Goal: Task Accomplishment & Management: Use online tool/utility

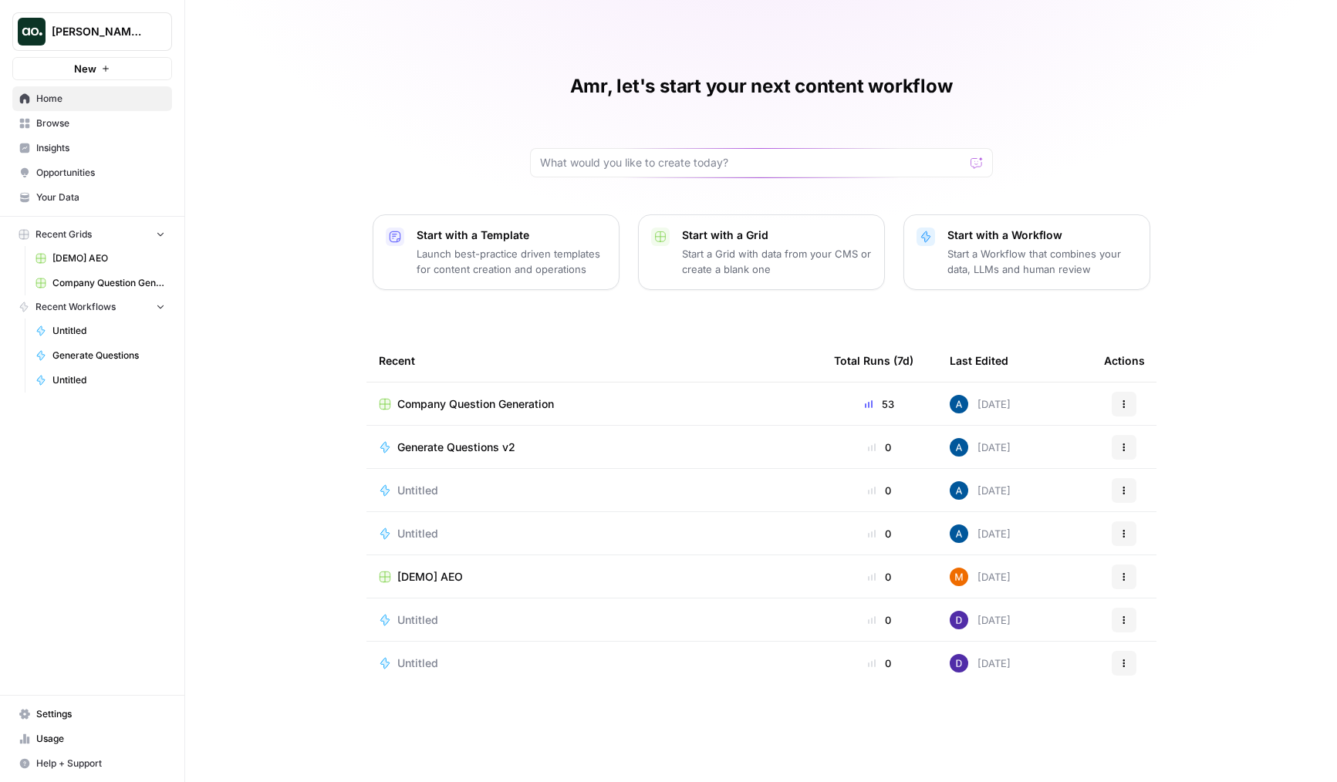
click at [435, 395] on td "Company Question Generation" at bounding box center [594, 404] width 455 height 42
click at [504, 424] on td "Company Question Generation" at bounding box center [594, 404] width 455 height 42
click at [513, 410] on span "Company Question Generation" at bounding box center [475, 404] width 157 height 15
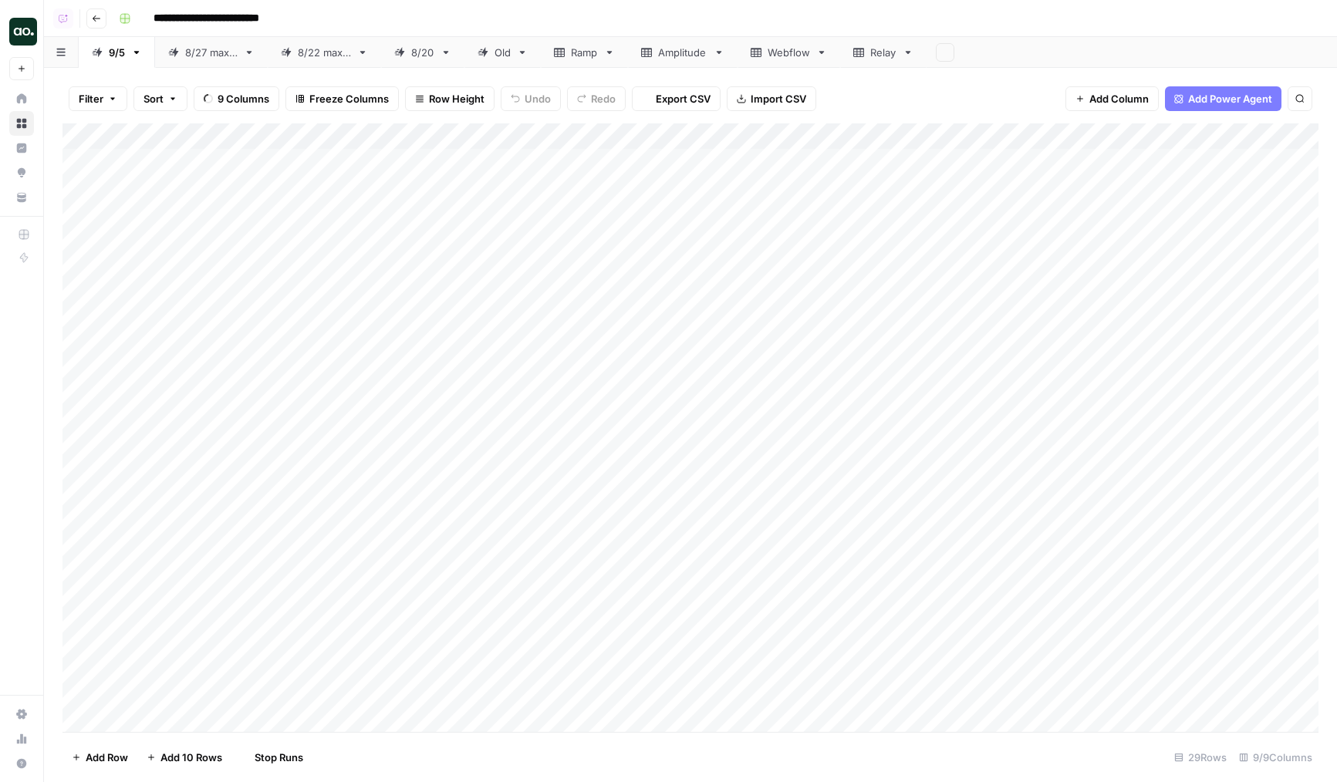
scroll to position [203, 0]
drag, startPoint x: 840, startPoint y: 649, endPoint x: 843, endPoint y: 701, distance: 52.5
click at [843, 701] on div "Add Column" at bounding box center [690, 427] width 1256 height 609
drag, startPoint x: 868, startPoint y: 532, endPoint x: 868, endPoint y: 558, distance: 26.2
click at [868, 558] on div "Add Column" at bounding box center [690, 427] width 1256 height 609
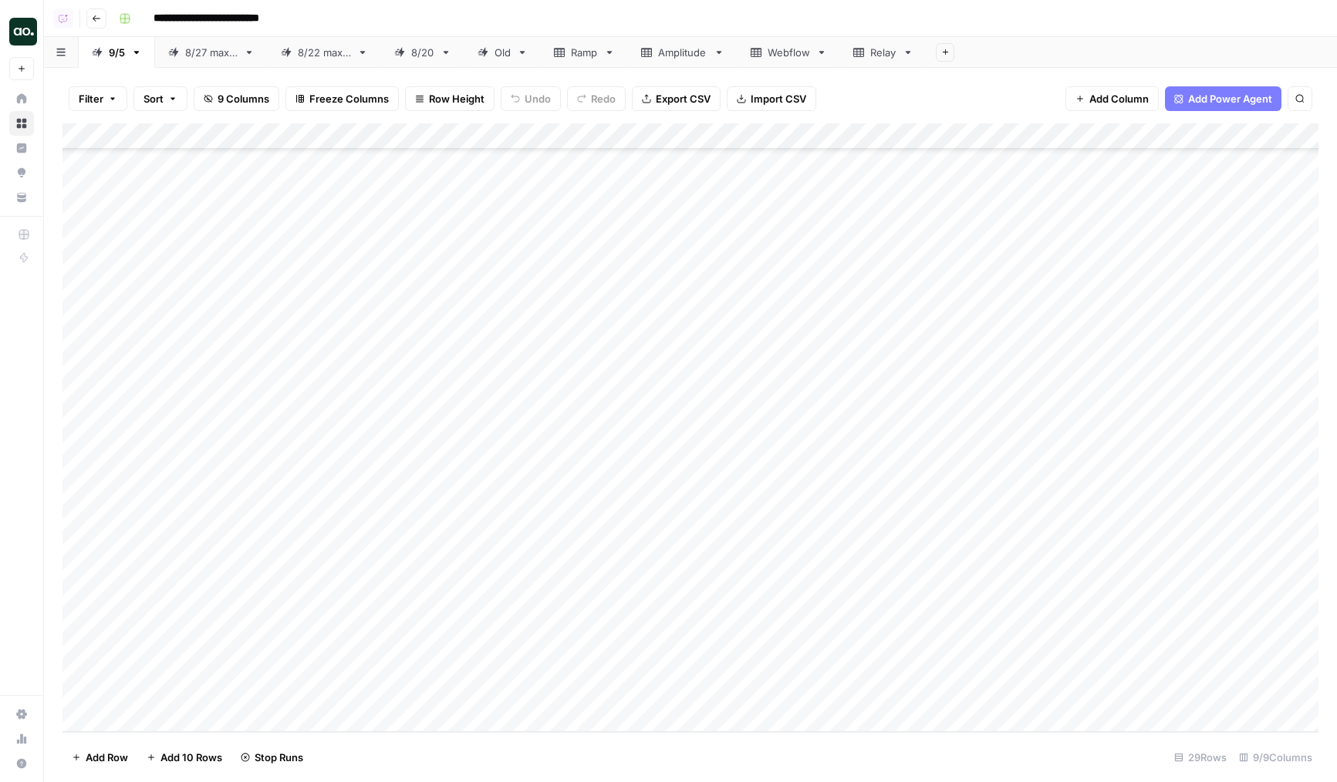
click at [863, 609] on div "Add Column" at bounding box center [690, 427] width 1256 height 609
drag, startPoint x: 856, startPoint y: 604, endPoint x: 856, endPoint y: 698, distance: 94.1
click at [856, 698] on div "Add Column" at bounding box center [690, 427] width 1256 height 609
click at [869, 672] on div "Add Column" at bounding box center [690, 427] width 1256 height 609
click at [871, 639] on div "Add Column" at bounding box center [690, 427] width 1256 height 609
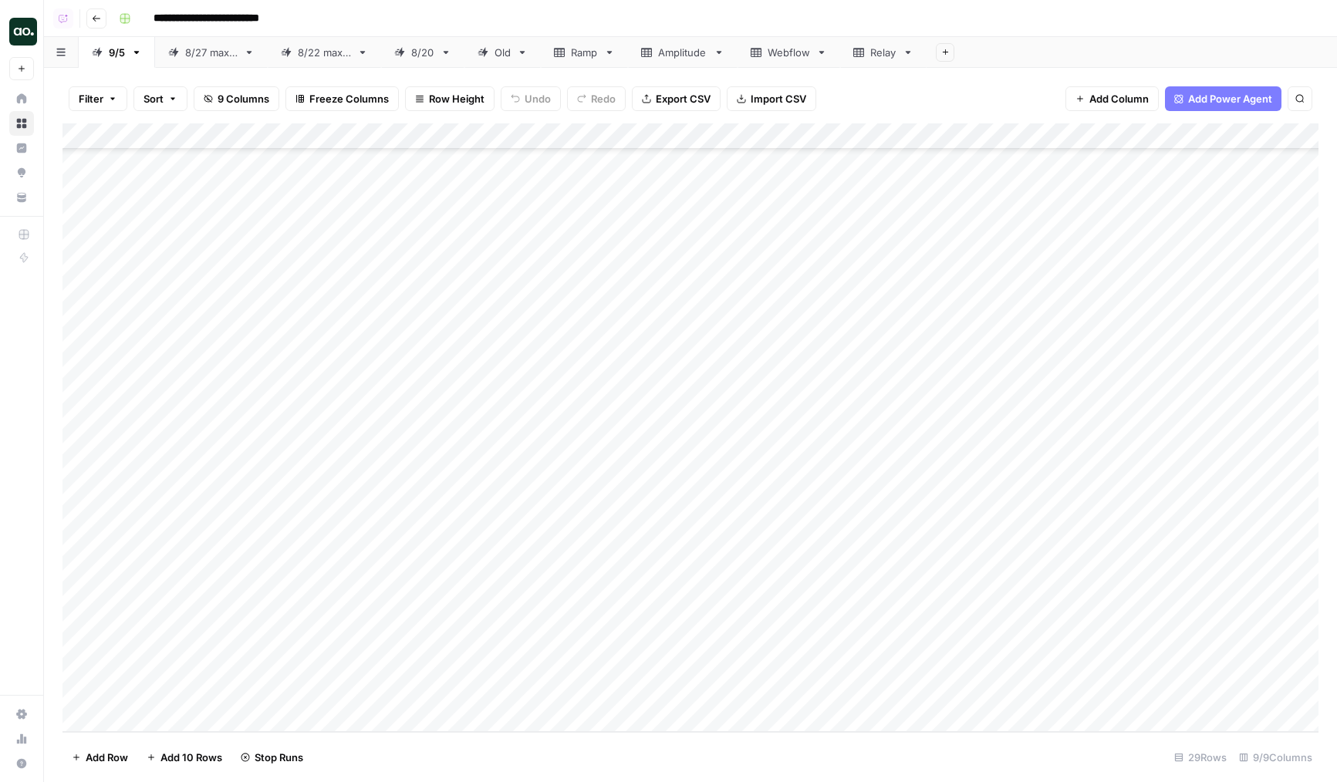
click at [685, 637] on div "Add Column" at bounding box center [690, 427] width 1256 height 609
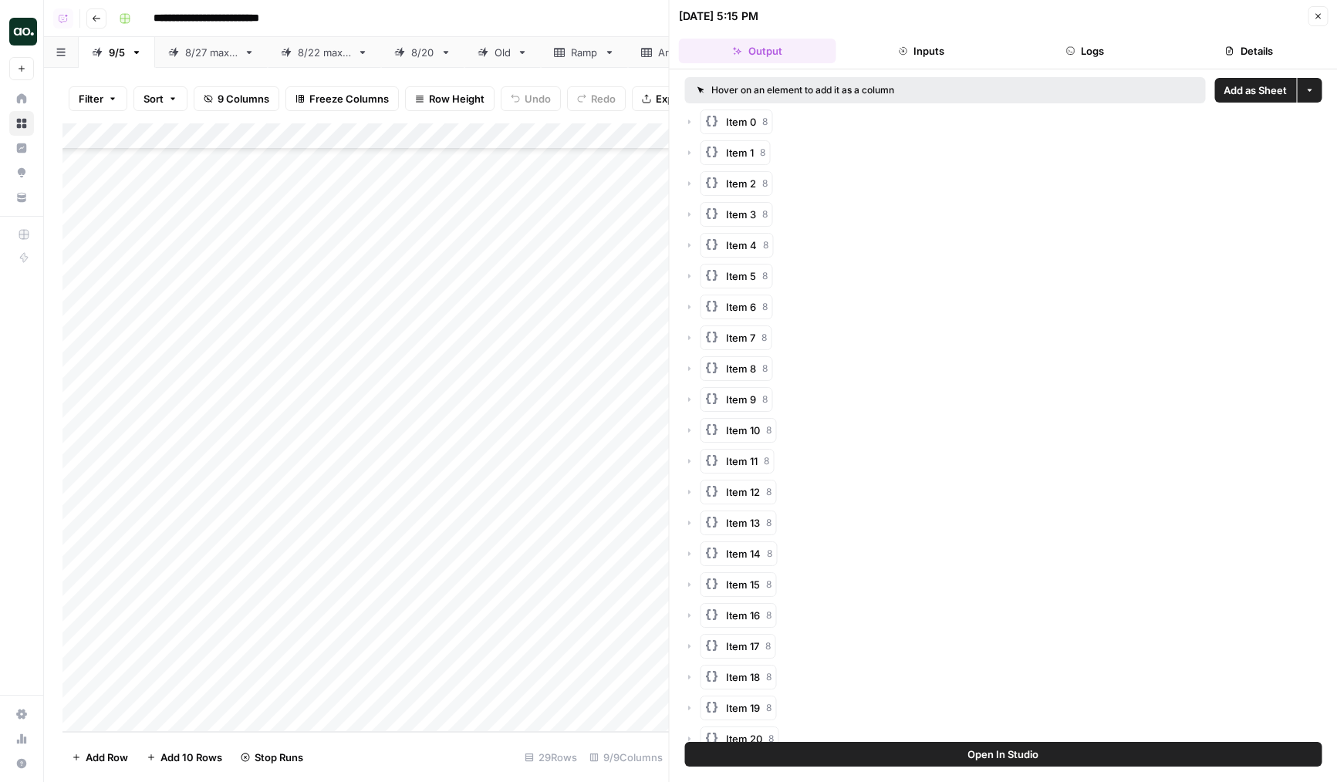
click at [1077, 54] on button "Logs" at bounding box center [1084, 51] width 157 height 25
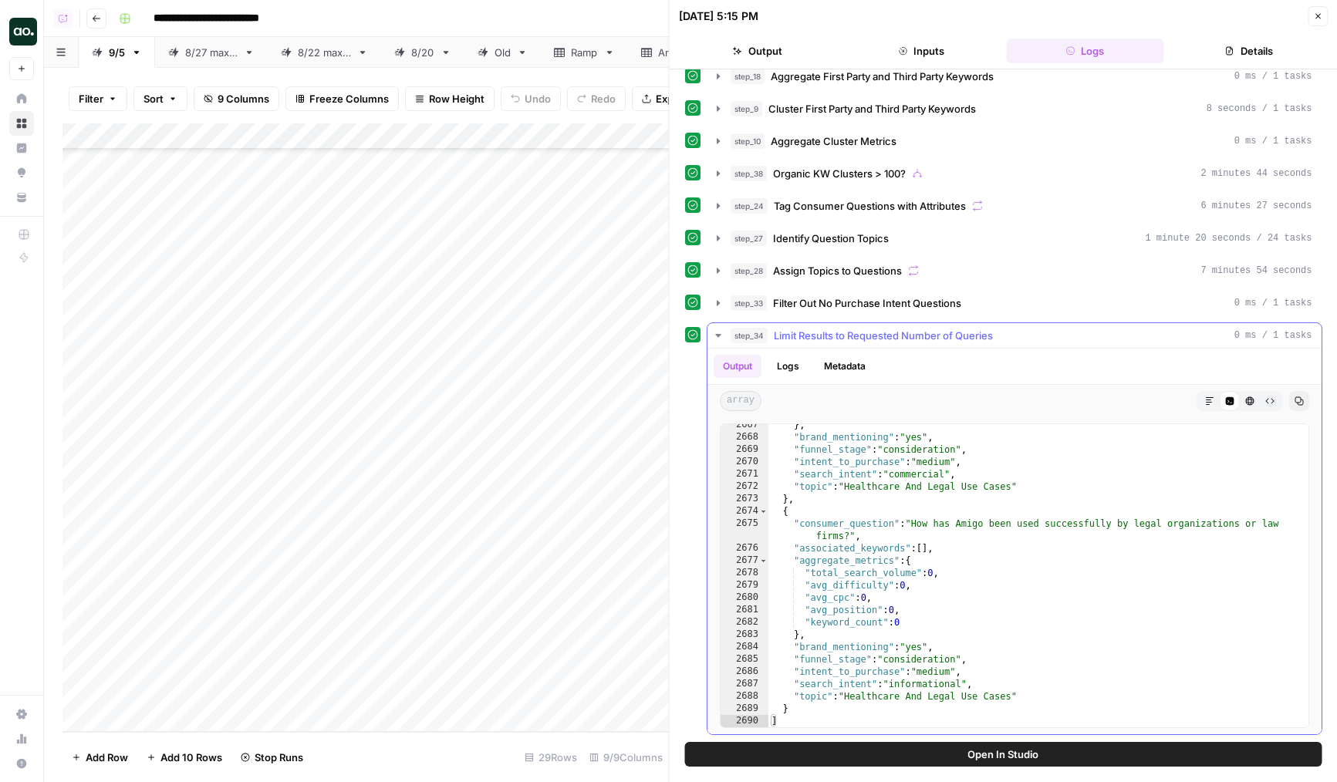
scroll to position [24981, 0]
click at [562, 693] on div "Add Column" at bounding box center [365, 427] width 606 height 609
click at [587, 658] on div "Add Column" at bounding box center [365, 427] width 606 height 609
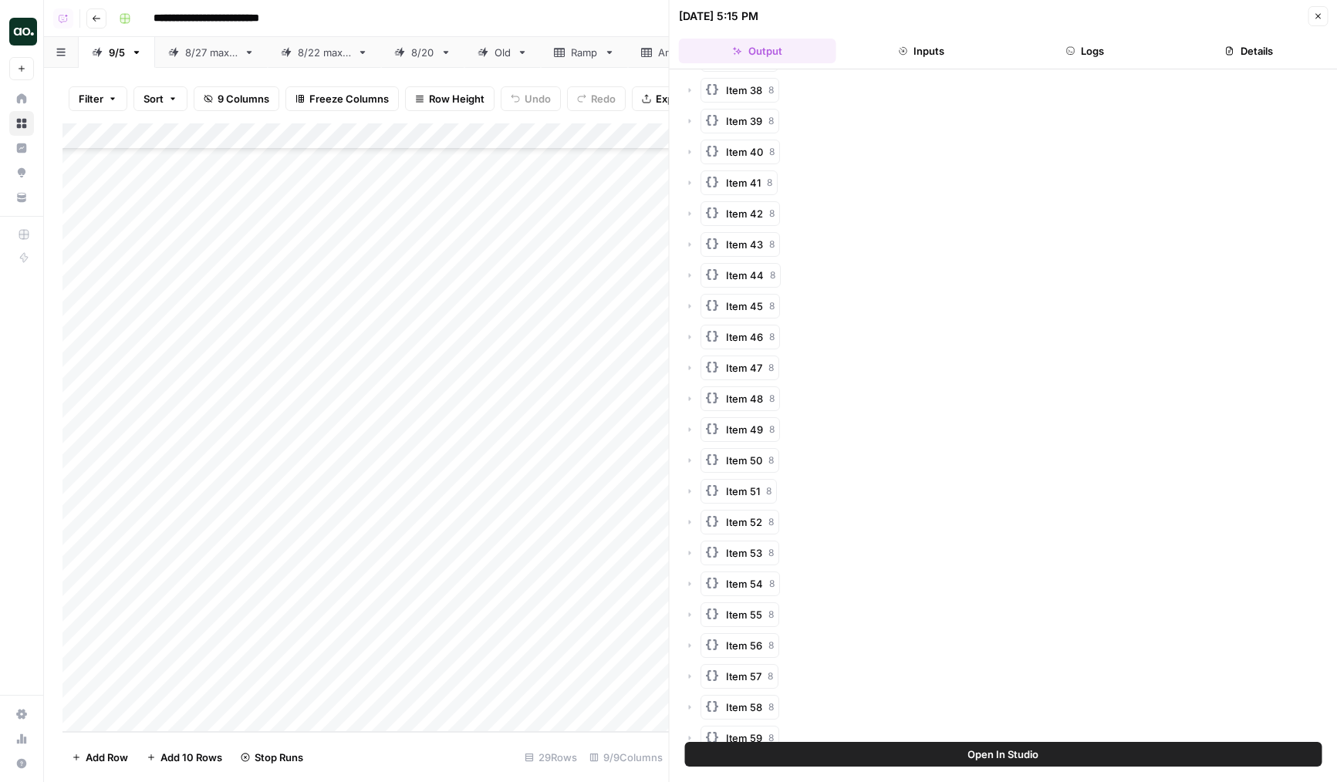
scroll to position [1337, 0]
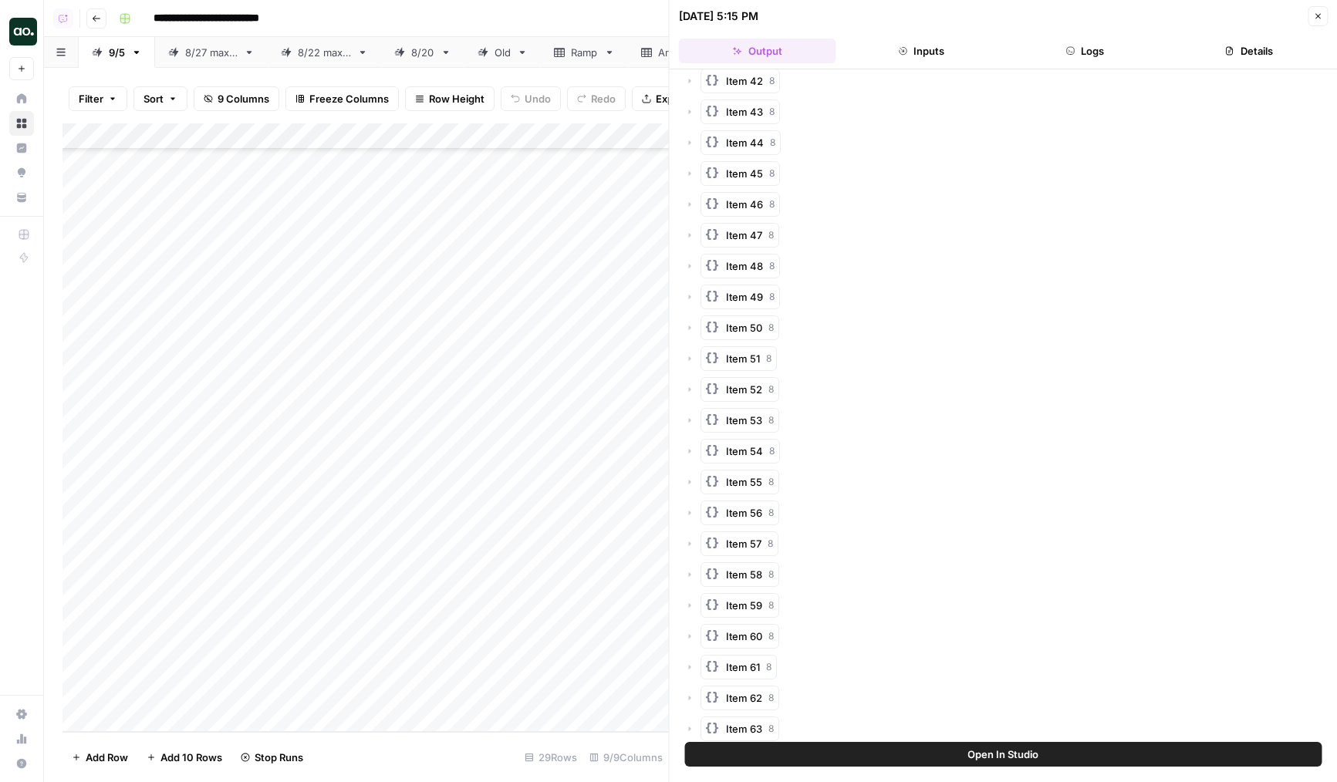
click at [1079, 65] on header "[DATE] 5:15 PM Close Output Inputs Logs Details" at bounding box center [1004, 34] width 668 height 69
click at [1081, 56] on button "Logs" at bounding box center [1084, 51] width 157 height 25
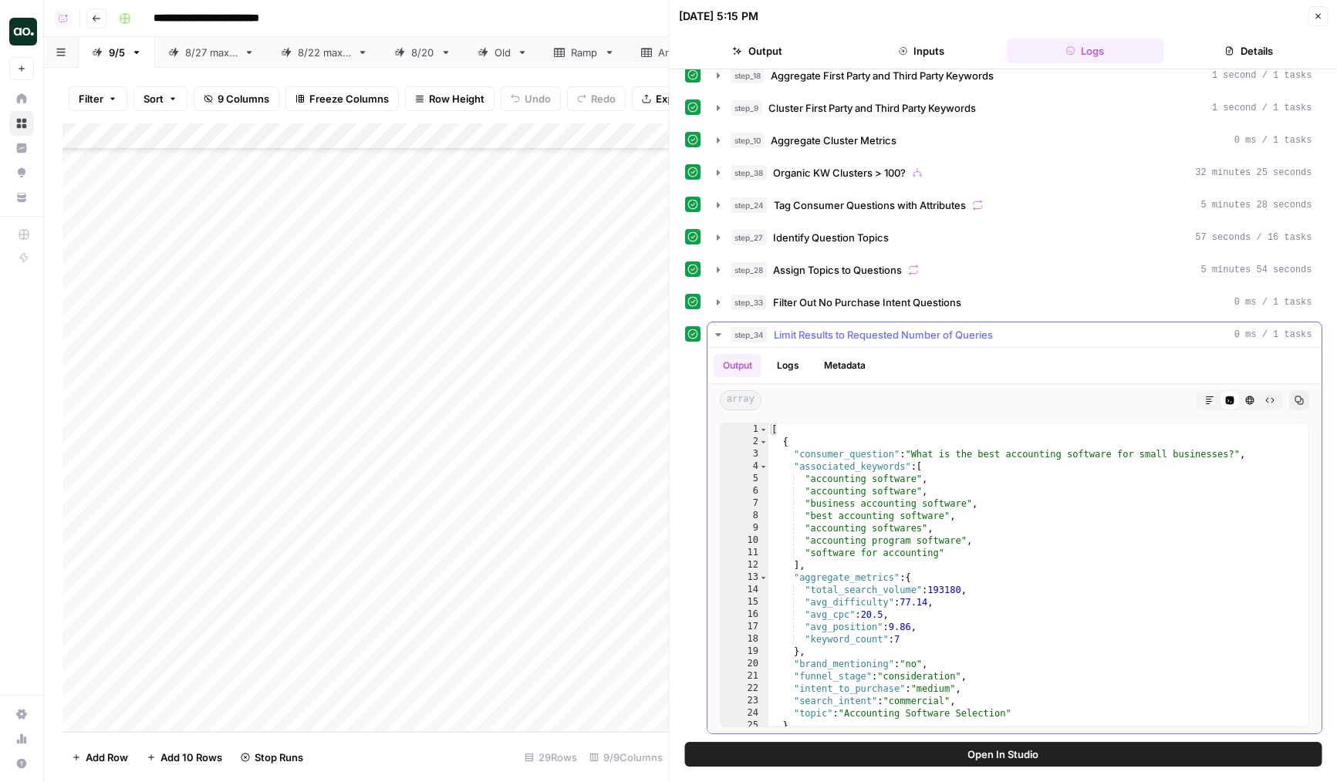
scroll to position [284, 0]
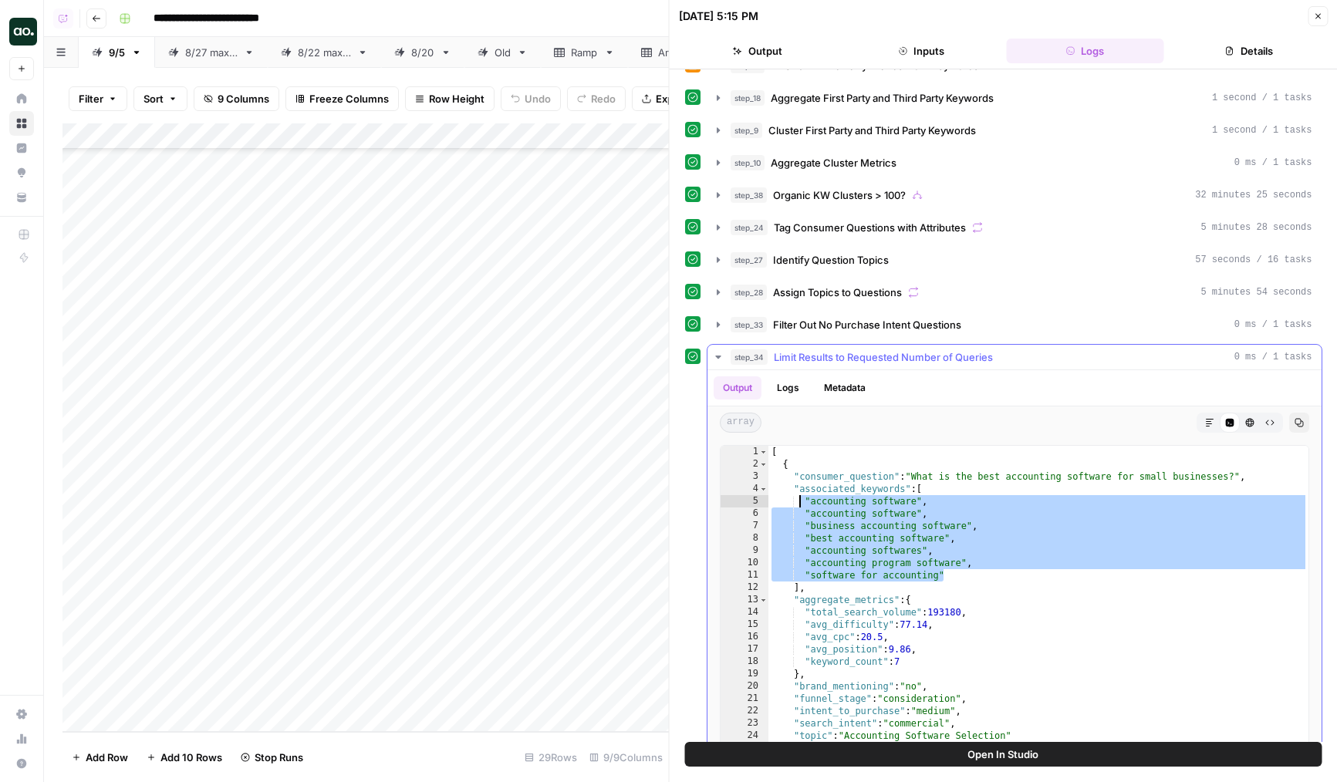
drag, startPoint x: 954, startPoint y: 570, endPoint x: 800, endPoint y: 504, distance: 167.3
click at [800, 504] on div "[ { "consumer_question" : "What is the best accounting software for small busin…" at bounding box center [1039, 610] width 540 height 328
click at [819, 529] on div "[ { "consumer_question" : "What is the best accounting software for small busin…" at bounding box center [1039, 610] width 540 height 328
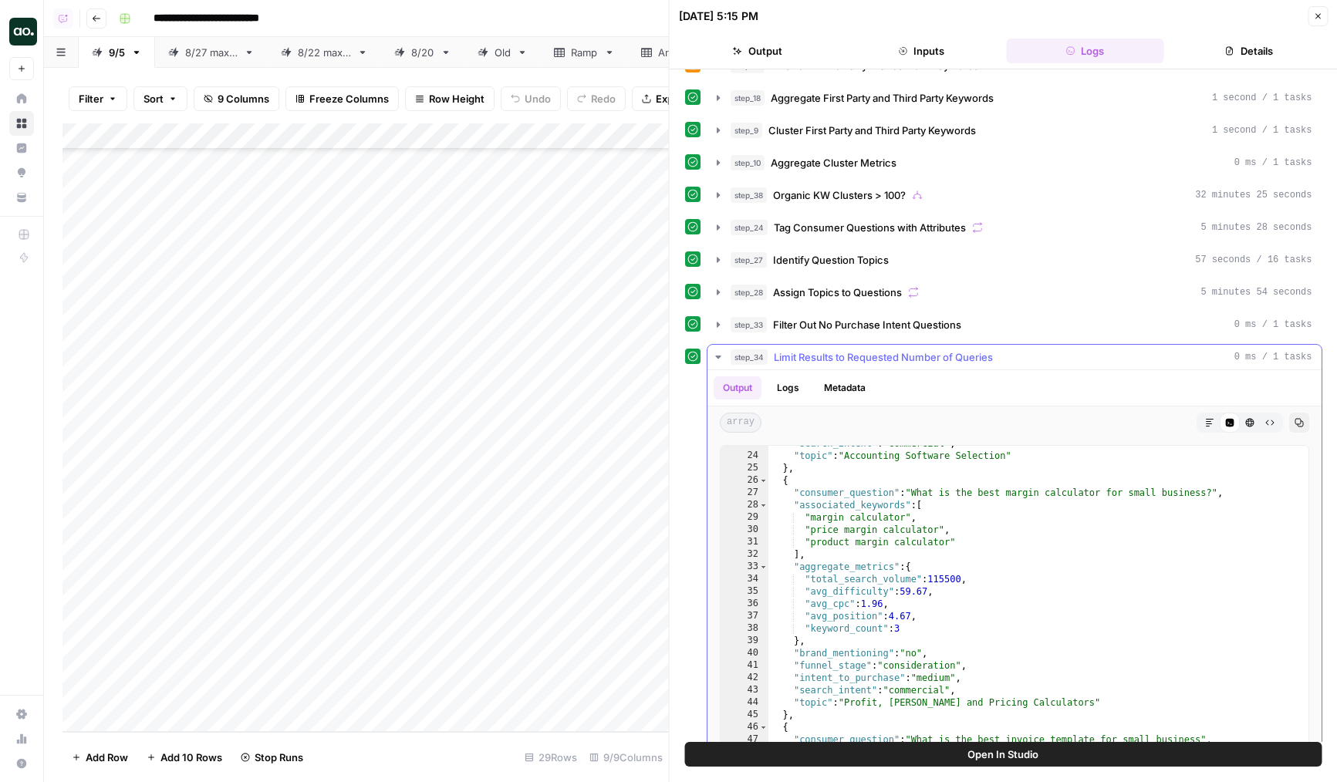
scroll to position [279, 0]
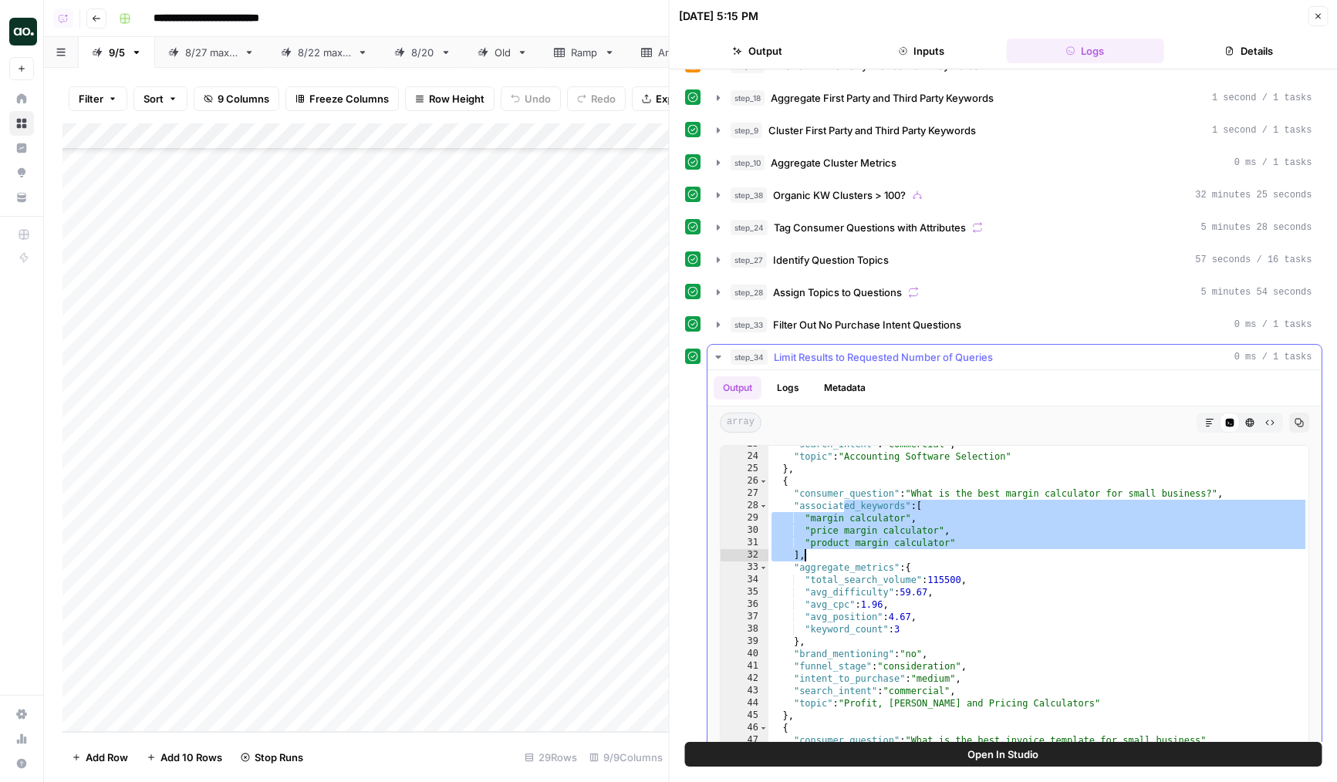
drag, startPoint x: 845, startPoint y: 515, endPoint x: 857, endPoint y: 563, distance: 50.2
click at [857, 563] on div ""search_intent" : "commercial" , "topic" : "Accounting Software Selection" } , …" at bounding box center [1039, 602] width 540 height 328
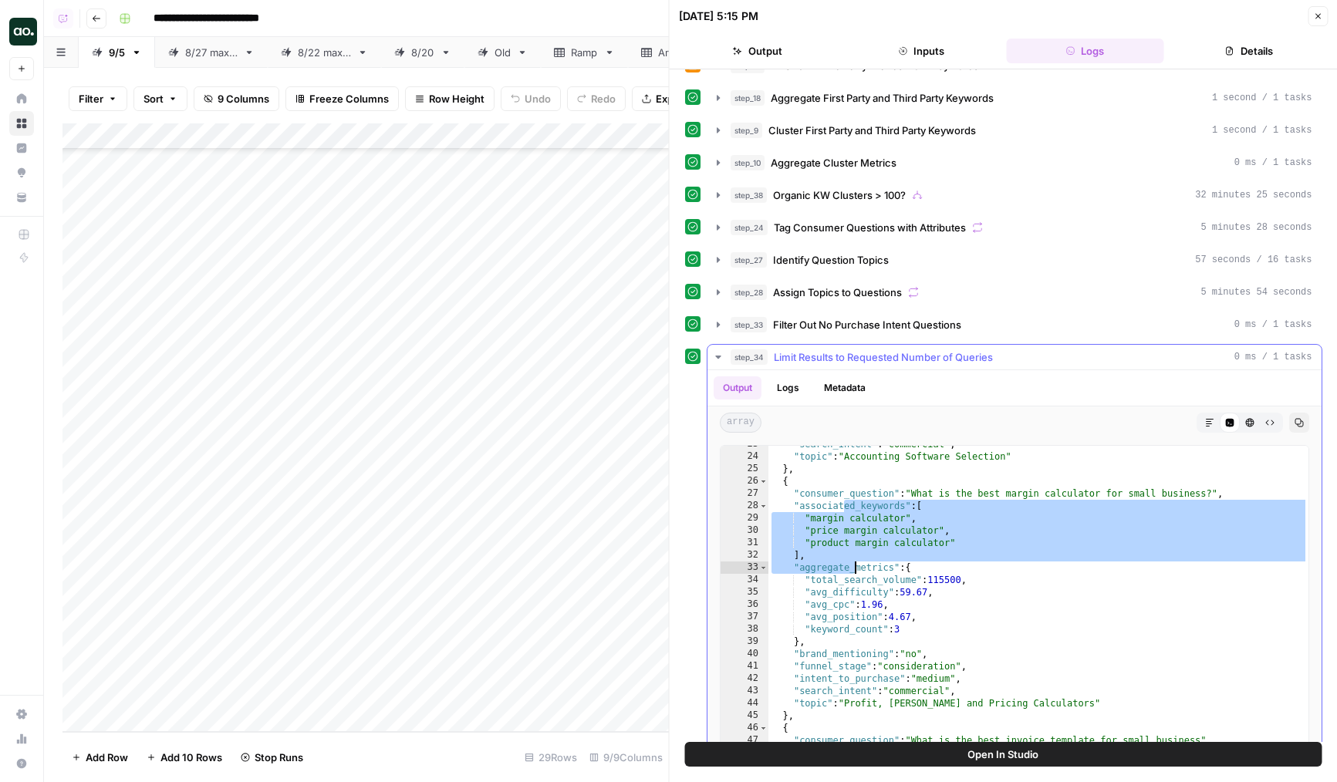
click at [857, 563] on div ""search_intent" : "commercial" , "topic" : "Accounting Software Selection" } , …" at bounding box center [1039, 602] width 540 height 328
type textarea "**********"
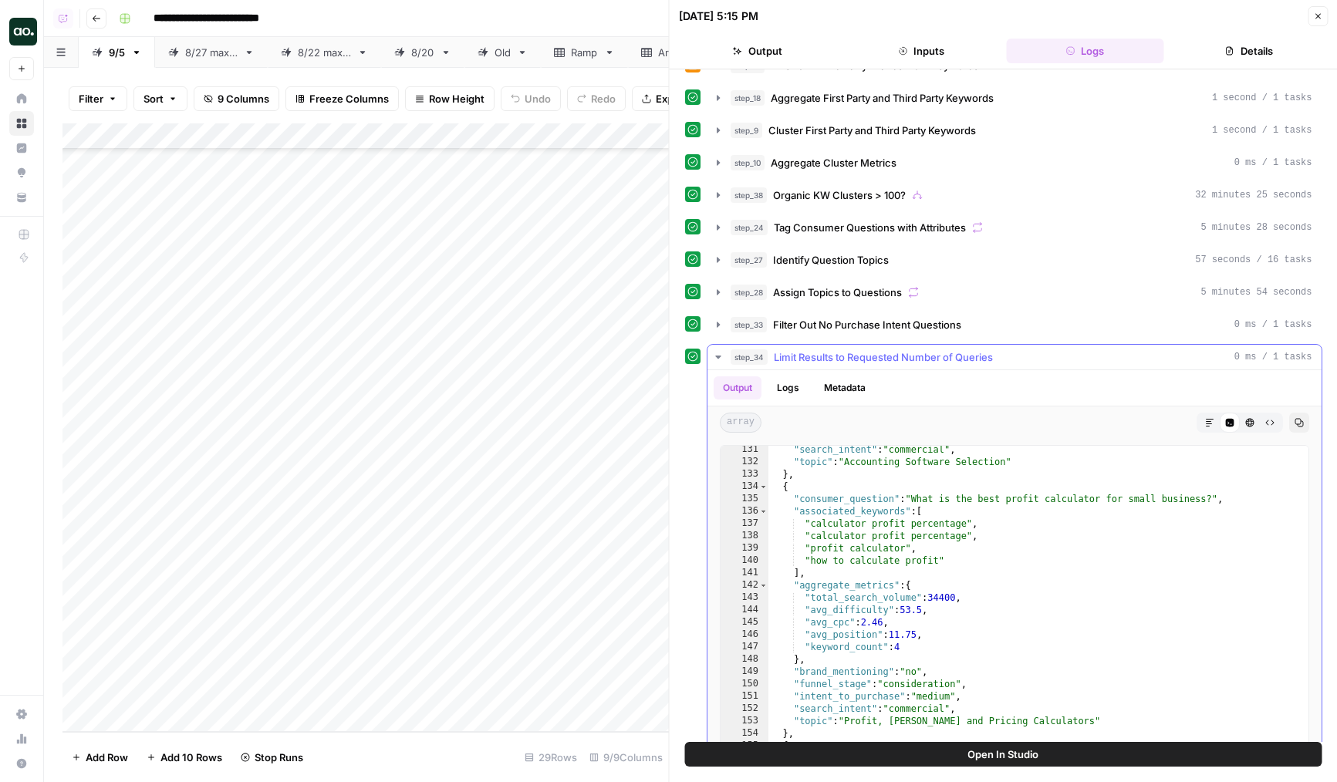
scroll to position [1894, 0]
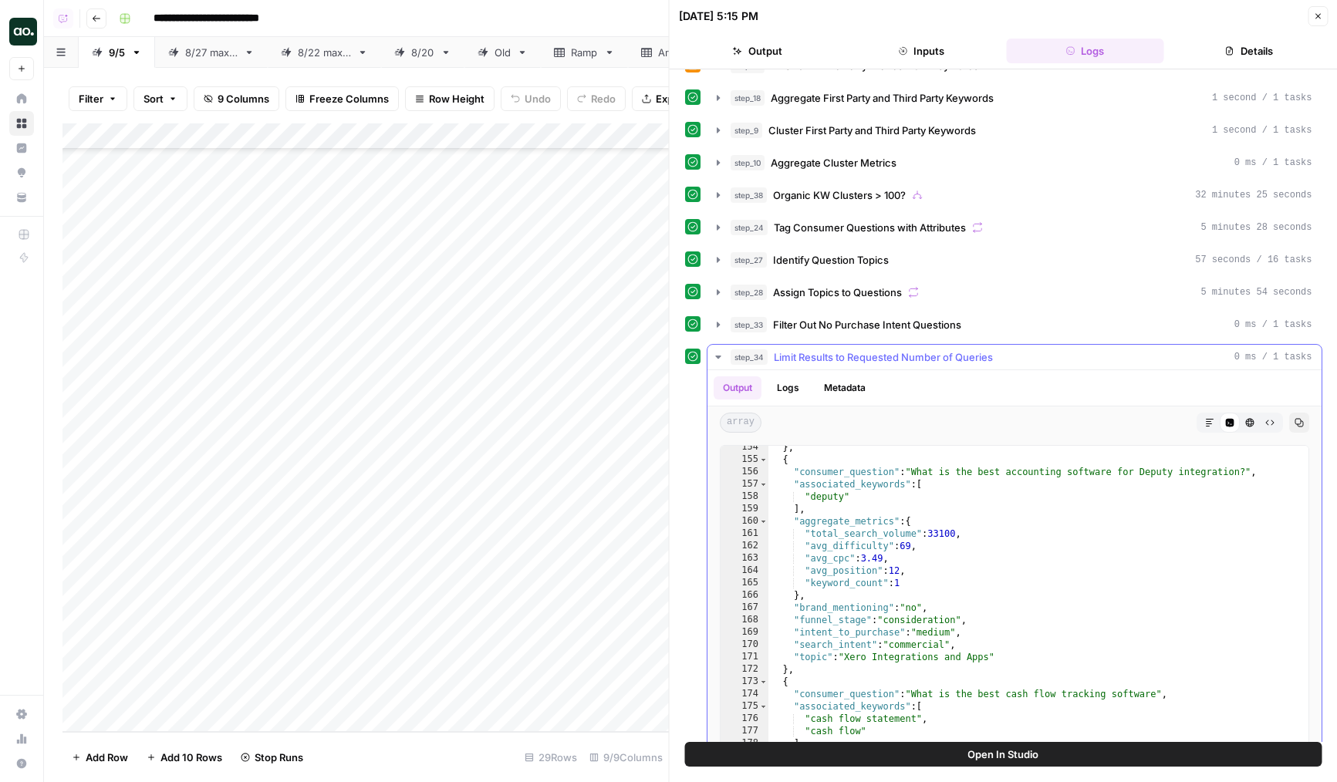
click at [799, 359] on span "Limit Results to Requested Number of Queries" at bounding box center [883, 357] width 219 height 15
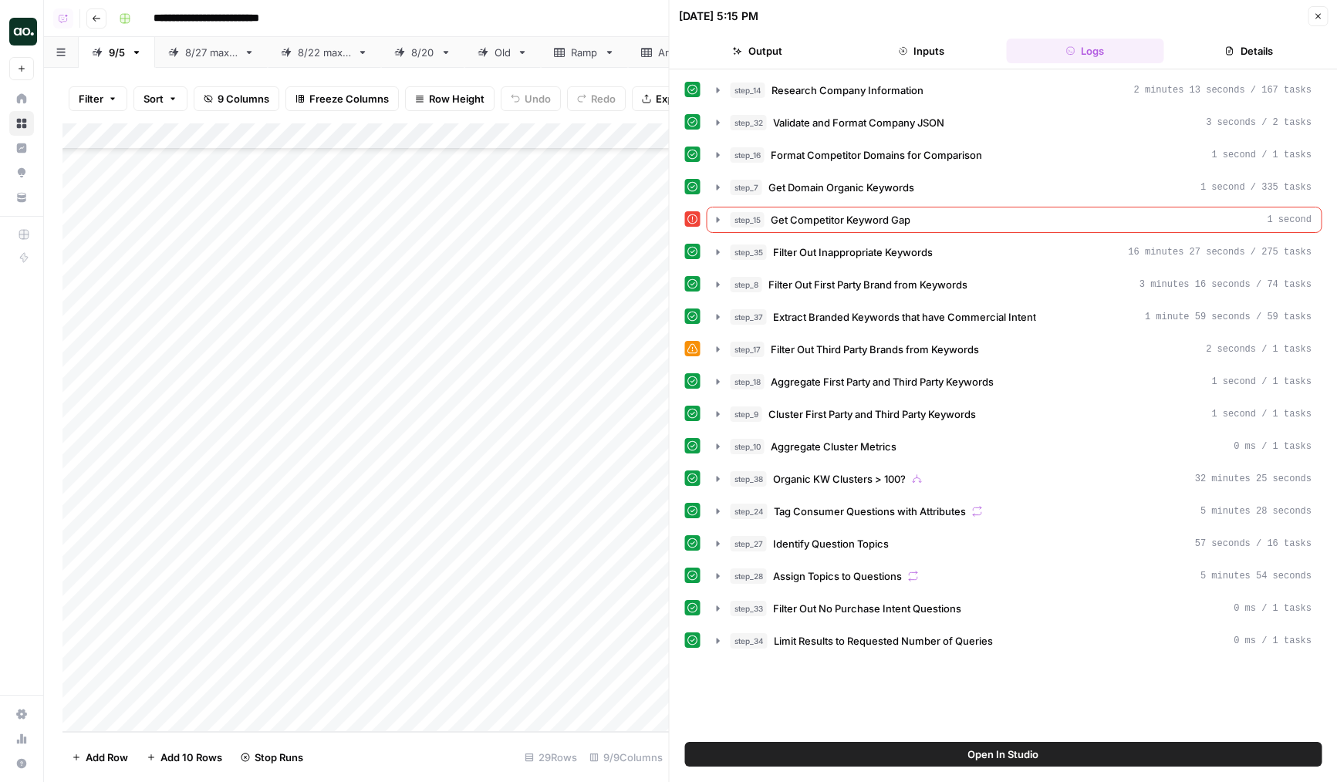
click at [810, 350] on span "Filter Out Third Party Brands from Keywords" at bounding box center [875, 349] width 208 height 15
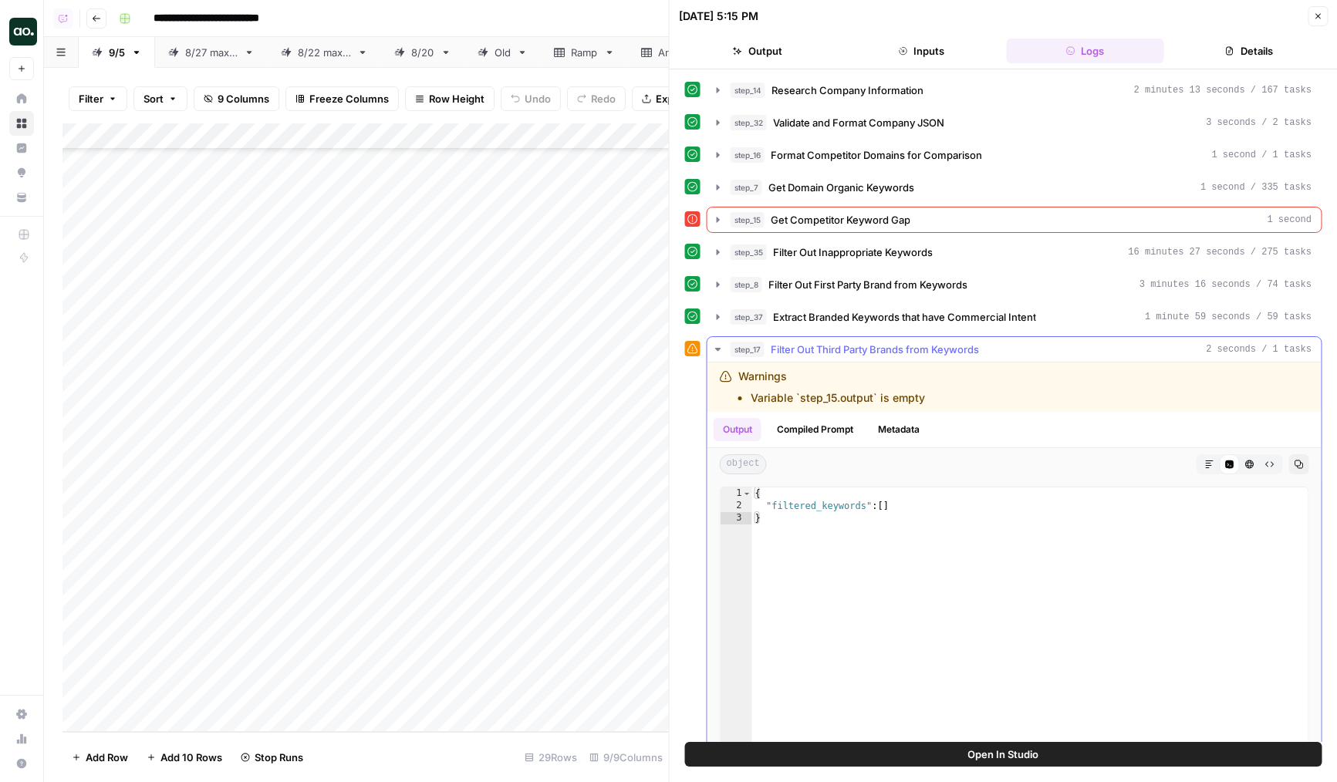
click at [823, 350] on span "Filter Out Third Party Brands from Keywords" at bounding box center [875, 349] width 208 height 15
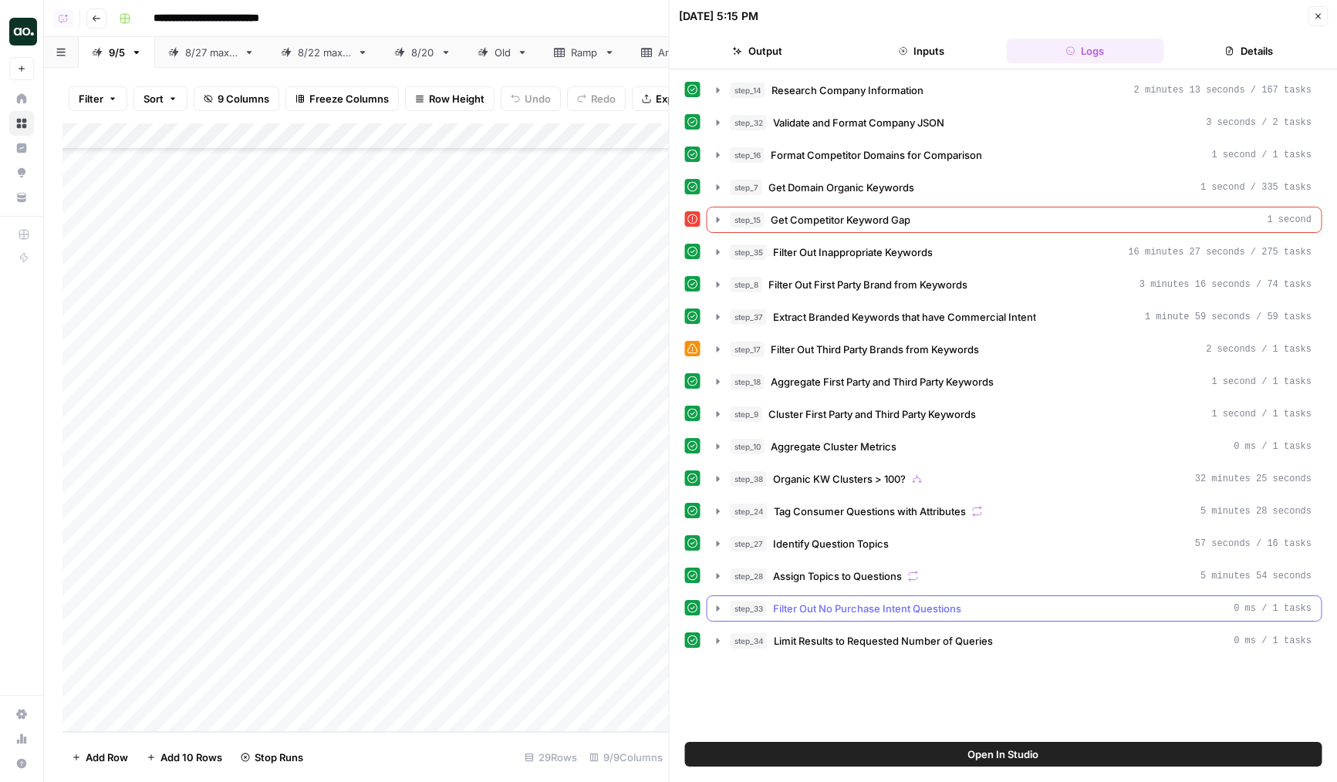
click at [822, 641] on span "Limit Results to Requested Number of Queries" at bounding box center [883, 640] width 219 height 15
click at [835, 635] on span "Limit Results to Requested Number of Queries" at bounding box center [883, 640] width 219 height 15
click at [568, 687] on div "Add Column" at bounding box center [365, 427] width 606 height 609
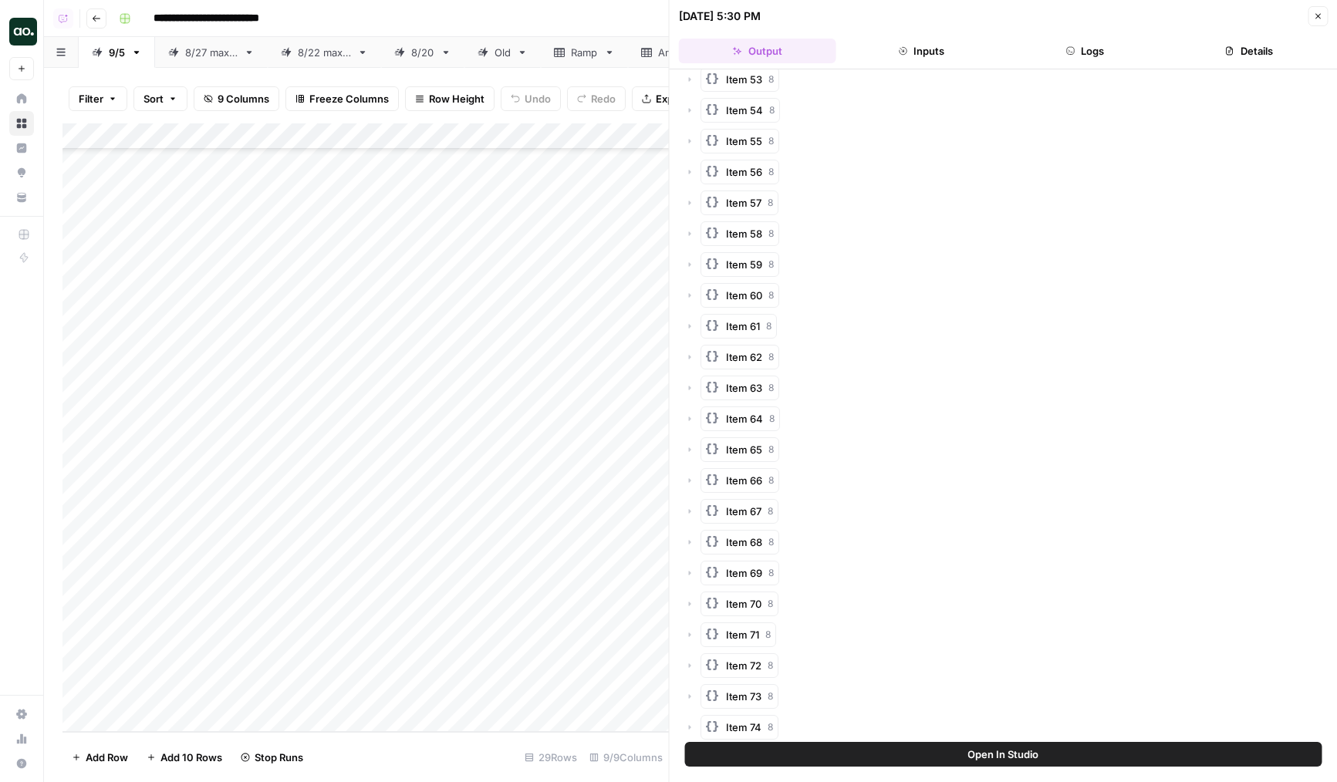
scroll to position [3042, 0]
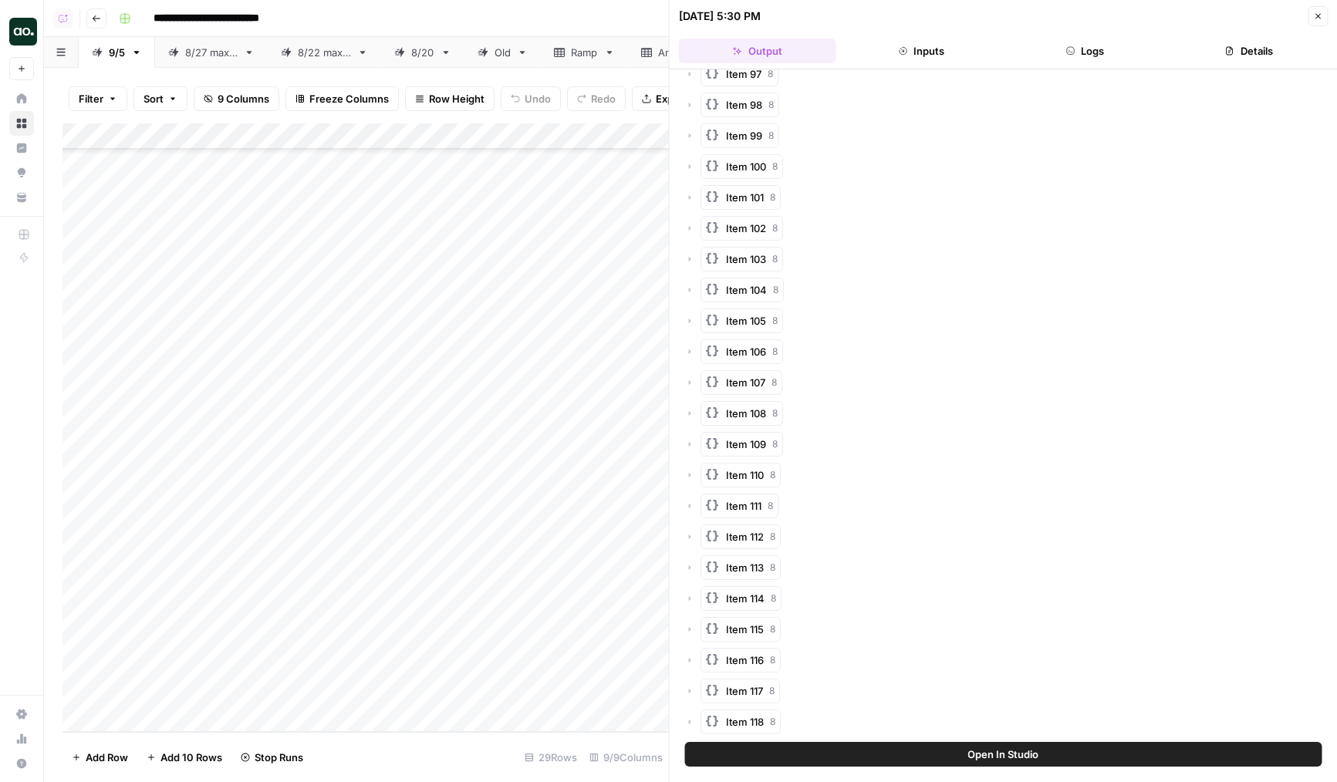
click at [1070, 62] on button "Logs" at bounding box center [1084, 51] width 157 height 25
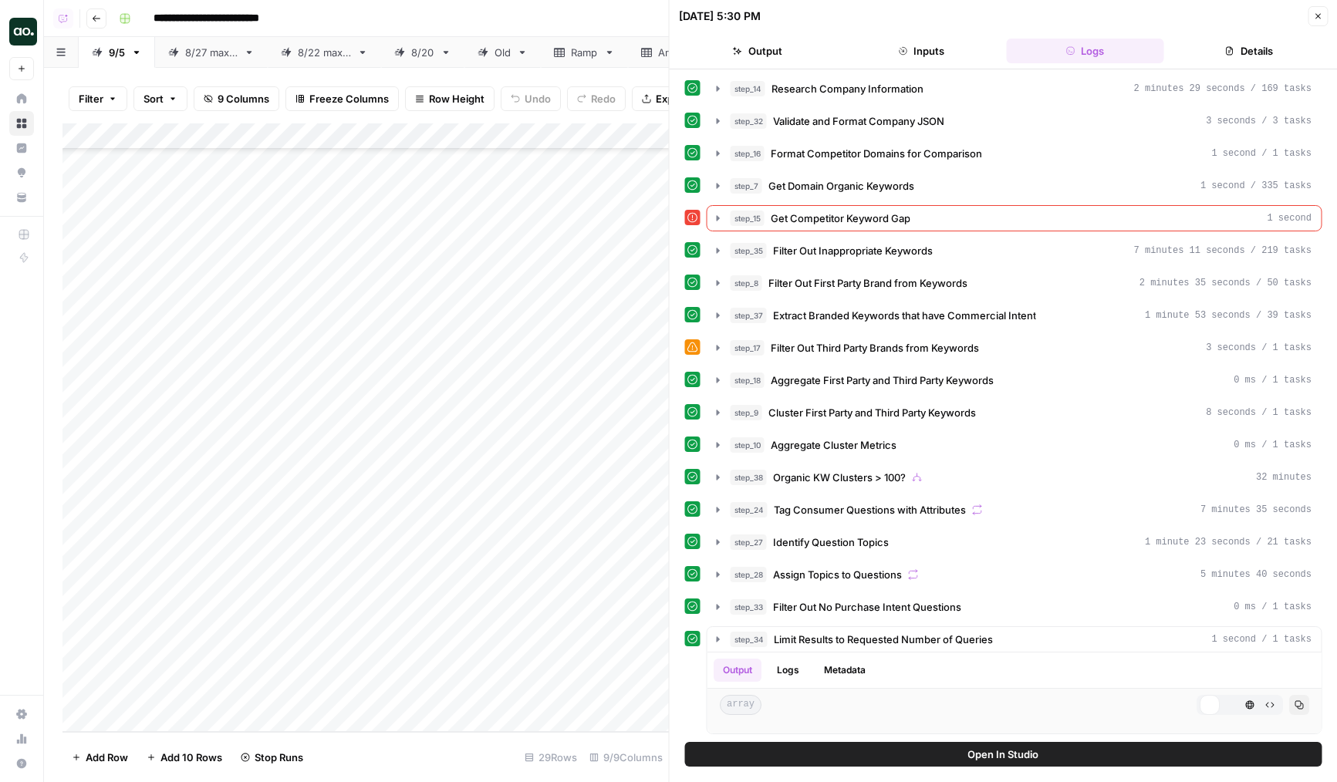
scroll to position [0, 0]
click at [900, 218] on span "Get Competitor Keyword Gap" at bounding box center [841, 219] width 140 height 15
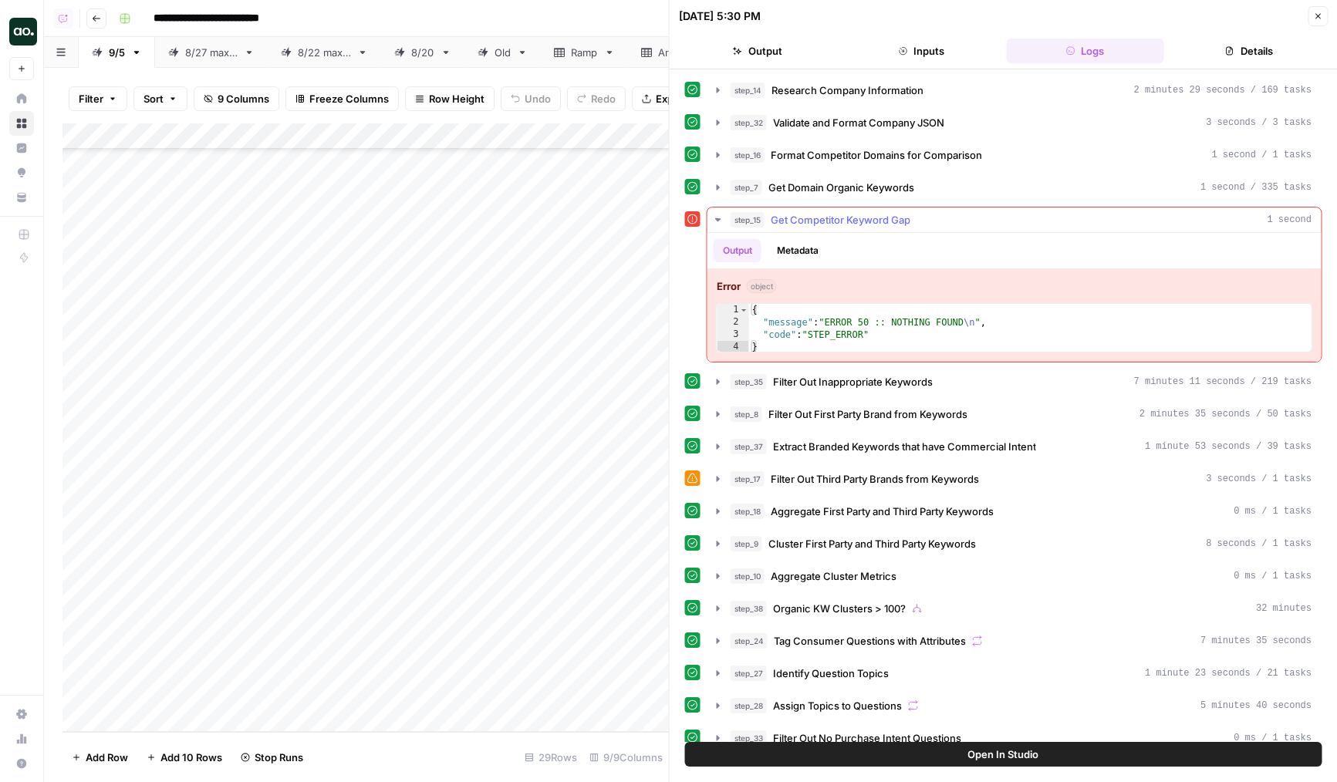
click at [900, 218] on span "Get Competitor Keyword Gap" at bounding box center [841, 219] width 140 height 15
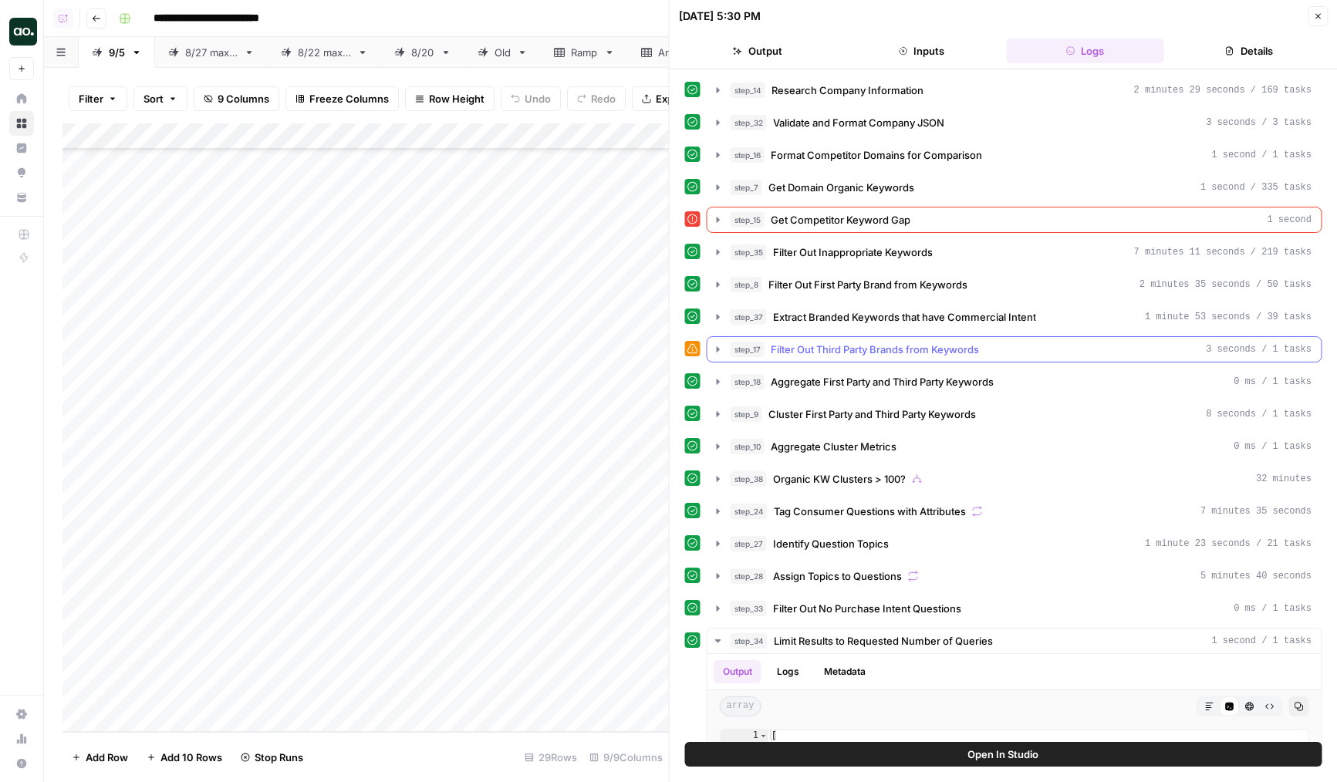
click at [843, 343] on span "Filter Out Third Party Brands from Keywords" at bounding box center [875, 349] width 208 height 15
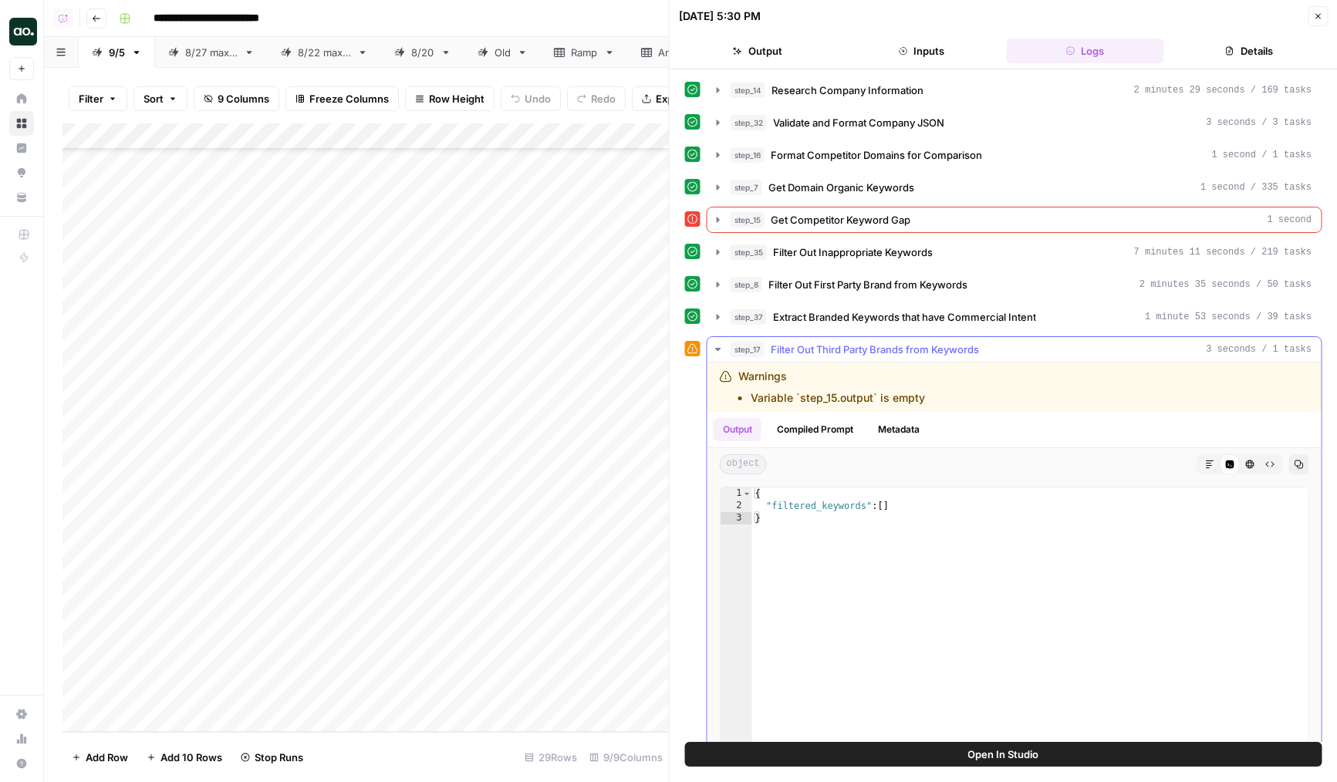
click at [843, 343] on span "Filter Out Third Party Brands from Keywords" at bounding box center [875, 349] width 208 height 15
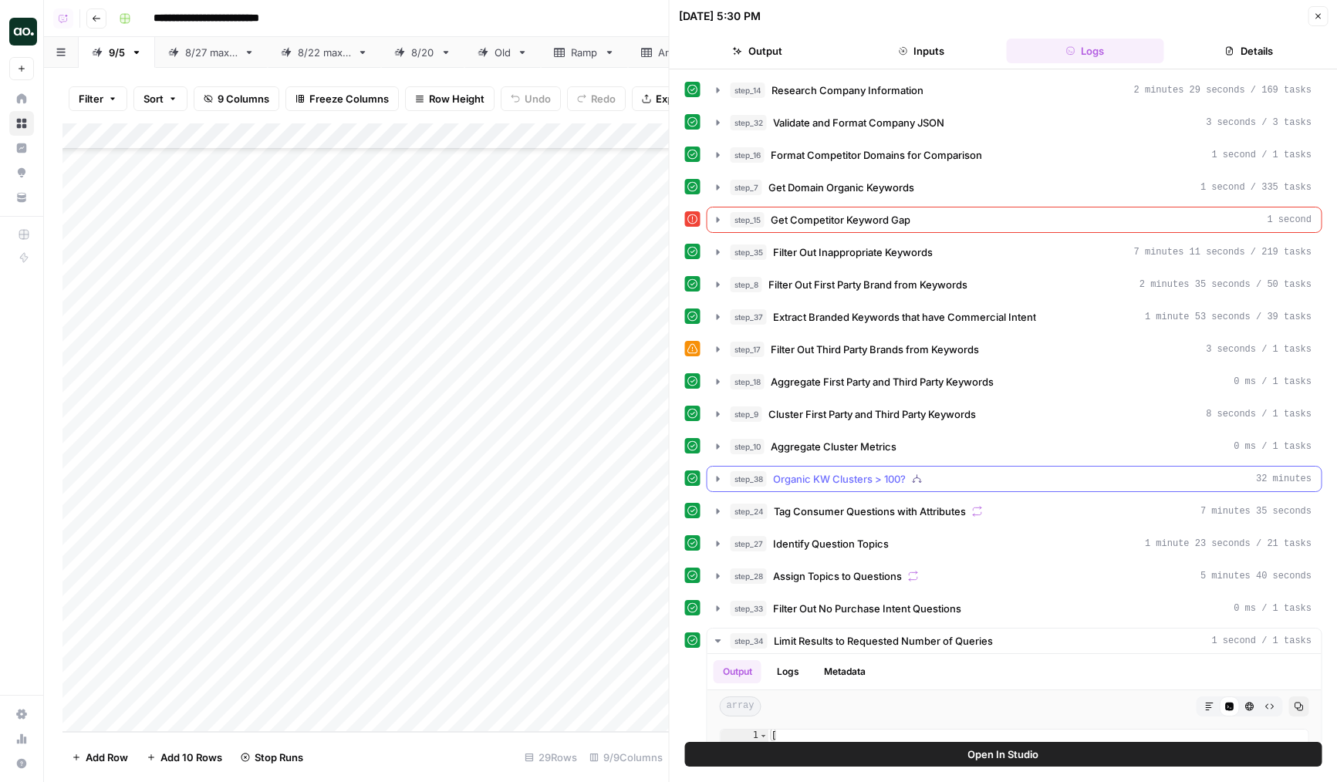
click at [850, 484] on span "Organic KW Clusters > 100?" at bounding box center [839, 478] width 133 height 15
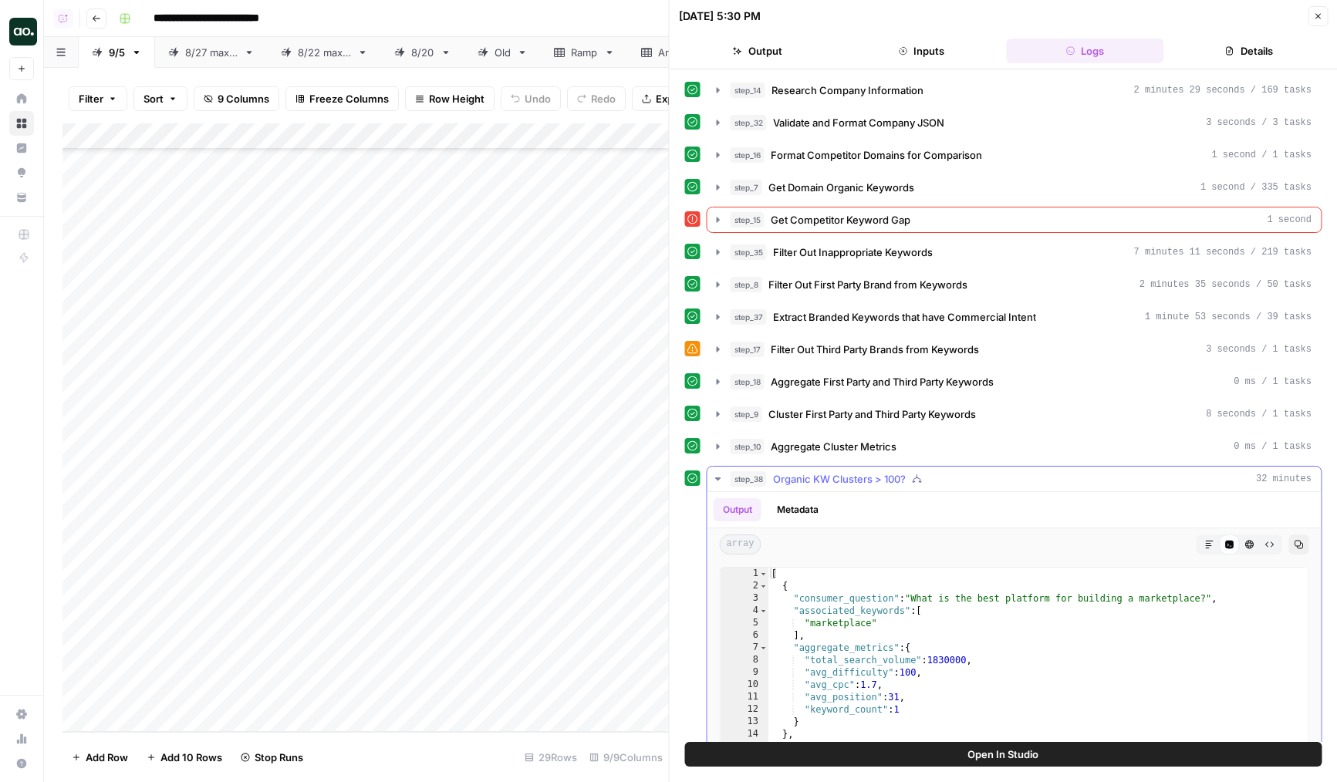
click at [857, 475] on span "Organic KW Clusters > 100?" at bounding box center [839, 478] width 133 height 15
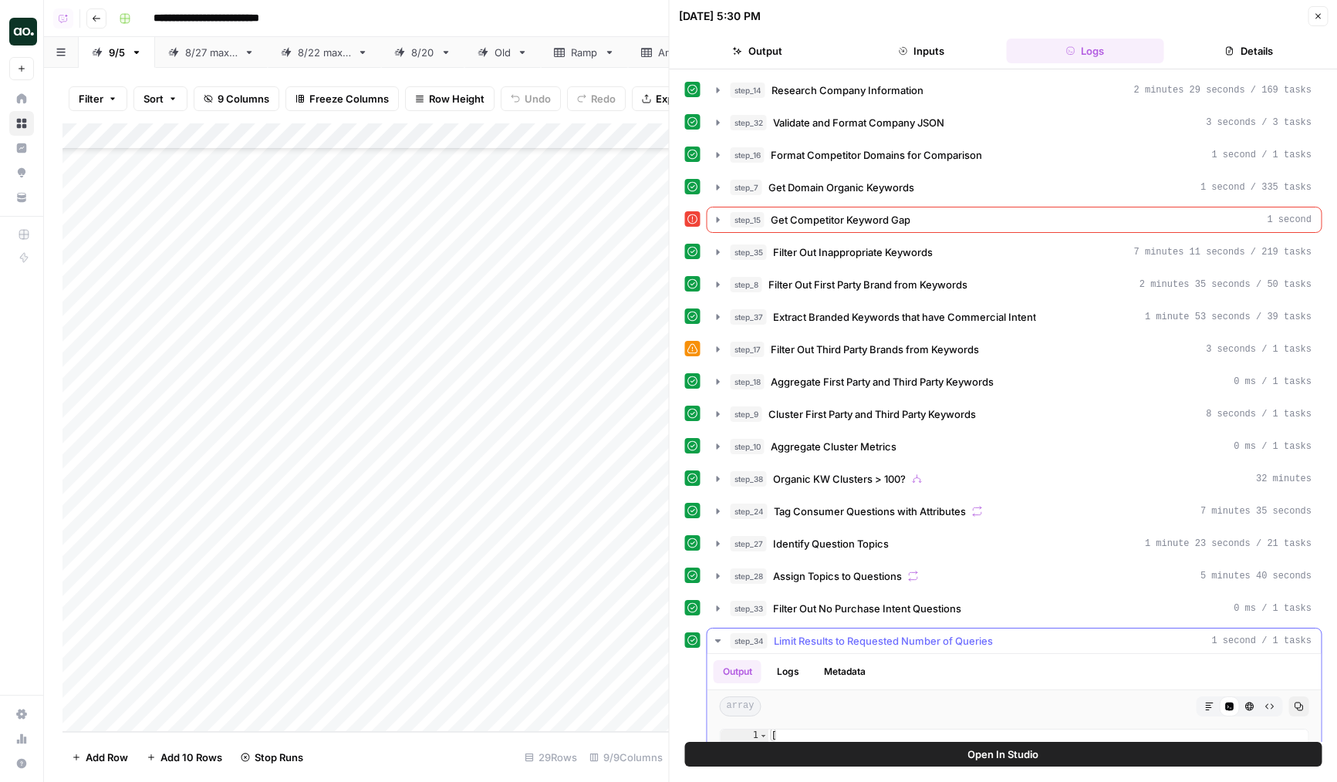
click at [865, 654] on div "Output Logs Metadata" at bounding box center [1015, 671] width 614 height 35
click at [850, 533] on button "step_27 Identify Question Topics 1 minute 23 seconds / 21 tasks" at bounding box center [1015, 544] width 614 height 25
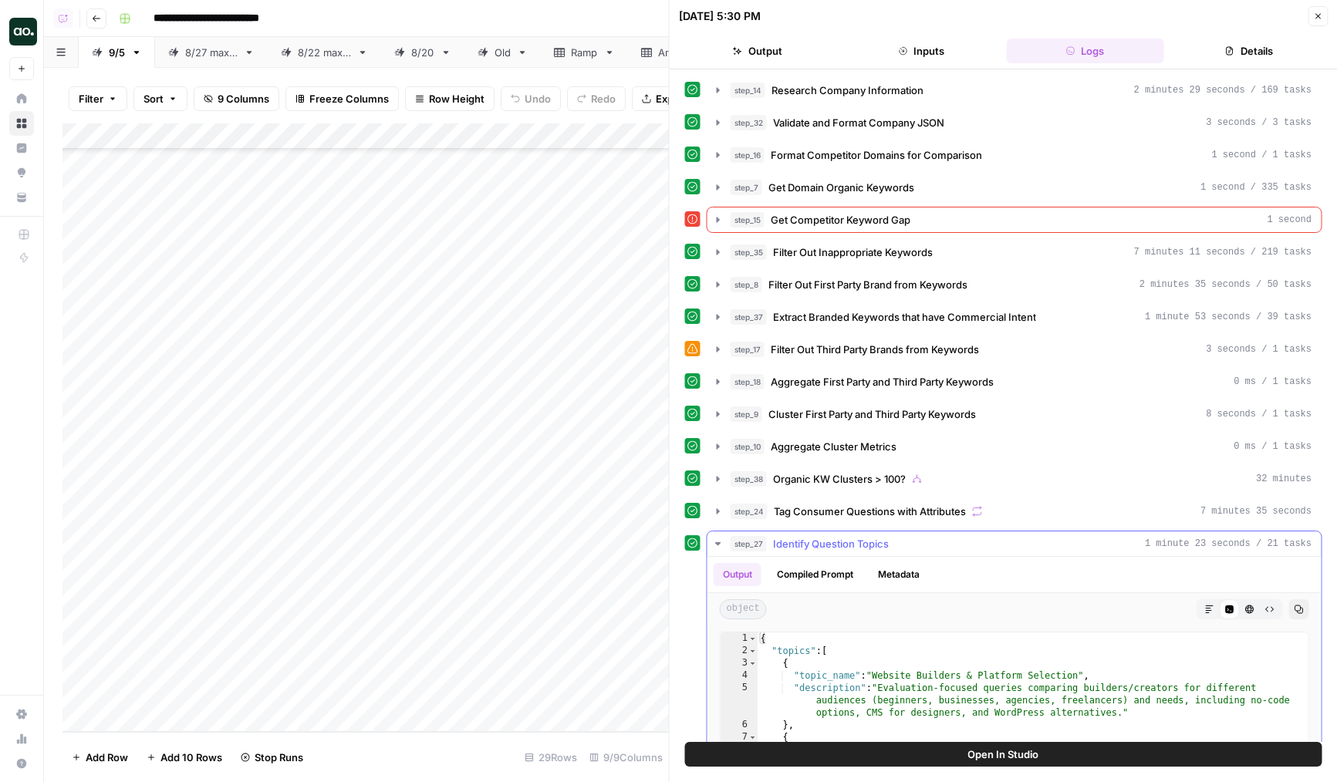
click at [853, 539] on span "Identify Question Topics" at bounding box center [831, 543] width 116 height 15
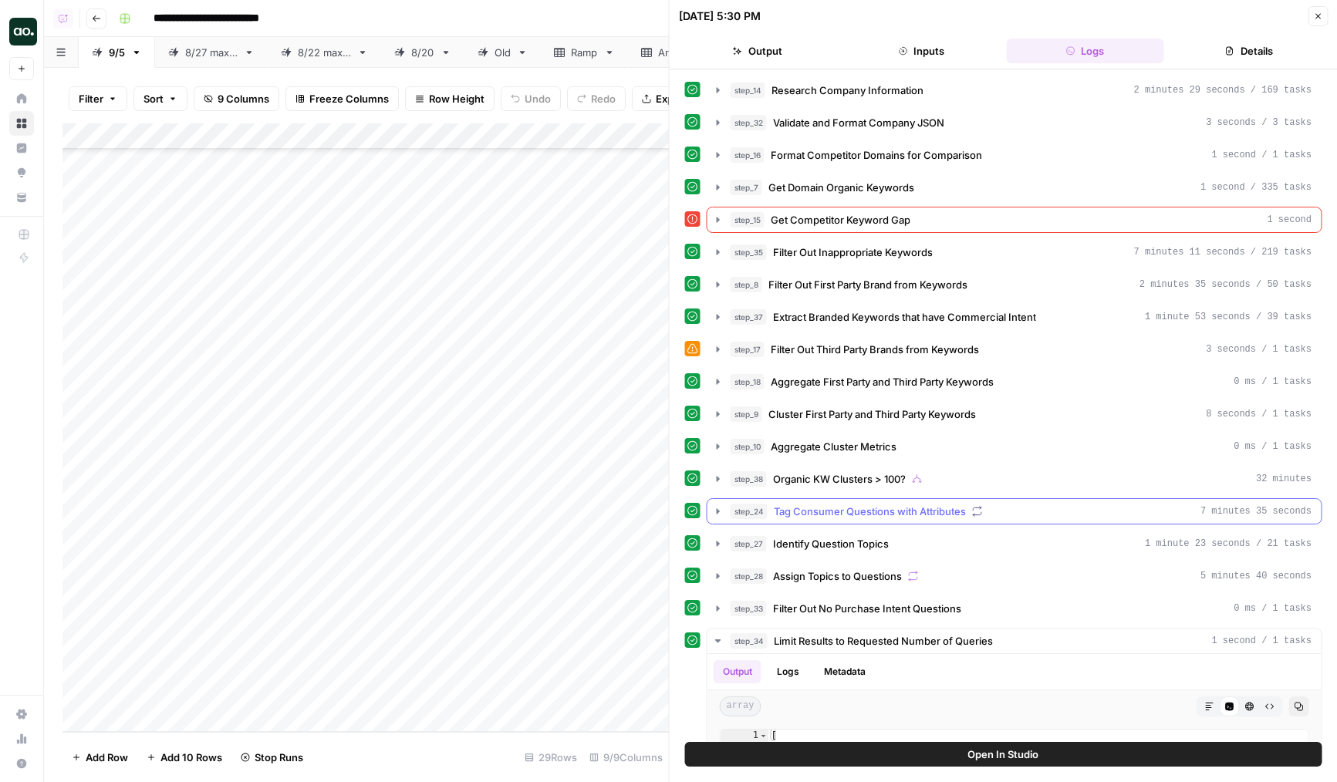
click at [854, 507] on span "Tag Consumer Questions with Attributes" at bounding box center [870, 511] width 192 height 15
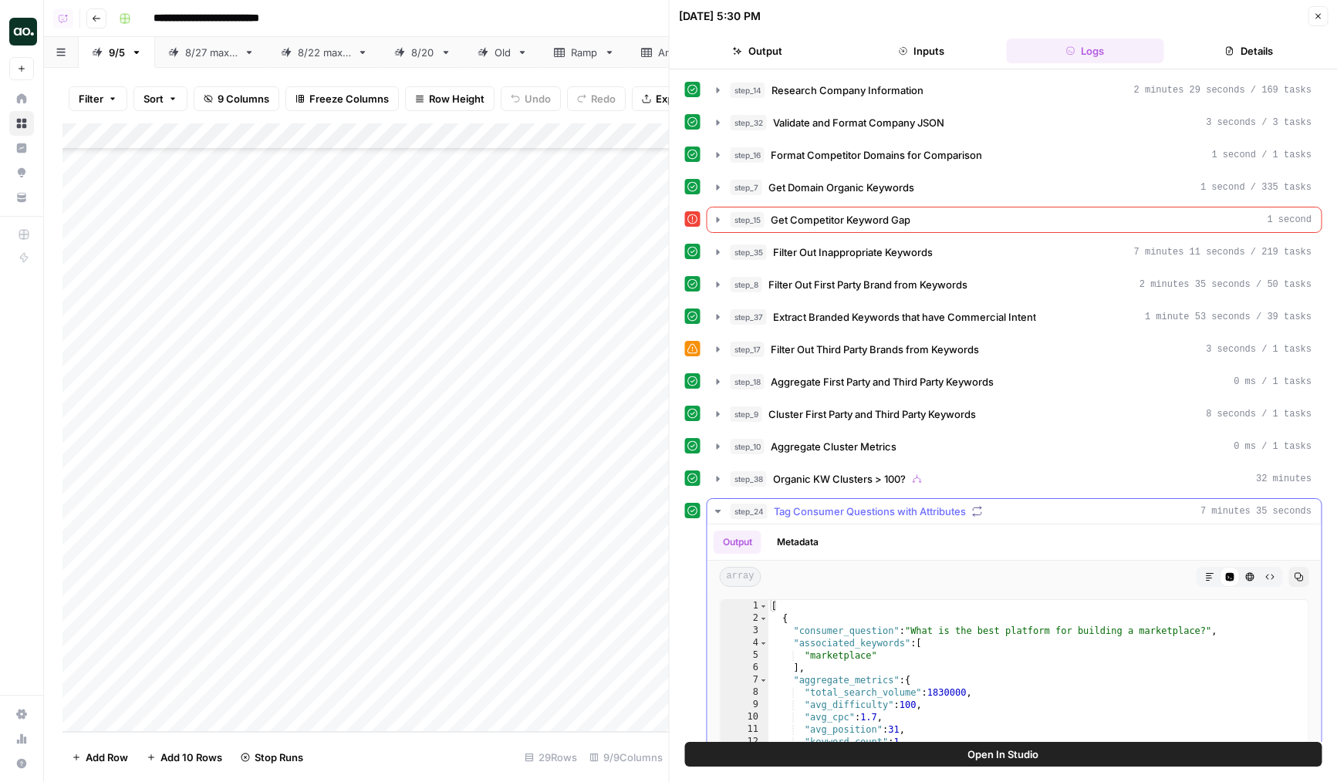
click at [860, 508] on span "Tag Consumer Questions with Attributes" at bounding box center [870, 511] width 192 height 15
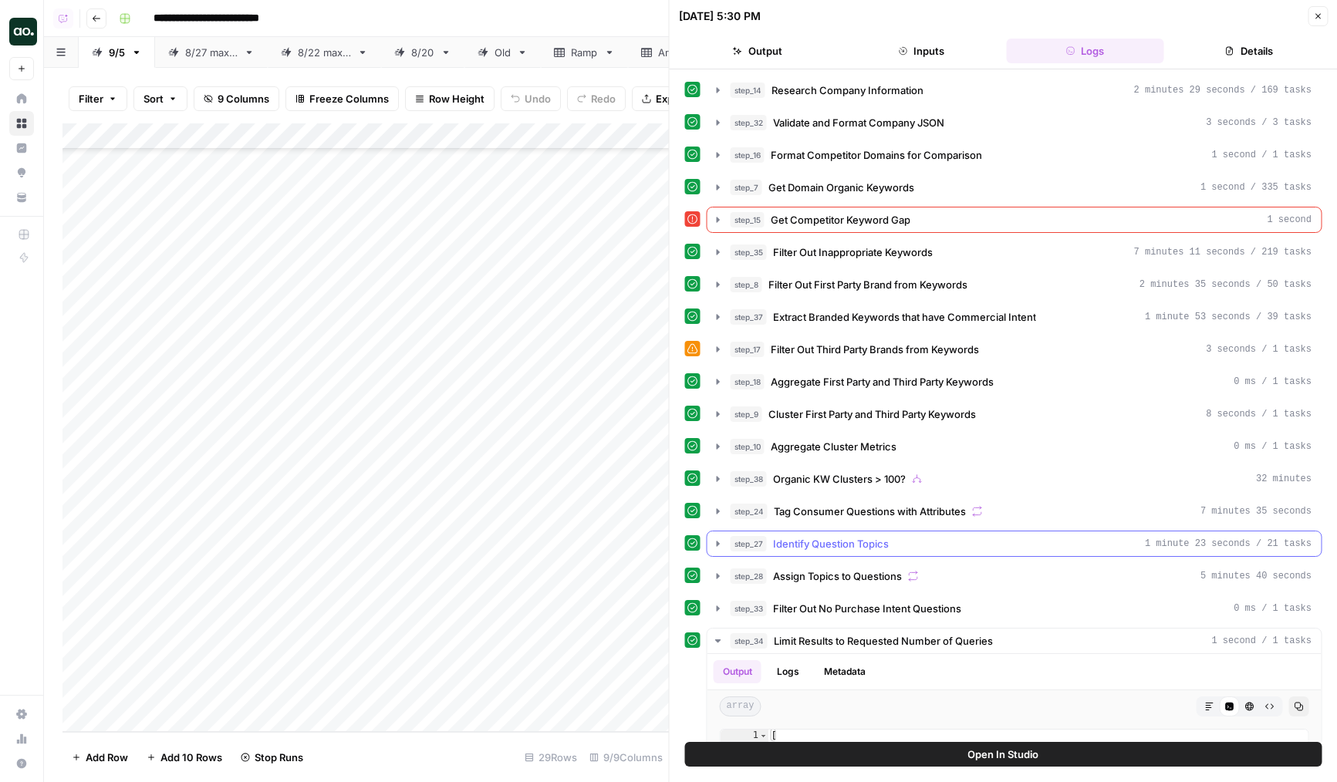
click at [847, 548] on span "Identify Question Topics" at bounding box center [831, 543] width 116 height 15
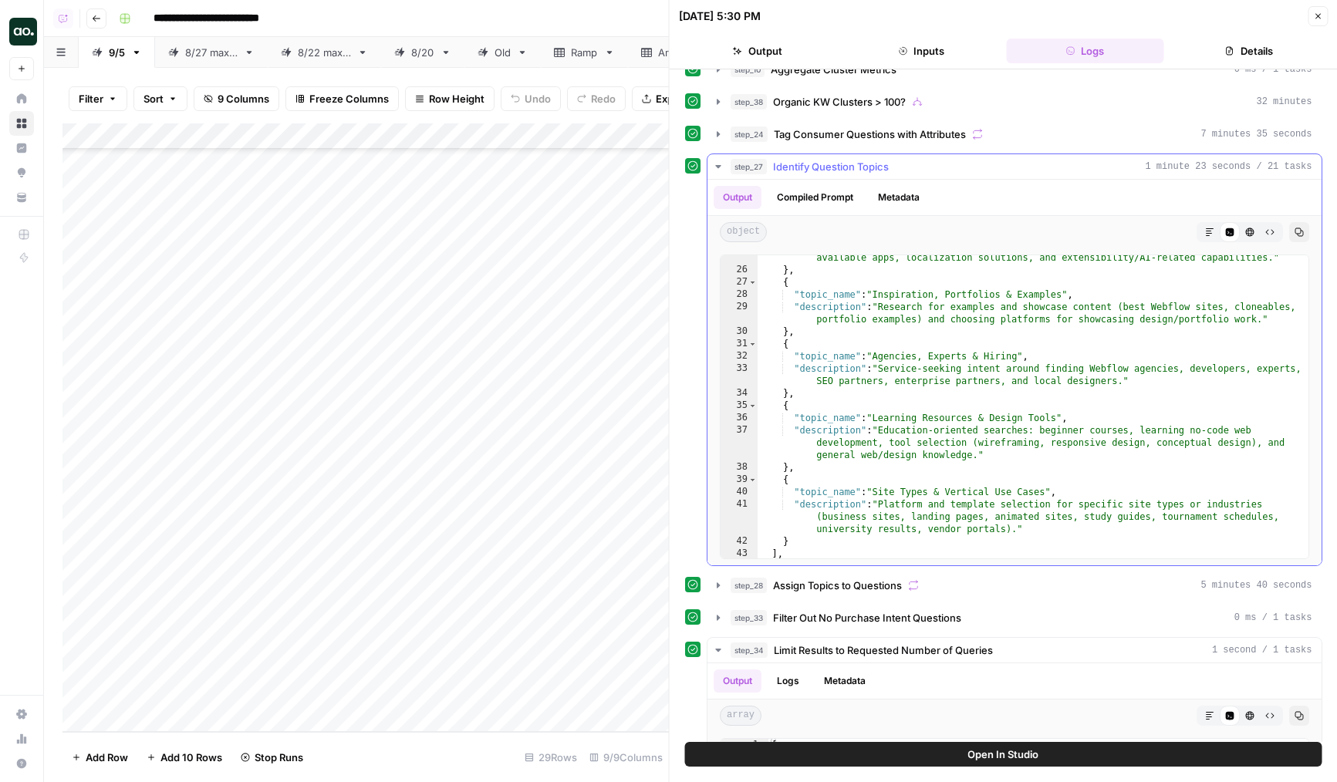
click at [835, 203] on button "Compiled Prompt" at bounding box center [815, 197] width 95 height 23
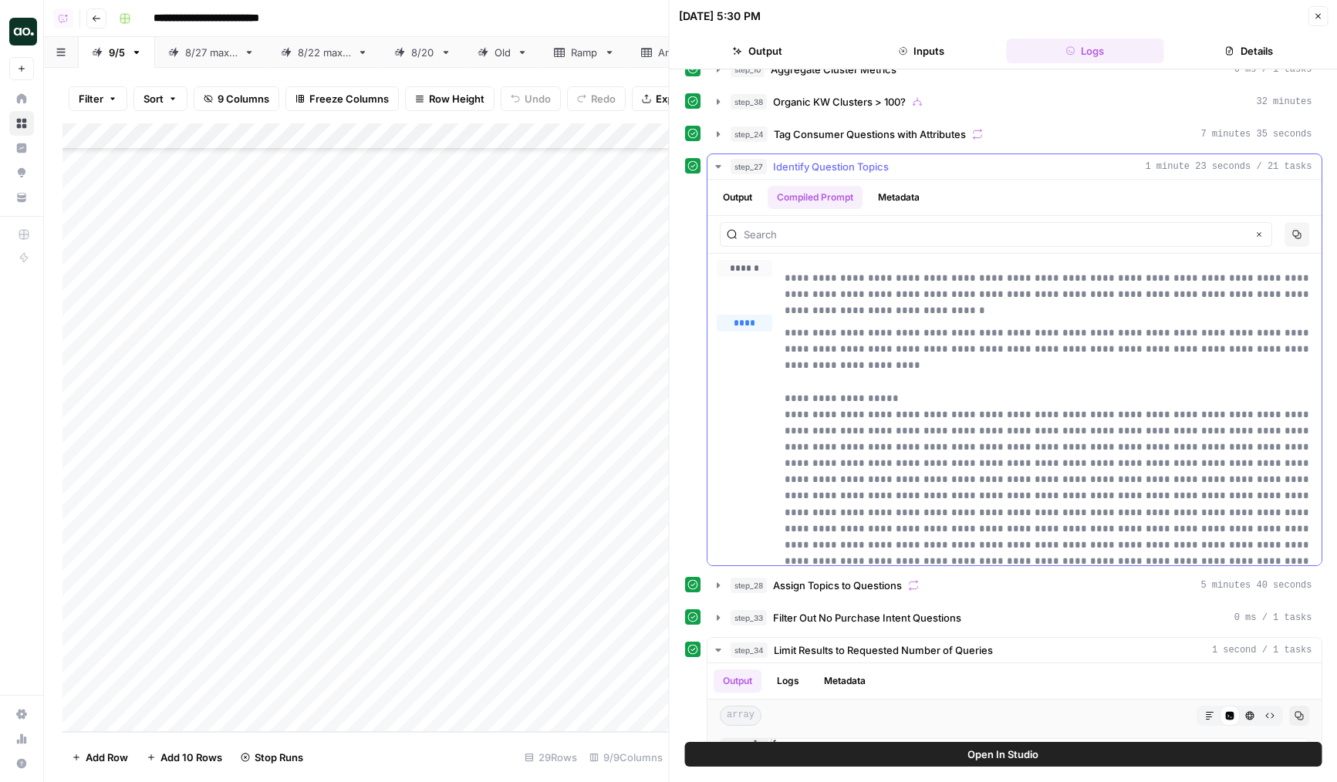
click at [890, 201] on button "Metadata" at bounding box center [899, 197] width 60 height 23
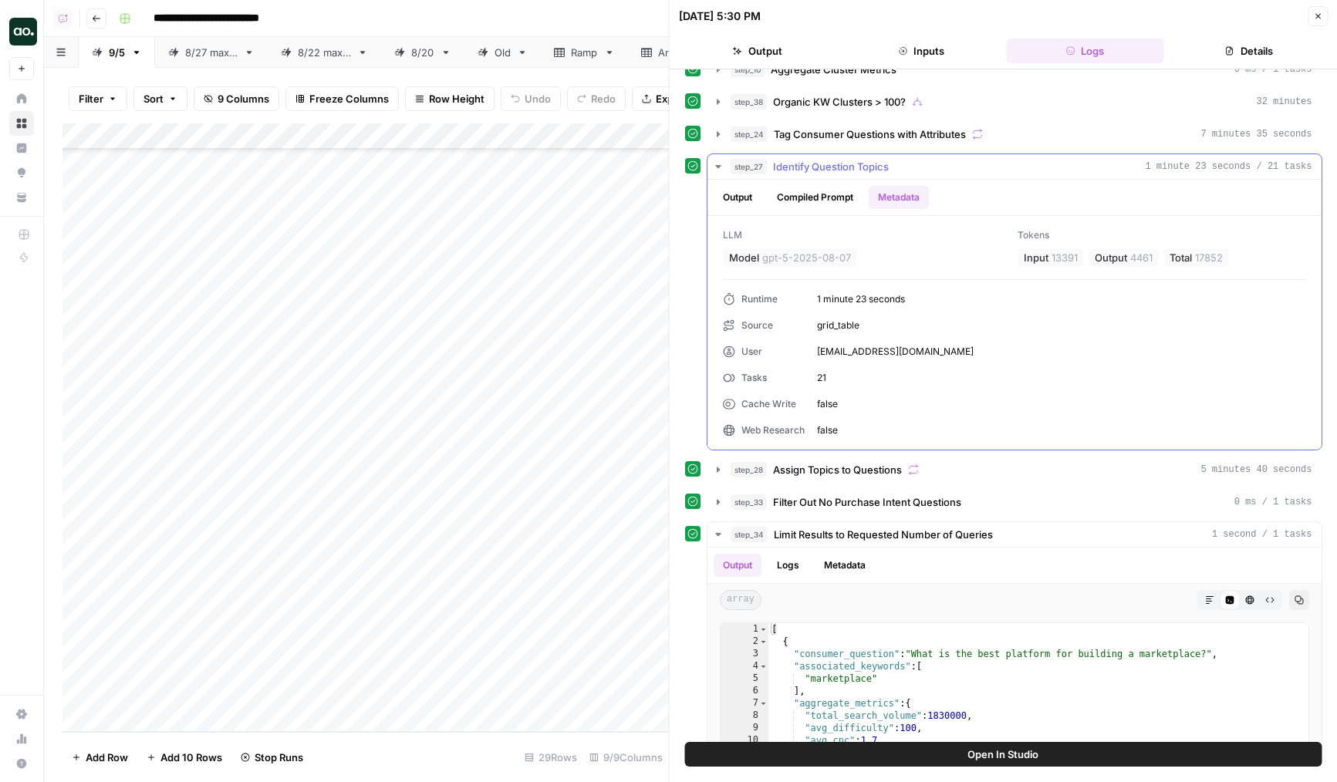
click at [789, 256] on span "gpt-5-2025-08-07" at bounding box center [806, 257] width 89 height 15
click at [878, 252] on div "LLM Model gpt-5-2025-08-07" at bounding box center [867, 247] width 289 height 39
click at [886, 166] on span "Identify Question Topics" at bounding box center [831, 166] width 116 height 15
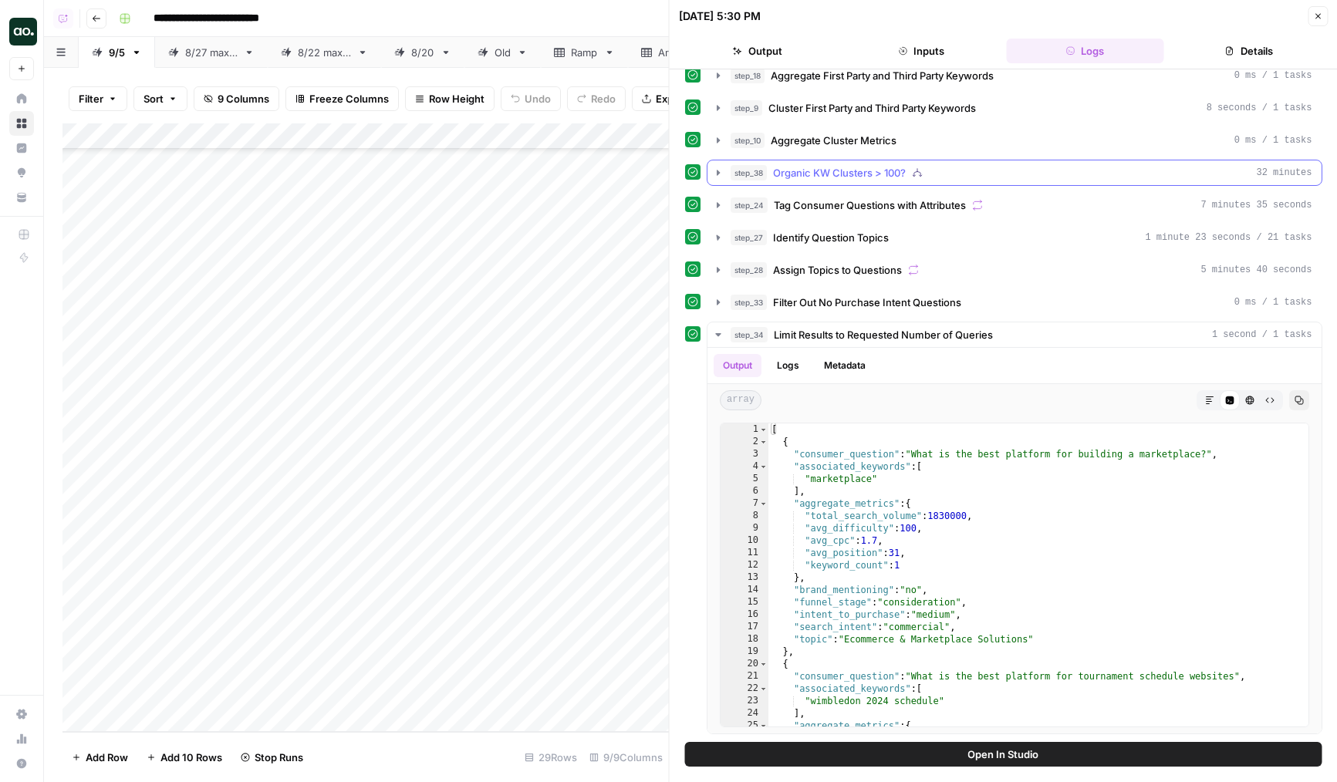
scroll to position [306, 0]
click at [1313, 22] on button "Close" at bounding box center [1318, 16] width 20 height 20
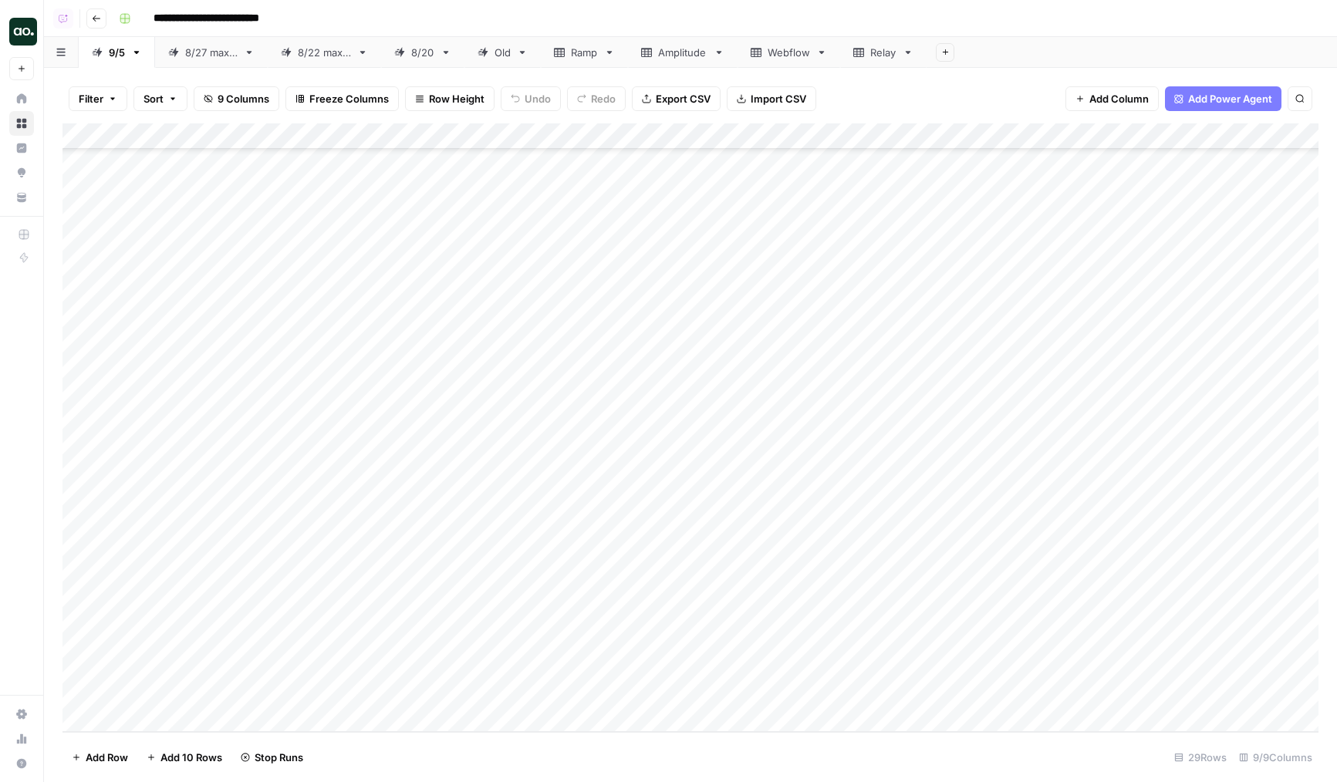
click at [615, 135] on div "Add Column" at bounding box center [690, 427] width 1256 height 609
click at [566, 285] on html "**********" at bounding box center [668, 391] width 1337 height 782
click at [613, 130] on div "Add Column" at bounding box center [690, 427] width 1256 height 609
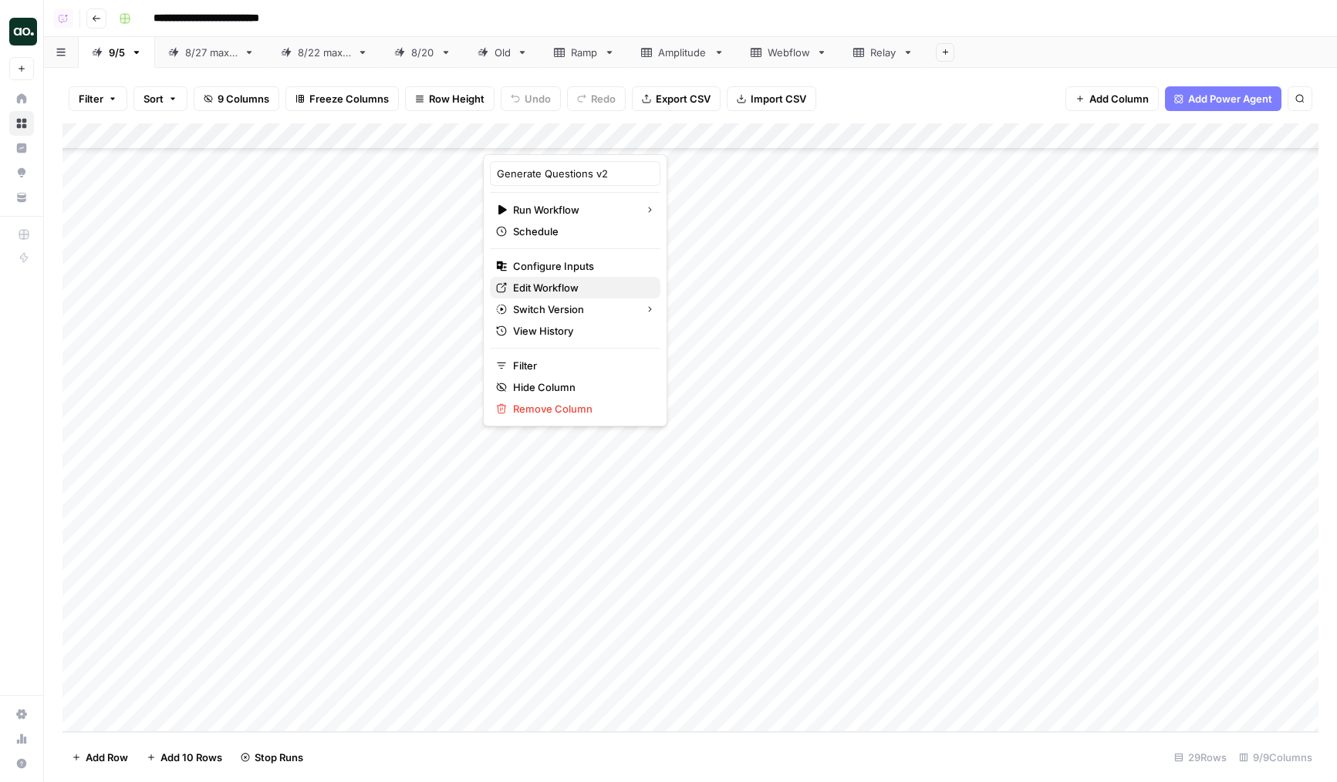
click at [538, 284] on span "Edit Workflow" at bounding box center [580, 287] width 135 height 15
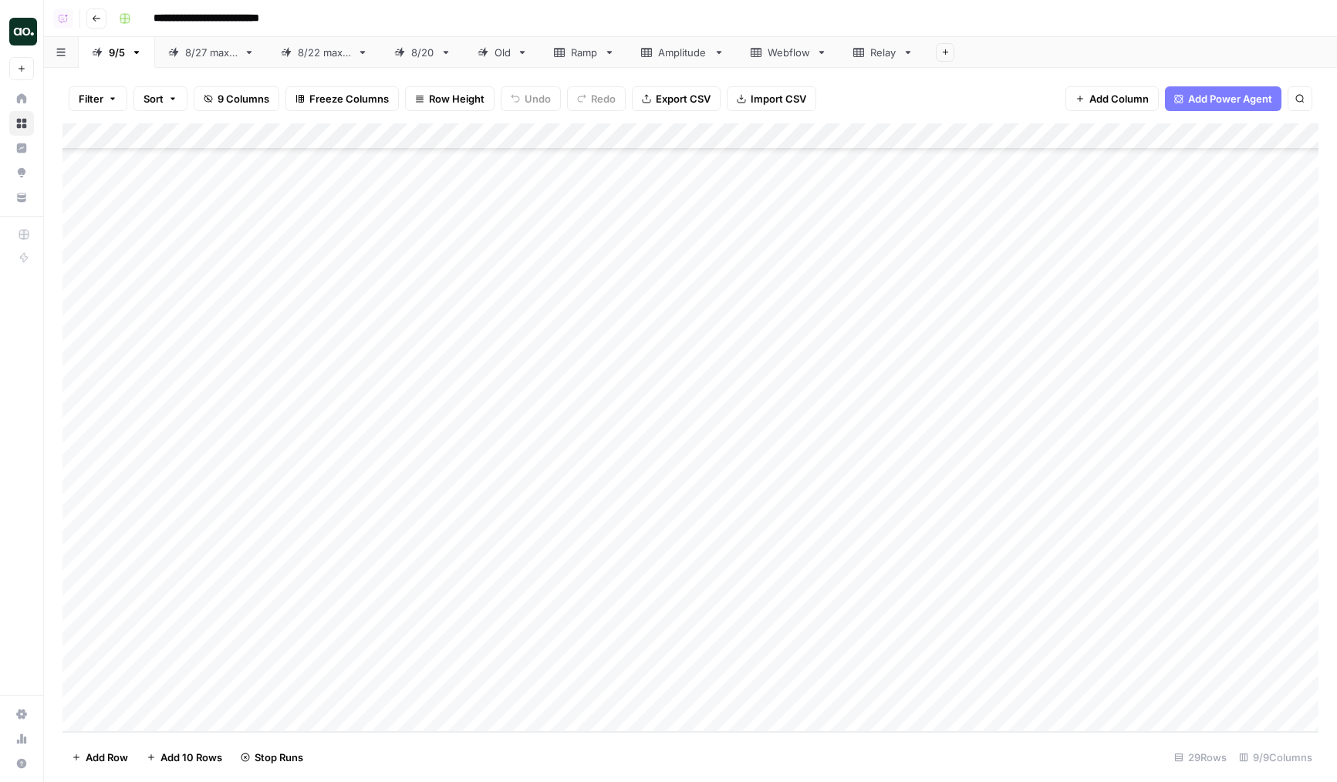
click at [593, 654] on div "Add Column" at bounding box center [690, 427] width 1256 height 609
click at [886, 644] on div "Add Column" at bounding box center [690, 427] width 1256 height 609
click at [1067, 634] on div "Add Column" at bounding box center [690, 427] width 1256 height 609
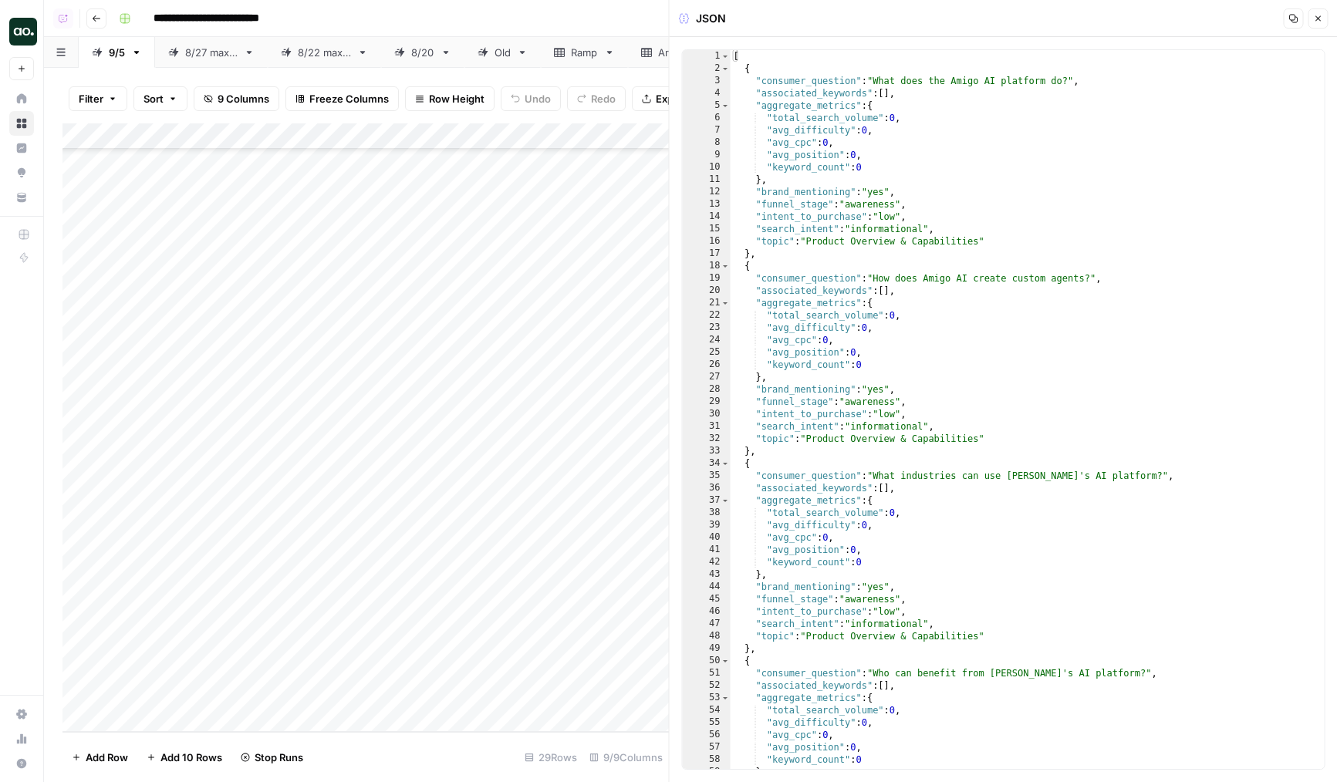
type textarea "**********"
drag, startPoint x: 756, startPoint y: 387, endPoint x: 860, endPoint y: 387, distance: 104.2
click at [860, 387] on div "[ { "consumer_question" : "What does the Amigo AI platform do?" , "associated_k…" at bounding box center [1028, 422] width 594 height 744
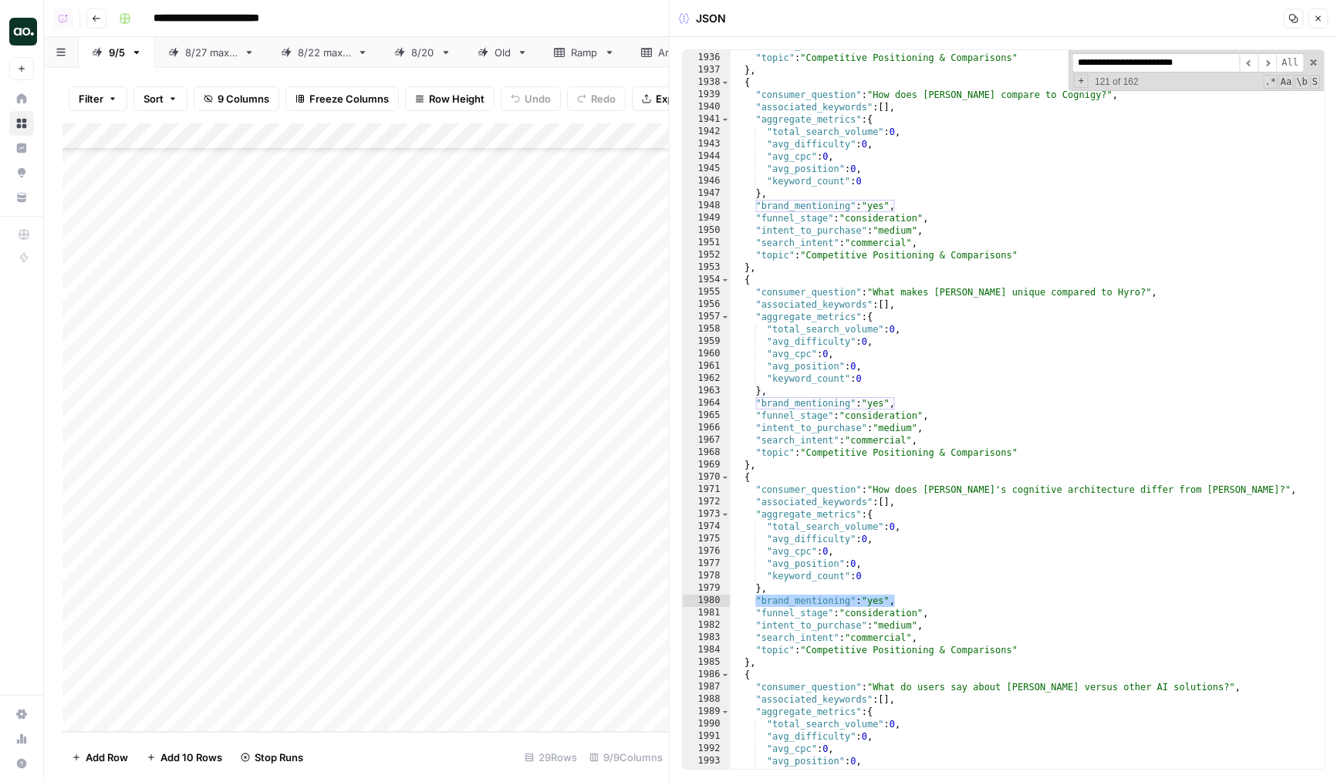
scroll to position [18480, 0]
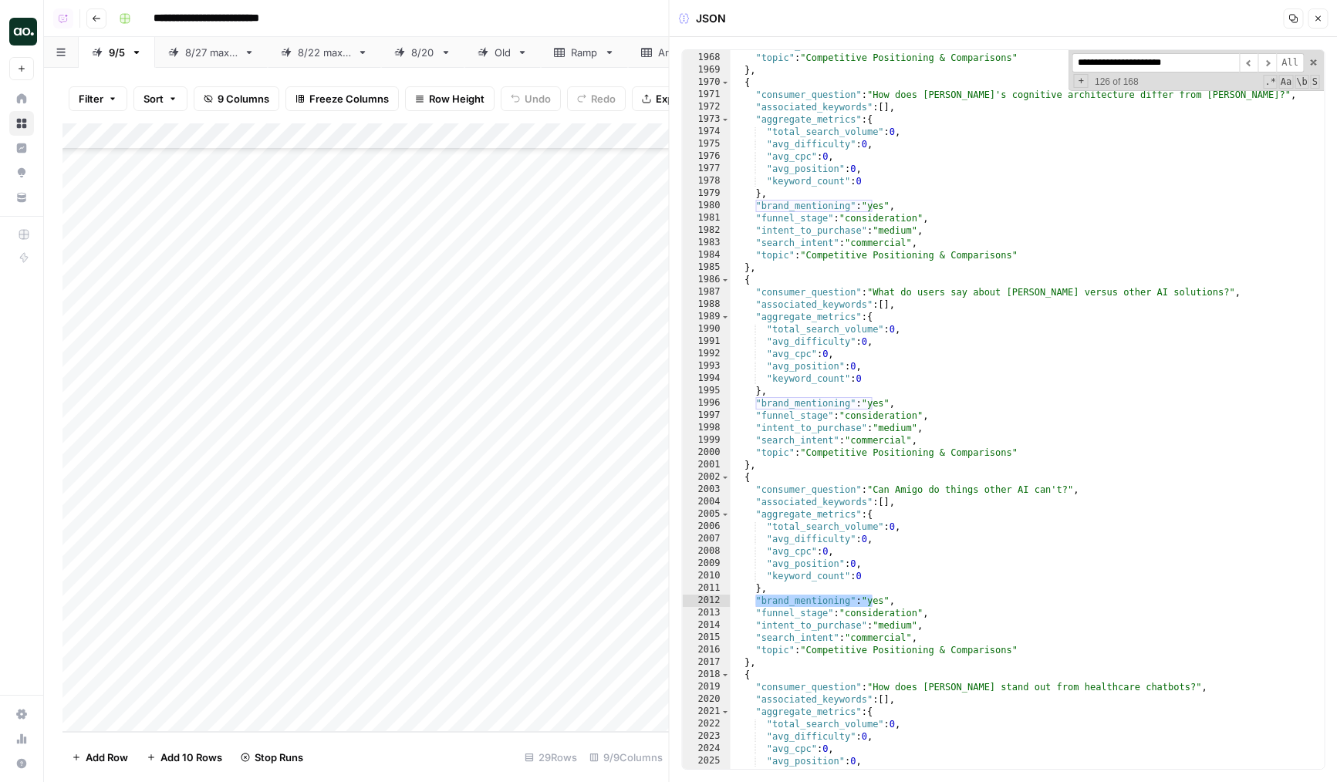
type input "**********"
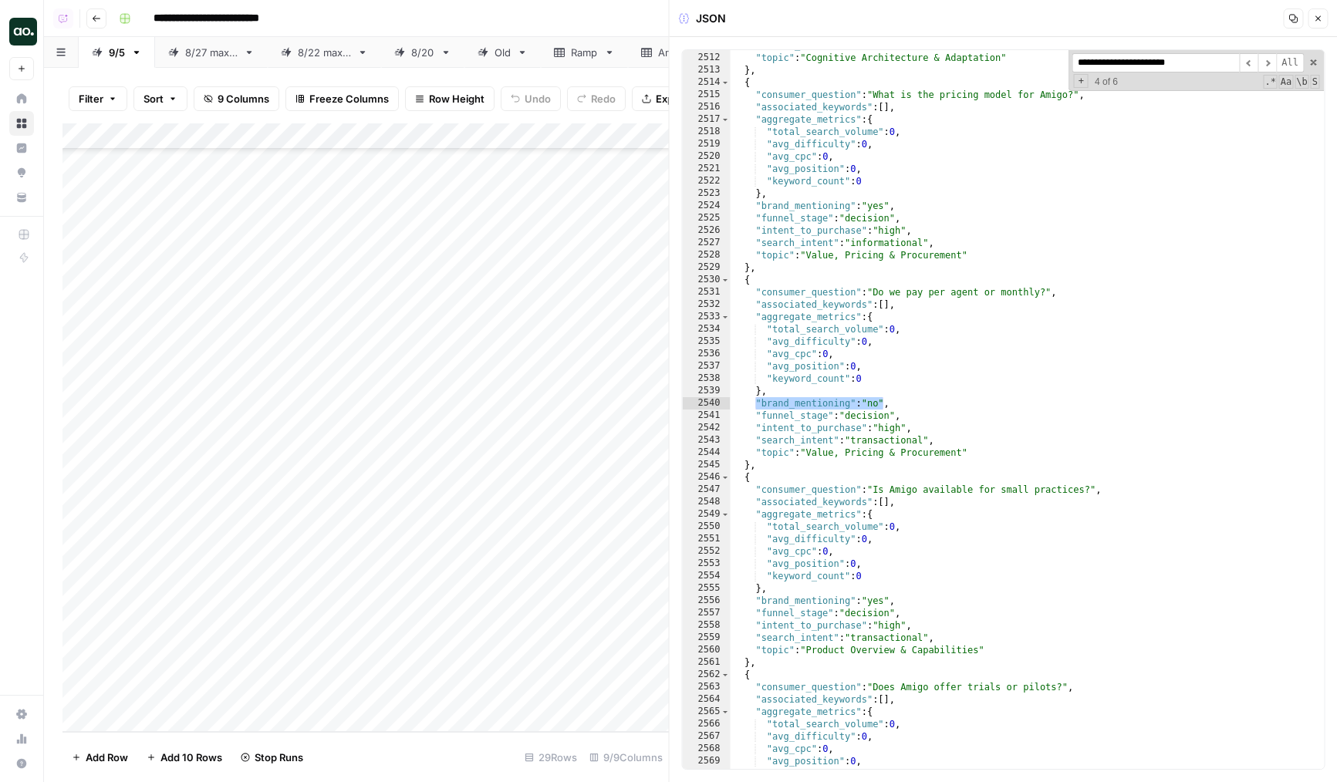
type textarea "**********"
click at [1322, 19] on span "Close" at bounding box center [1322, 19] width 1 height 1
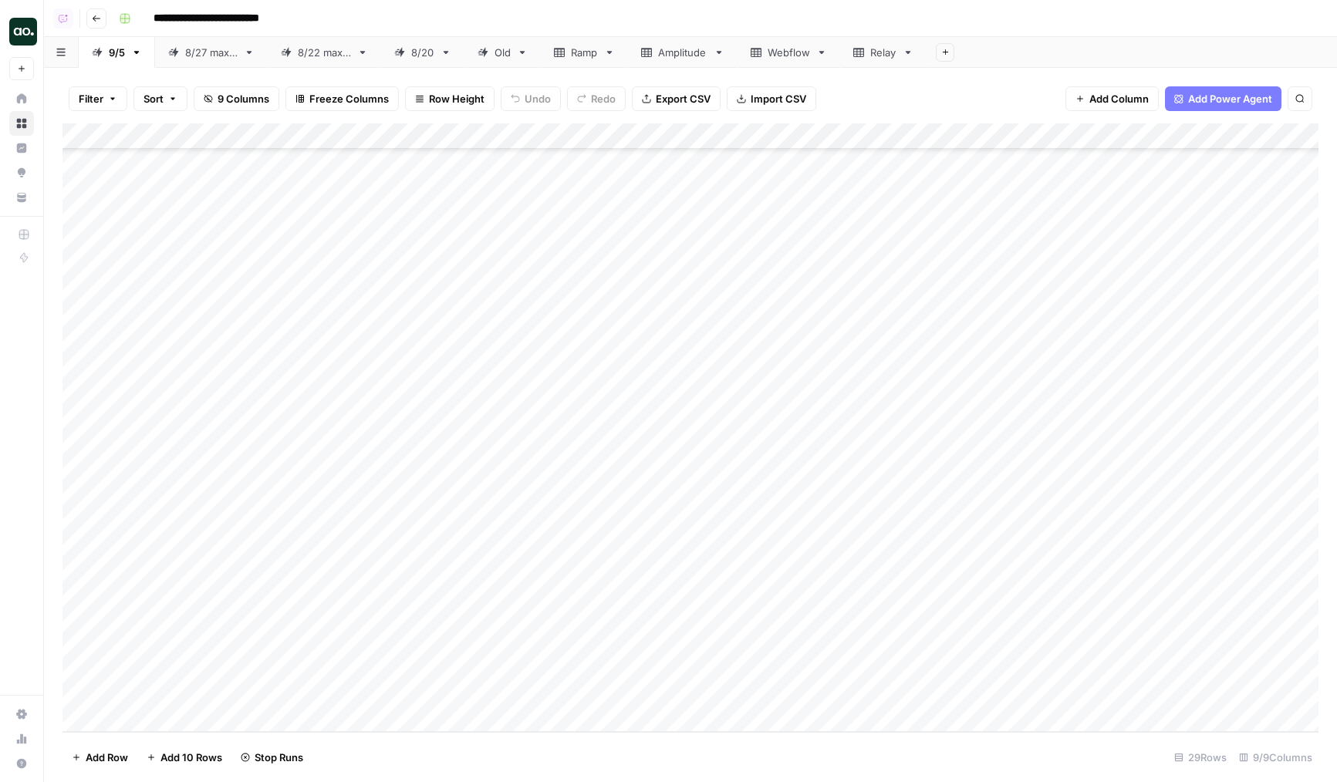
click at [536, 135] on div "Add Column" at bounding box center [690, 427] width 1256 height 609
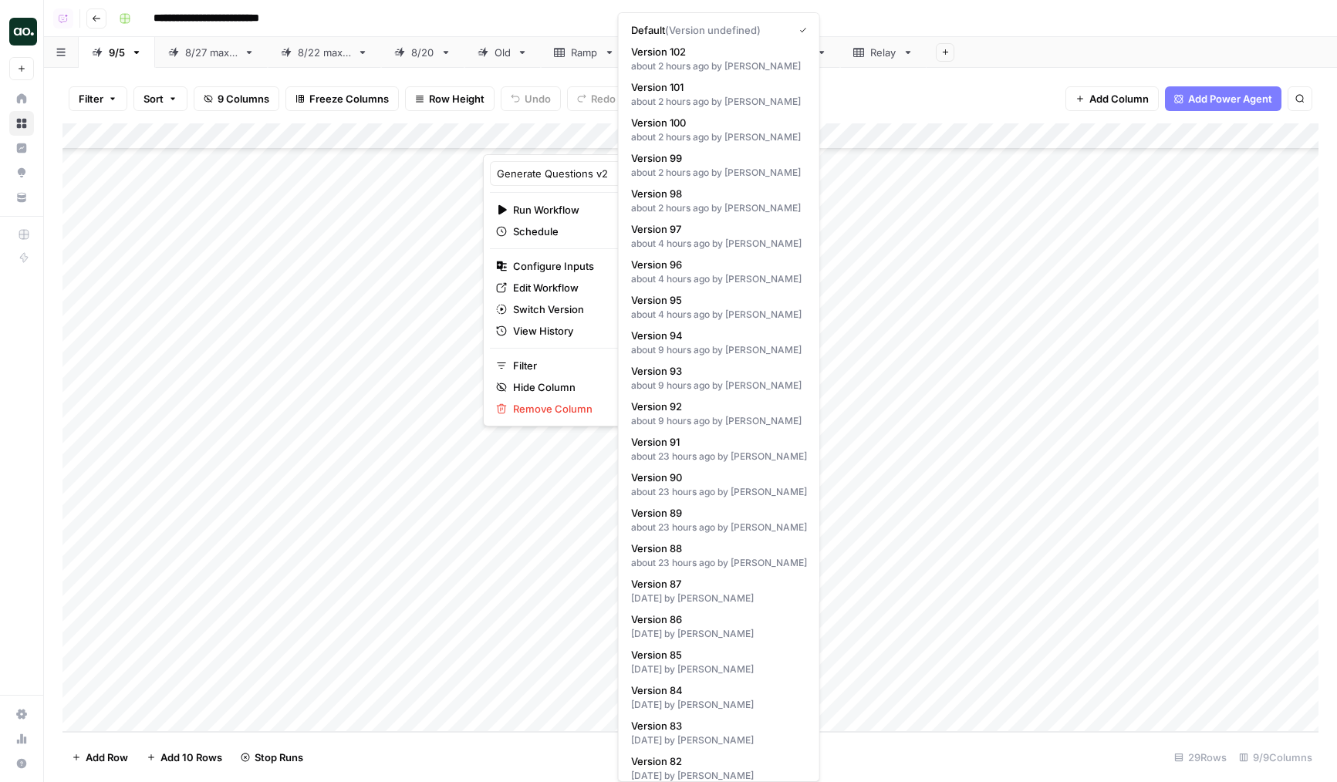
click at [542, 290] on html "**********" at bounding box center [668, 391] width 1337 height 782
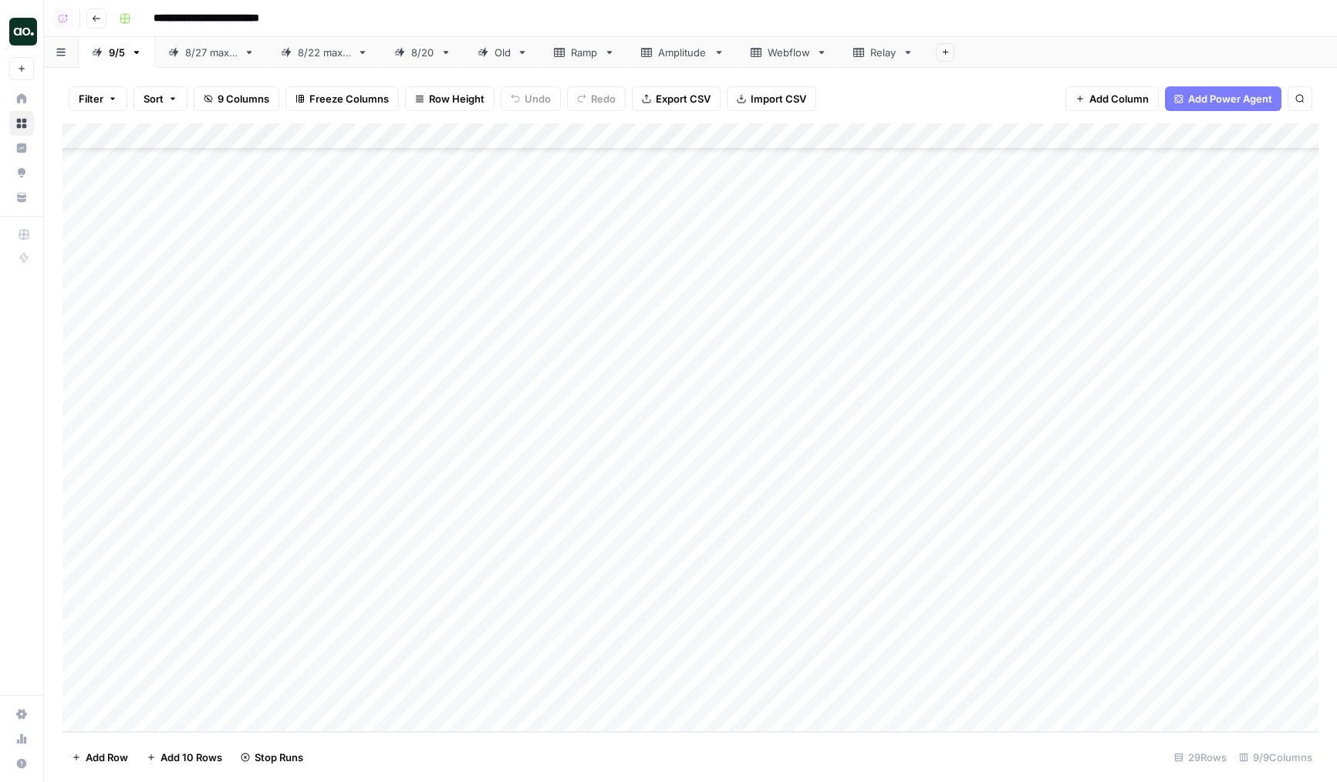
click at [584, 137] on div "Add Column" at bounding box center [690, 427] width 1256 height 609
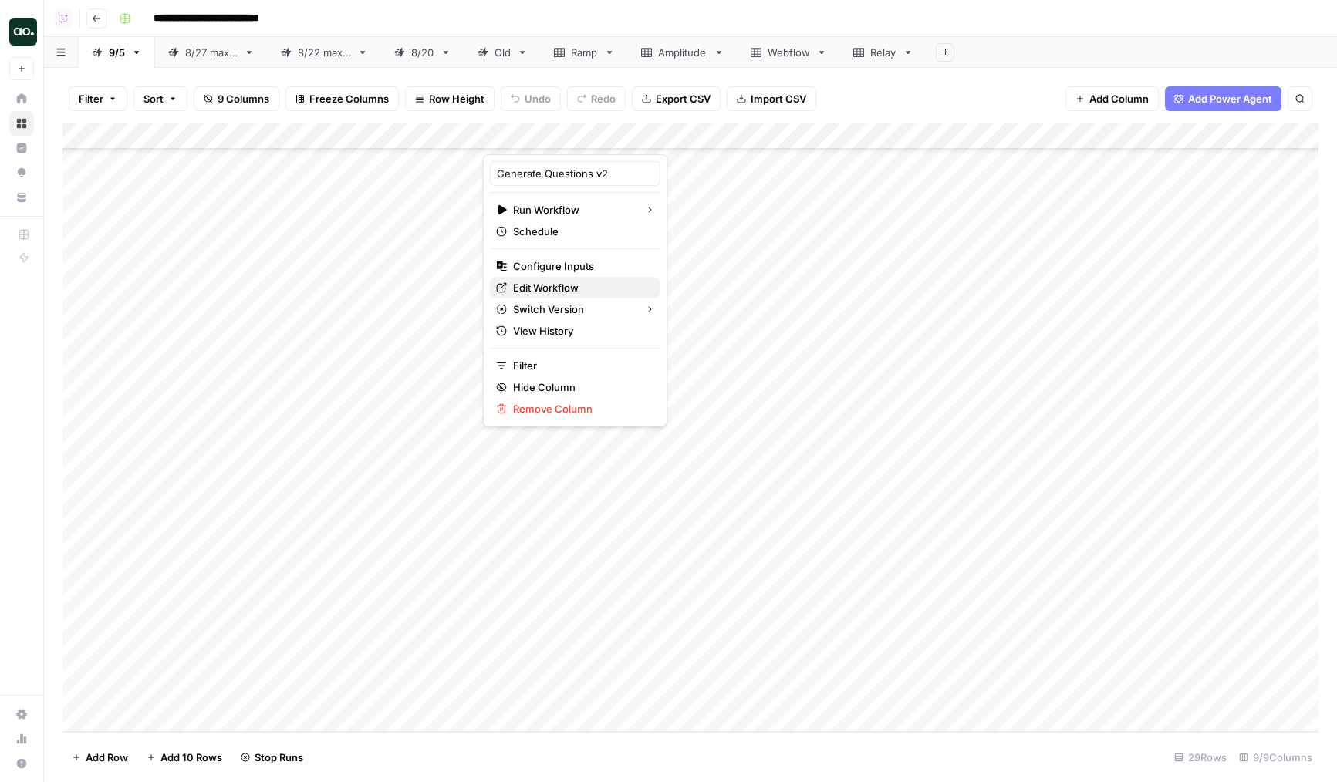
click at [552, 285] on span "Edit Workflow" at bounding box center [580, 287] width 135 height 15
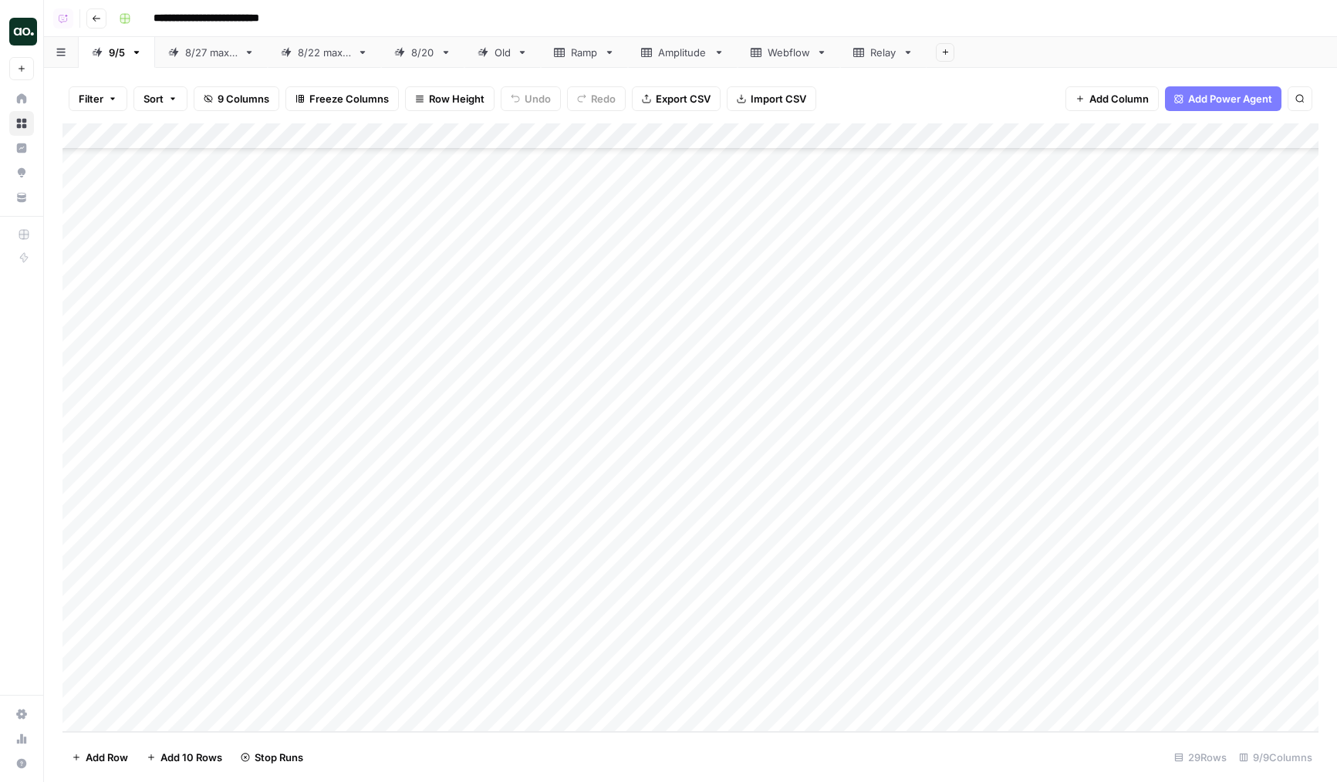
click at [569, 590] on div "Add Column" at bounding box center [690, 427] width 1256 height 609
click at [680, 584] on div "Add Column" at bounding box center [690, 427] width 1256 height 609
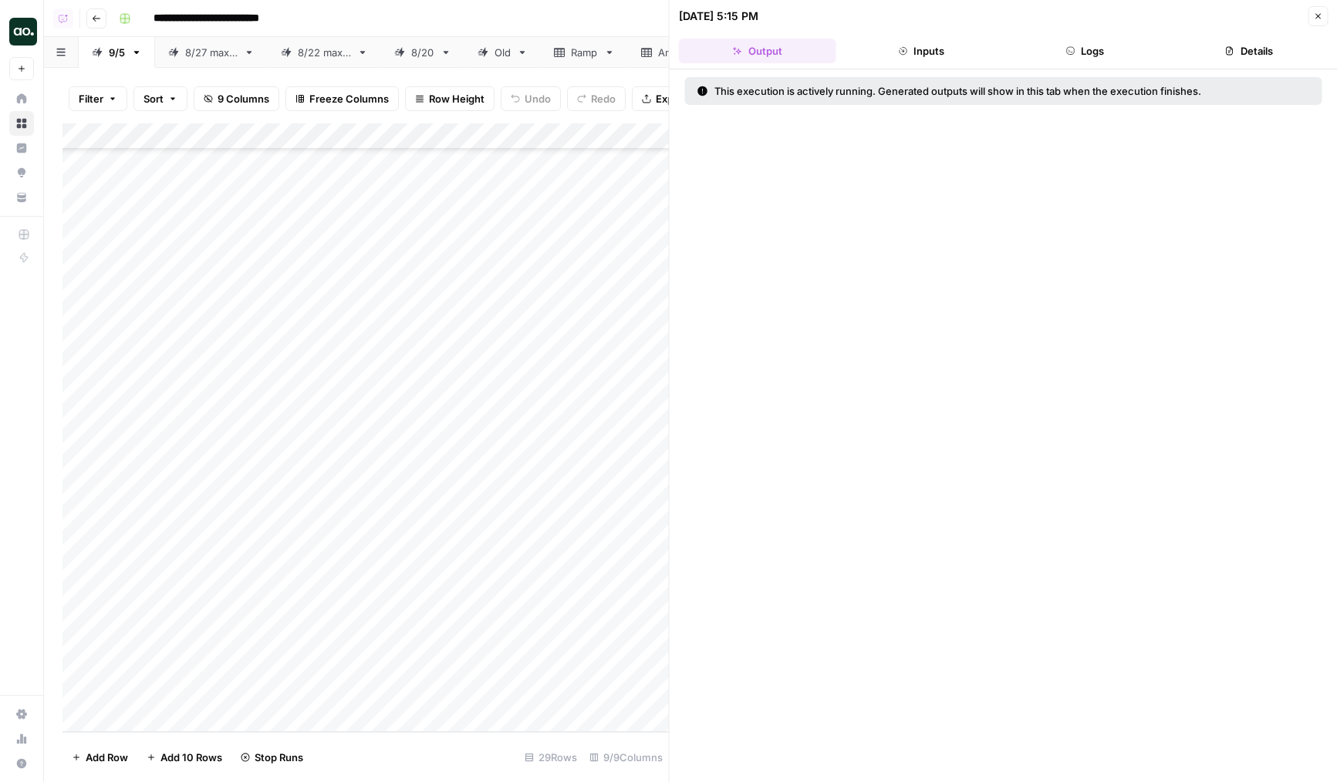
click at [1072, 56] on button "Logs" at bounding box center [1084, 51] width 157 height 25
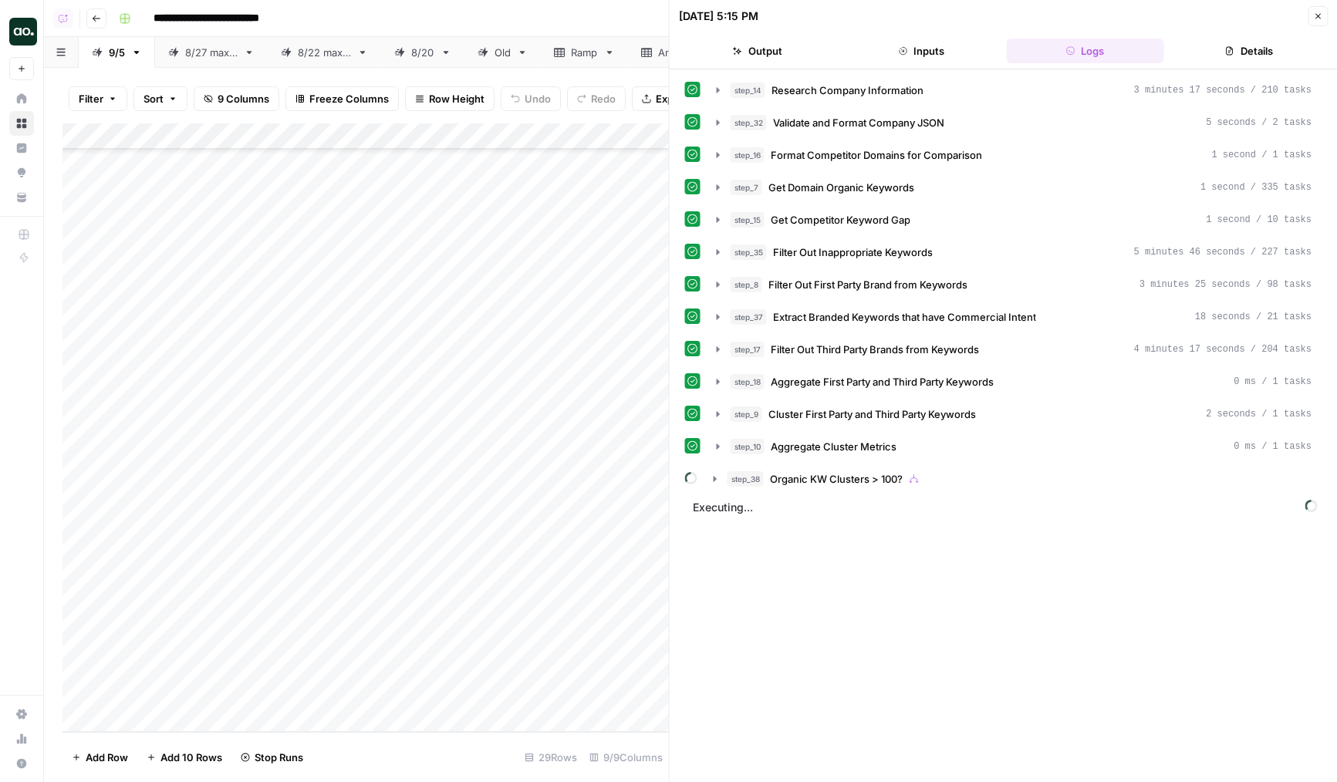
click at [872, 465] on div "step_14 Research Company Information 3 minutes 17 seconds / 210 tasks step_32 V…" at bounding box center [1003, 284] width 637 height 415
click at [867, 473] on span "Organic KW Clusters > 100?" at bounding box center [836, 478] width 133 height 15
click at [845, 516] on span "Iterate Through Clusters" at bounding box center [856, 511] width 117 height 15
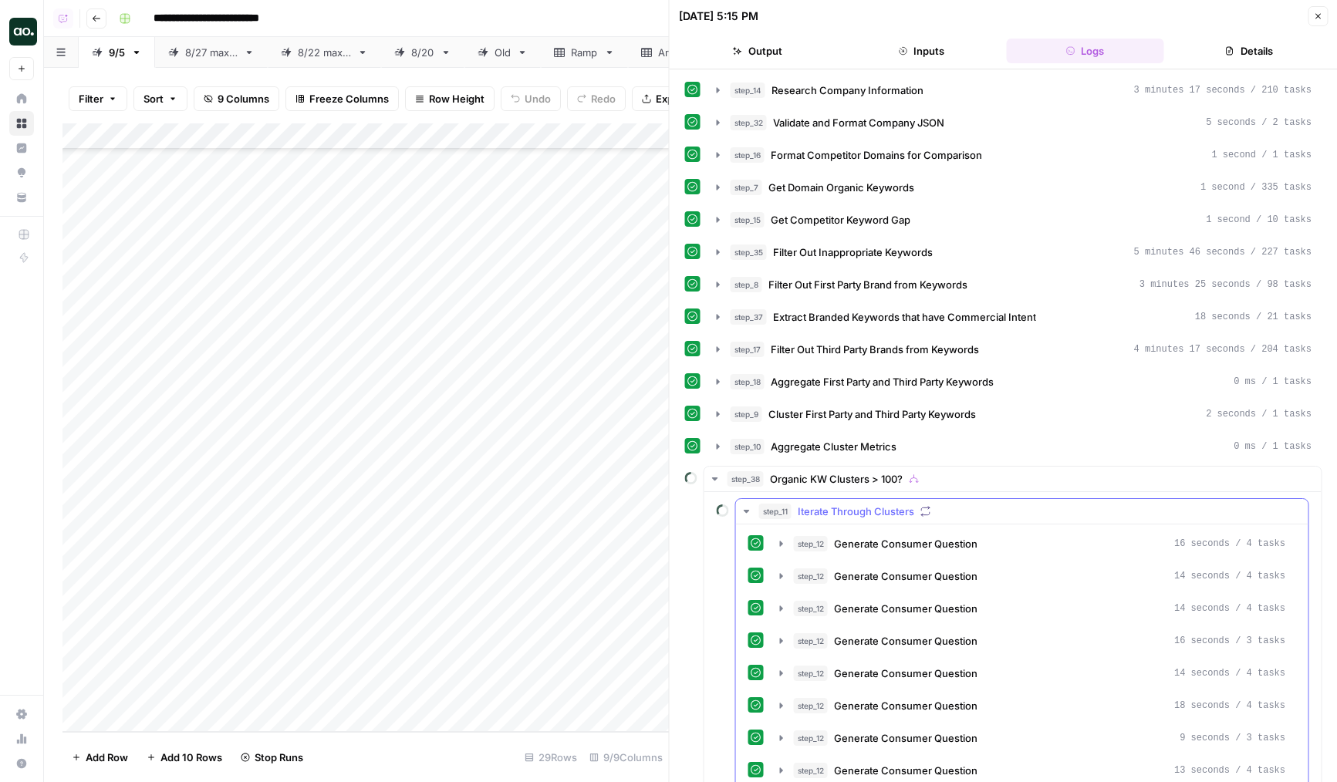
click at [865, 514] on span "Iterate Through Clusters" at bounding box center [856, 511] width 117 height 15
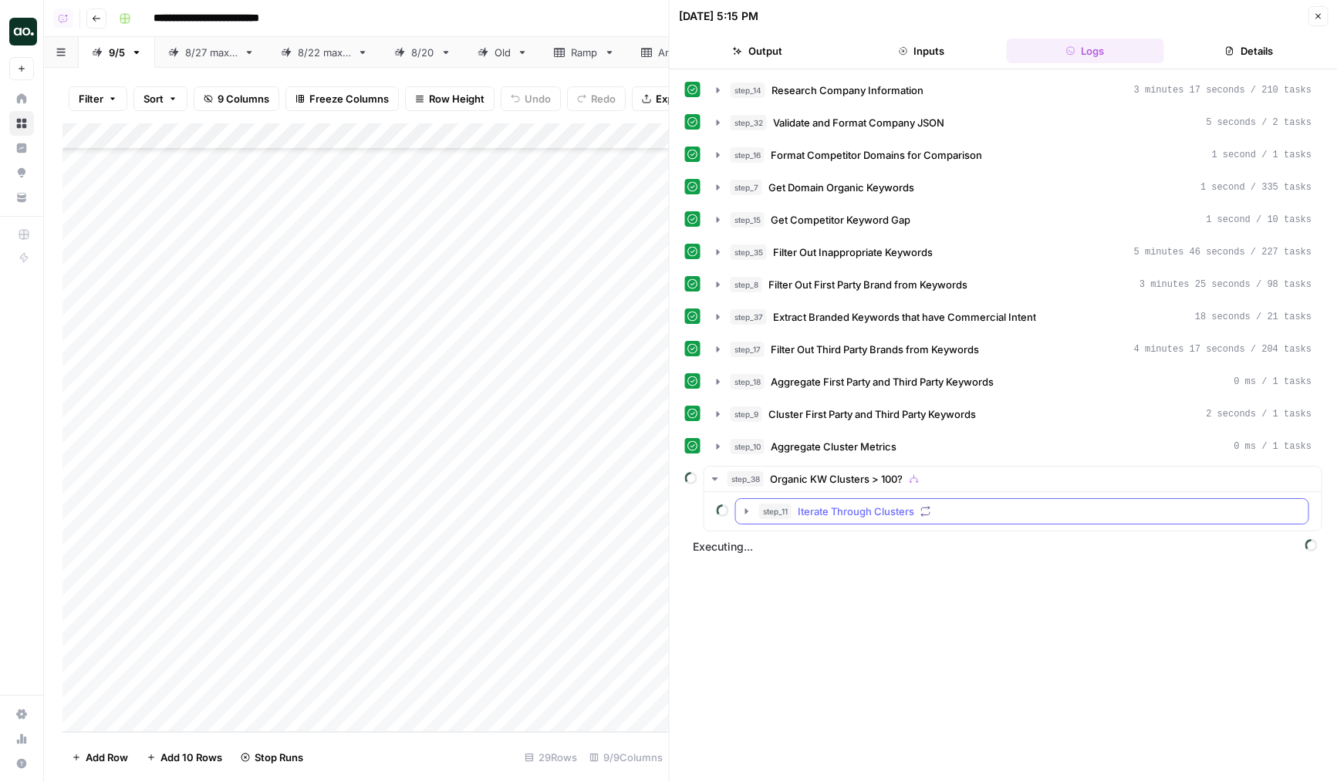
click at [609, 612] on div "Add Column" at bounding box center [365, 427] width 606 height 609
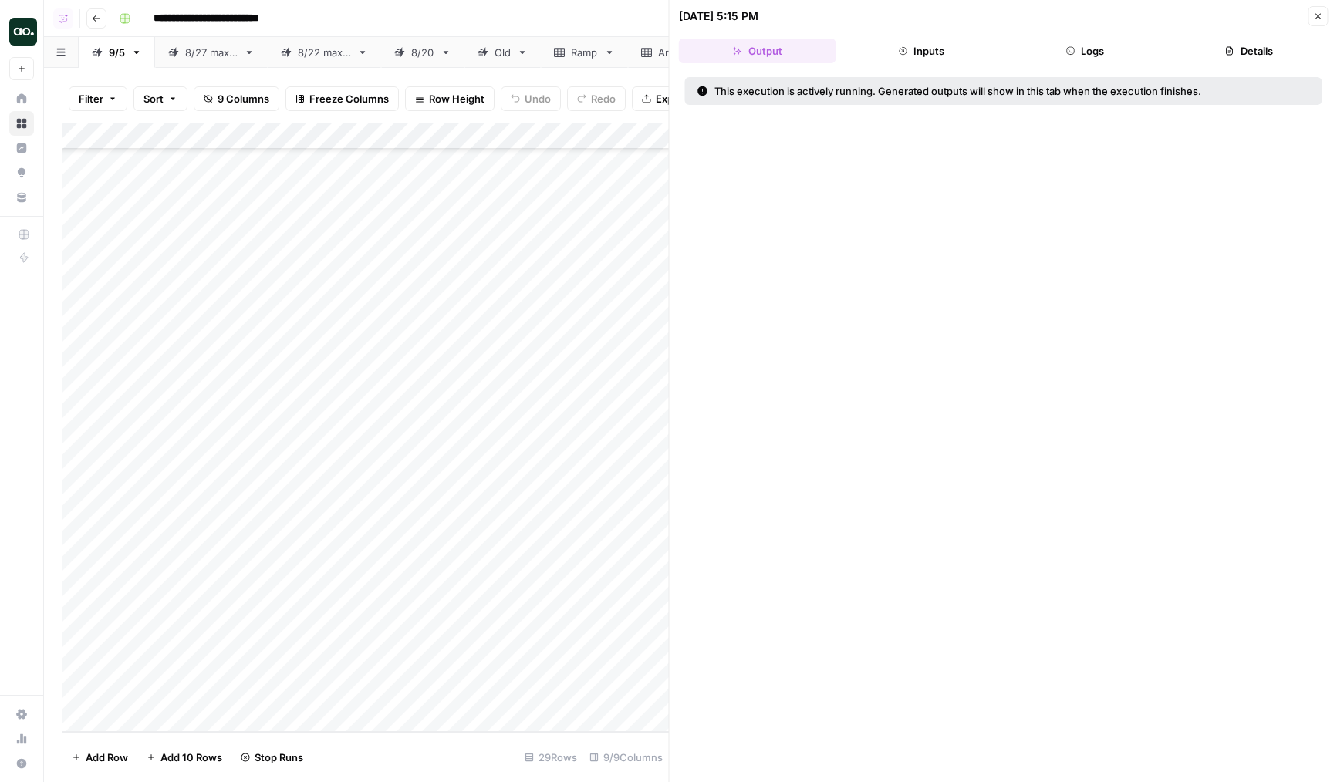
click at [1318, 15] on icon "button" at bounding box center [1318, 16] width 5 height 5
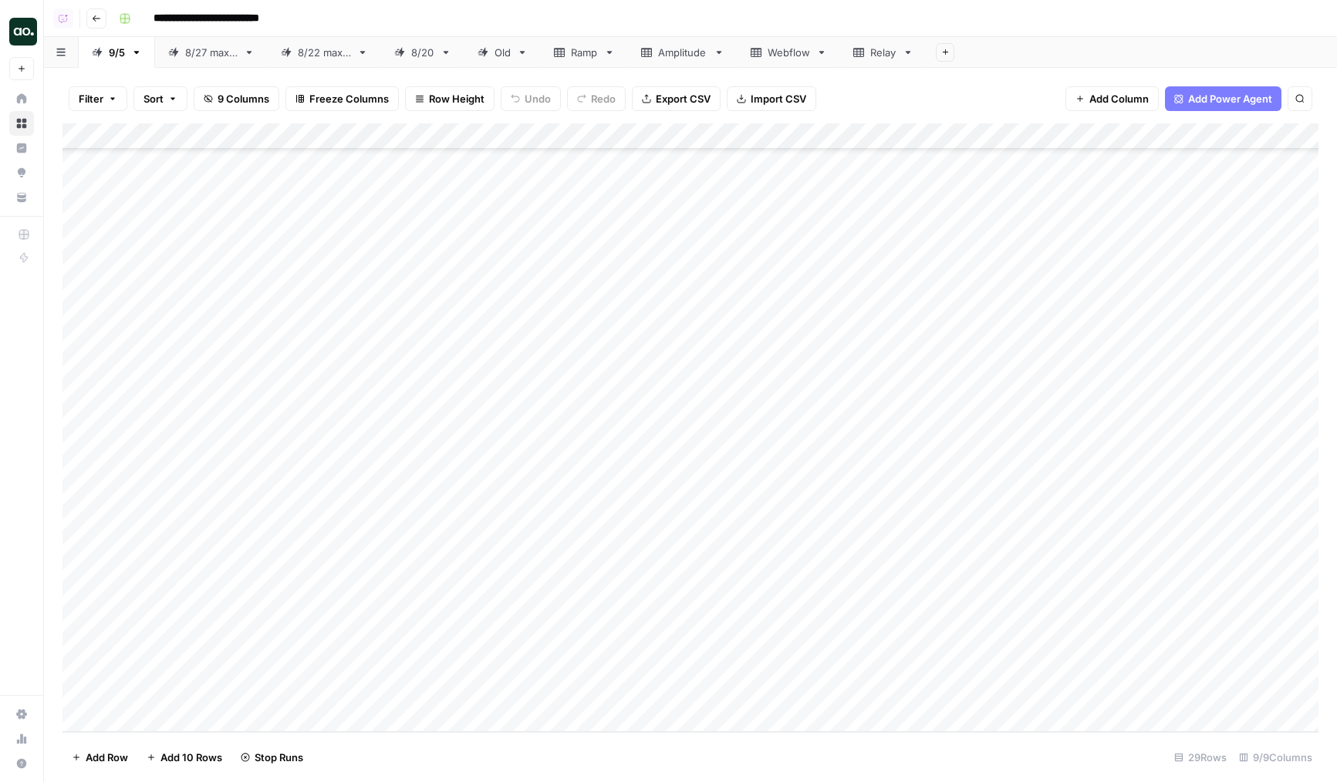
drag, startPoint x: 65, startPoint y: 643, endPoint x: 65, endPoint y: 697, distance: 54.0
click at [65, 697] on div "Add Column" at bounding box center [690, 427] width 1256 height 609
click at [706, 694] on div "Add Column" at bounding box center [690, 427] width 1256 height 609
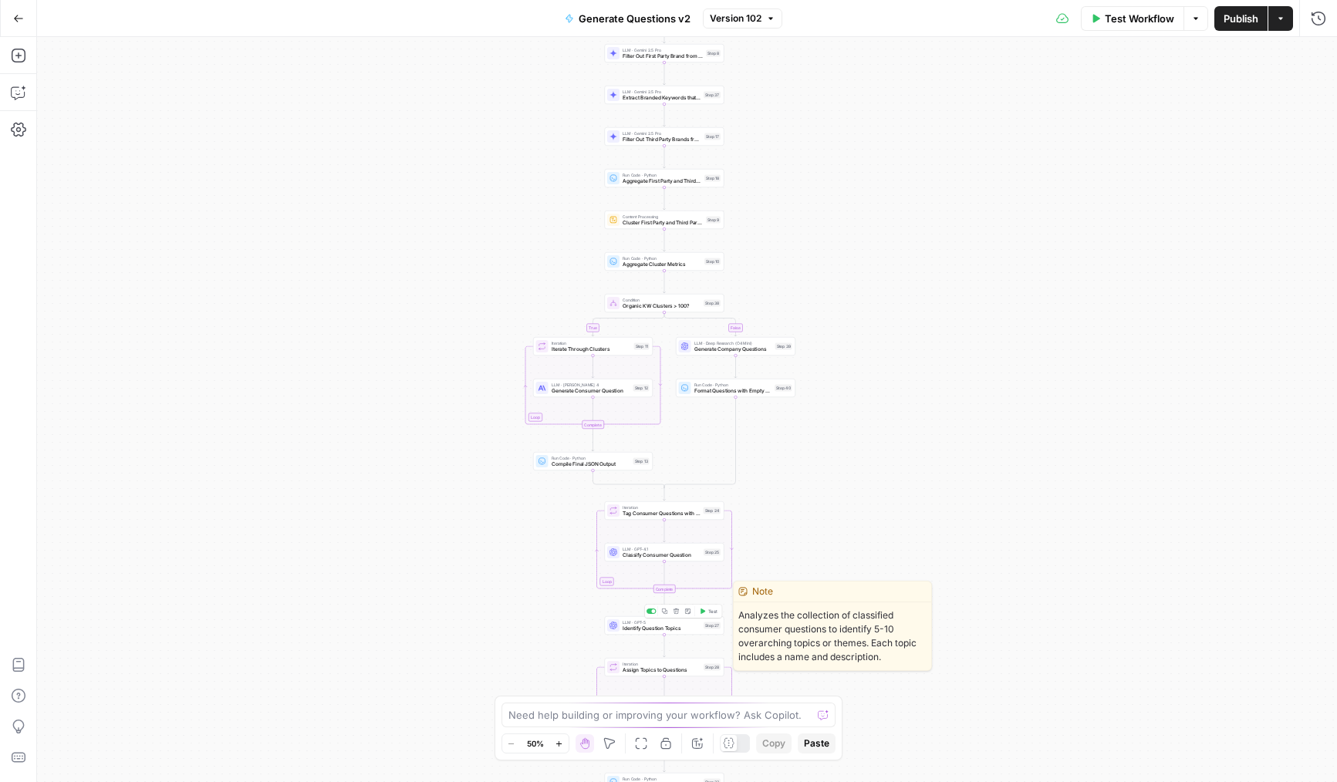
click at [635, 623] on span "LLM · GPT-5" at bounding box center [662, 623] width 78 height 6
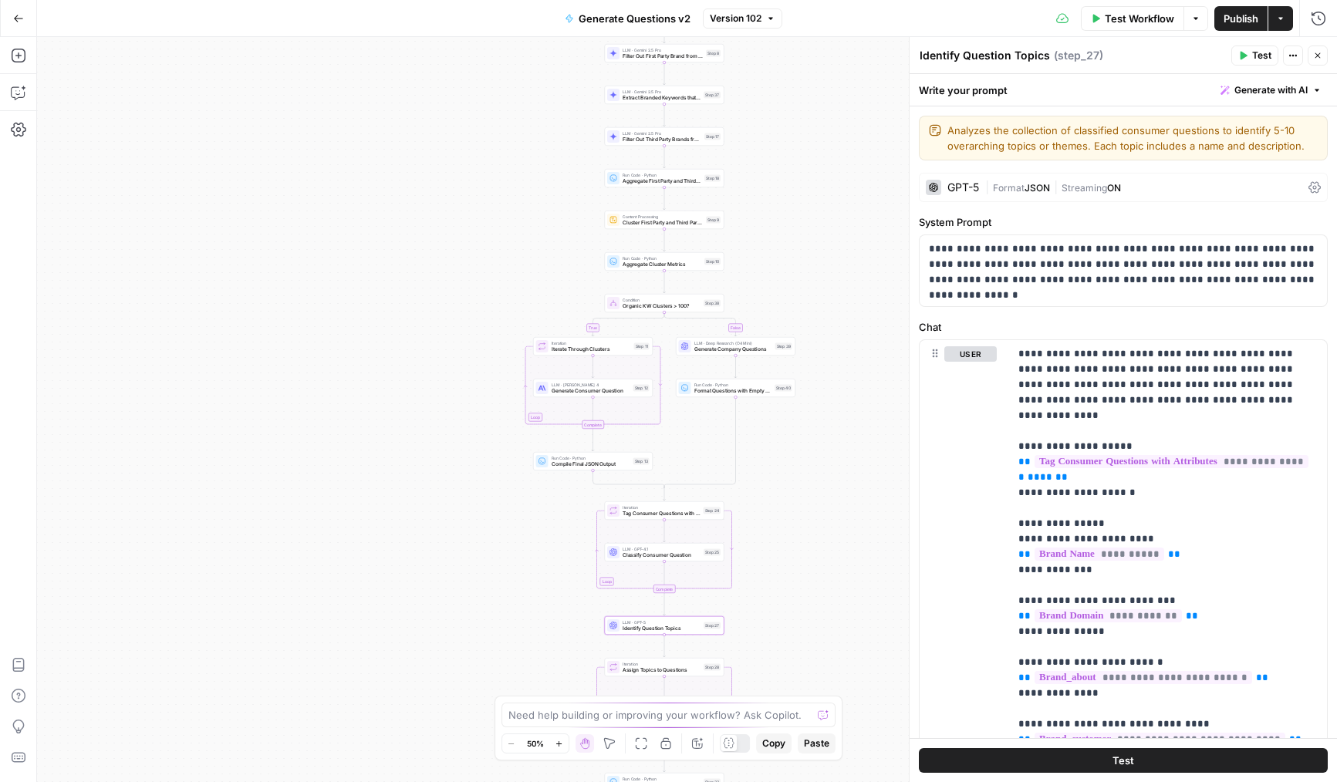
click at [1015, 182] on span "Format" at bounding box center [1009, 188] width 32 height 12
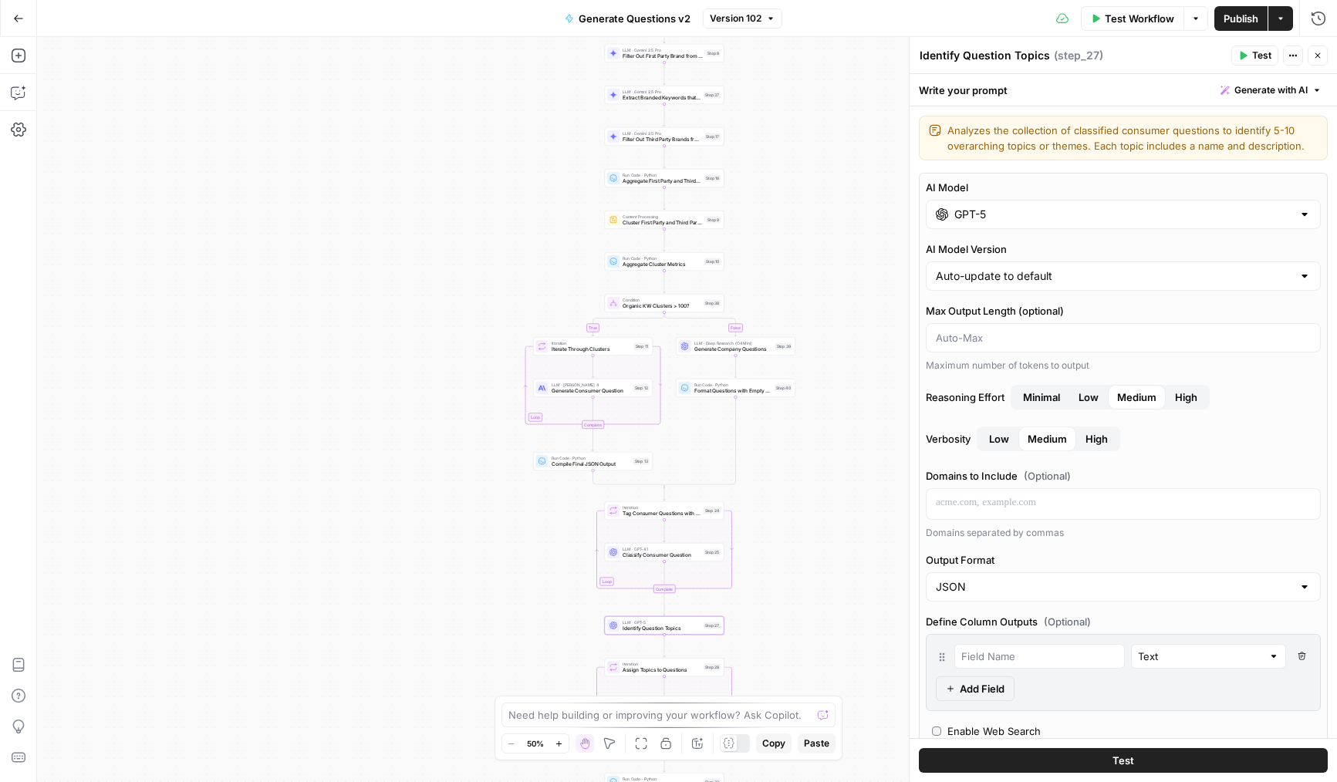
click at [1103, 435] on span "High" at bounding box center [1097, 438] width 22 height 15
click at [1228, 394] on label "Reasoning Effort Minimal Low Medium High" at bounding box center [1123, 397] width 395 height 25
click at [1194, 395] on span "High" at bounding box center [1186, 397] width 22 height 15
click at [1315, 41] on header "Identify Question Topics Identify Question Topics ( step_27 ) Test Actions Close" at bounding box center [1123, 55] width 427 height 37
click at [1315, 53] on icon "button" at bounding box center [1317, 55] width 9 height 9
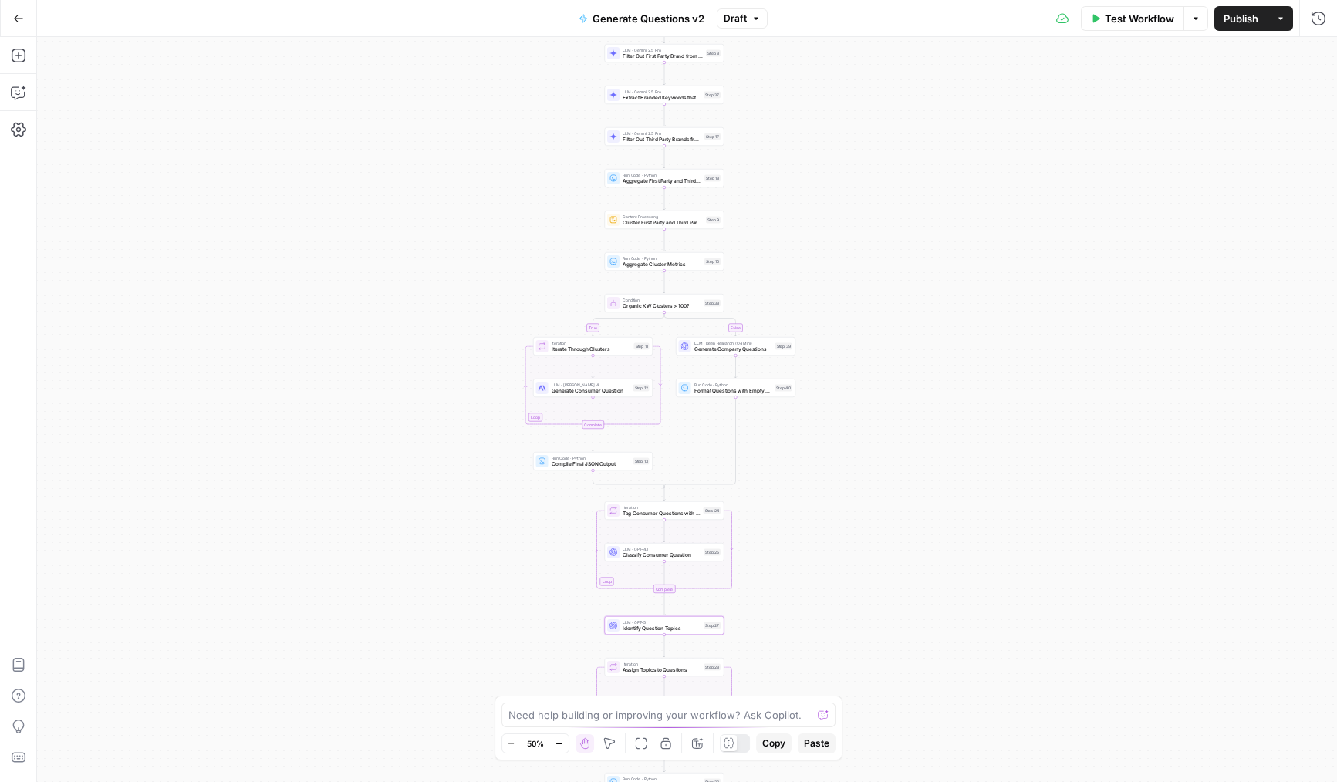
click at [1236, 22] on span "Publish" at bounding box center [1241, 18] width 35 height 15
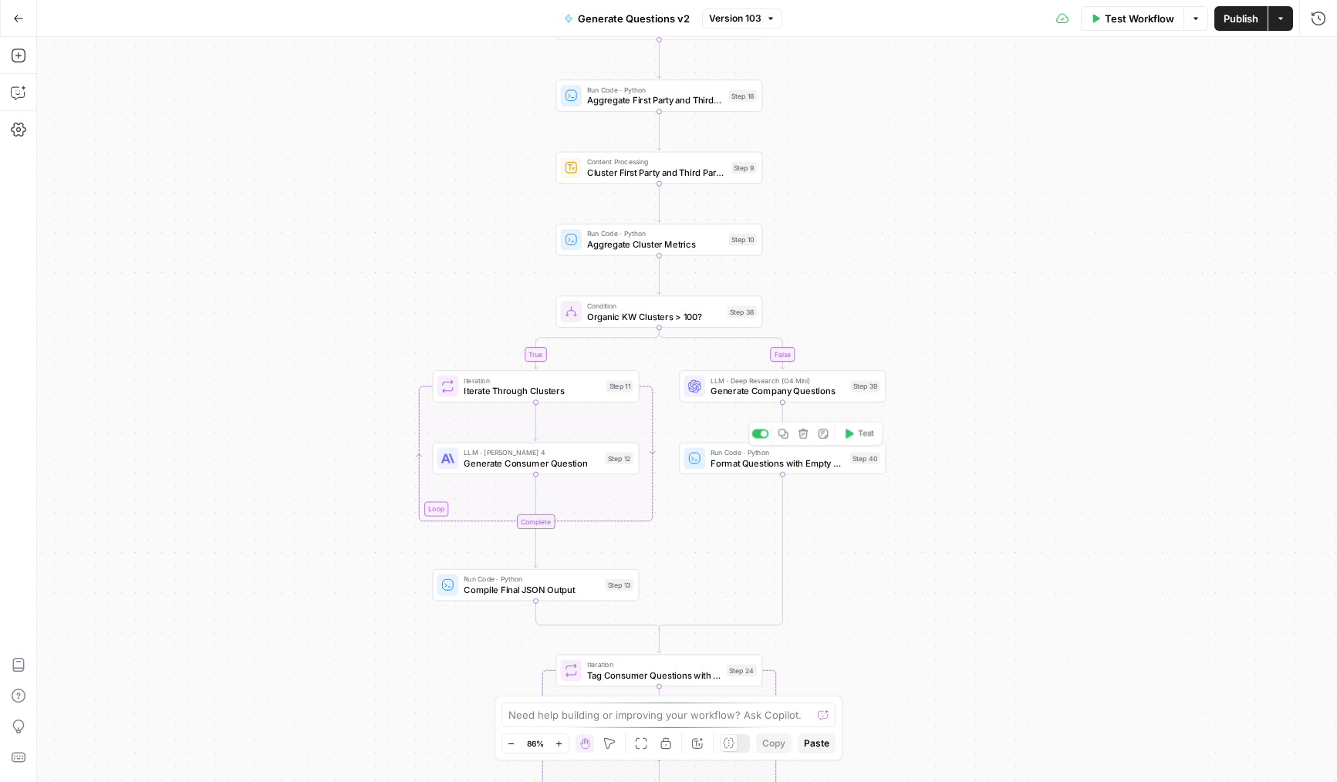
click at [726, 463] on span "Format Questions with Empty Metrics" at bounding box center [778, 463] width 134 height 13
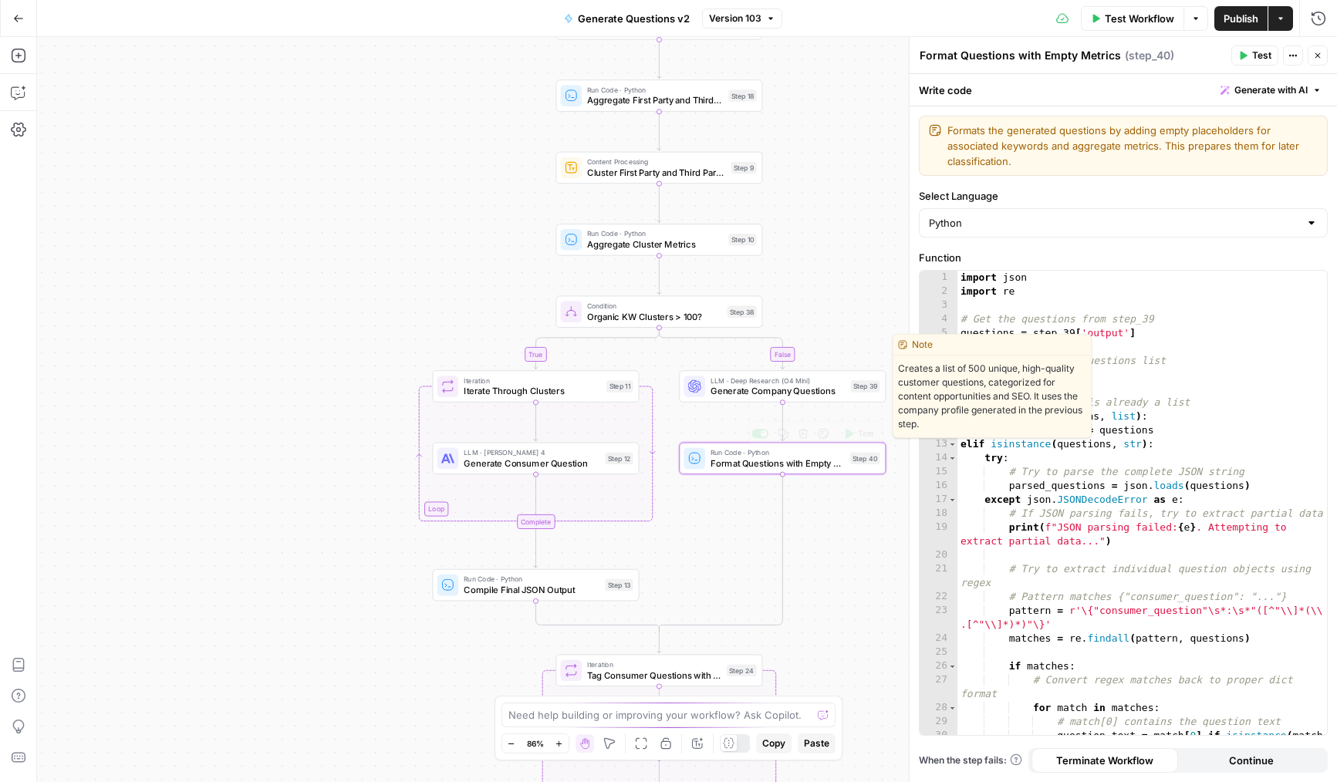
click at [718, 393] on span "Generate Company Questions" at bounding box center [778, 390] width 135 height 13
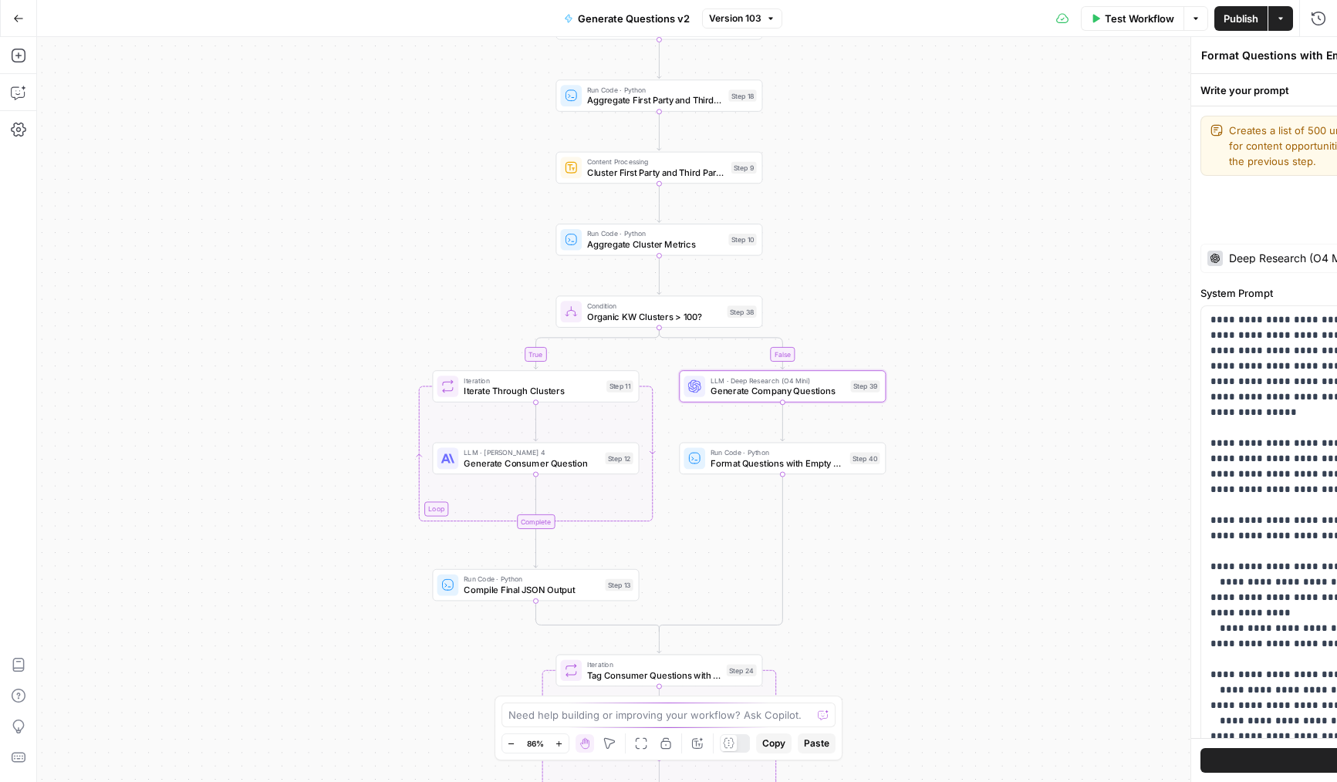
type textarea "Generate Company Questions"
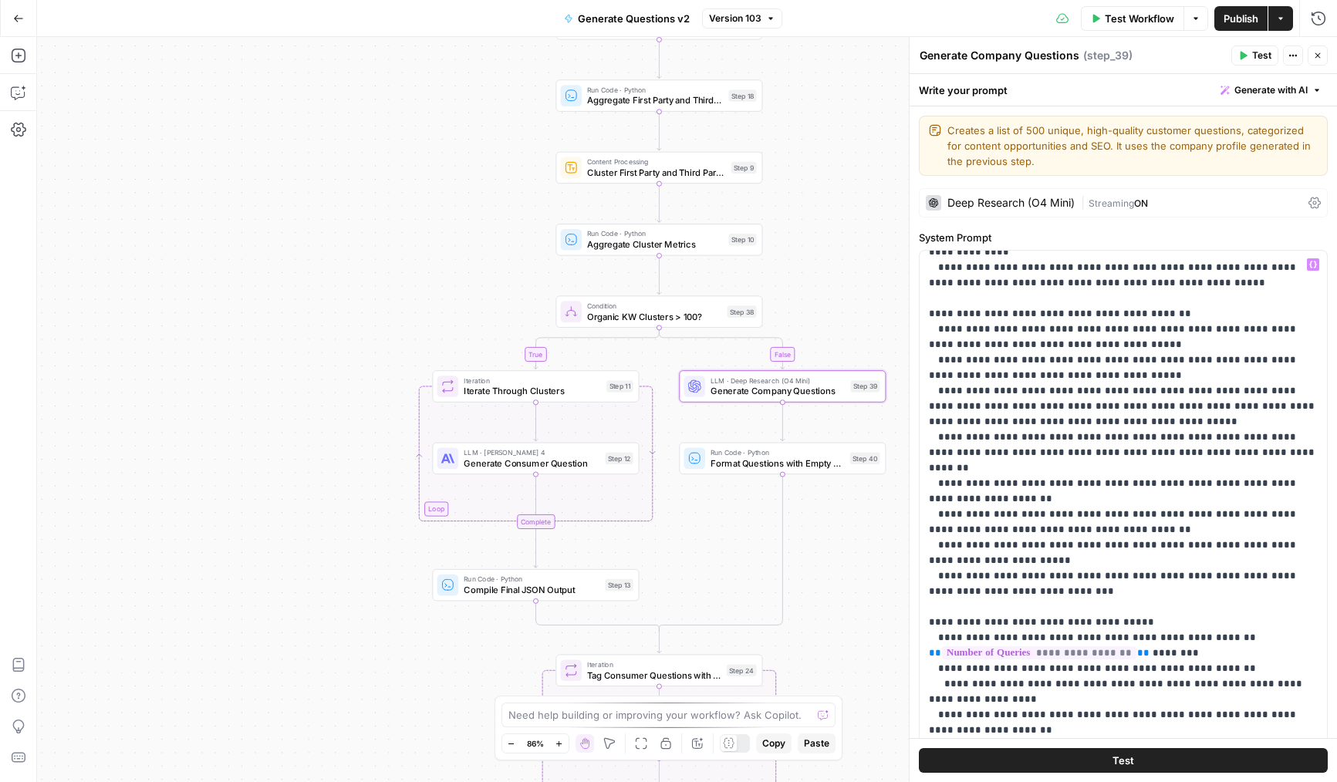
scroll to position [325, 0]
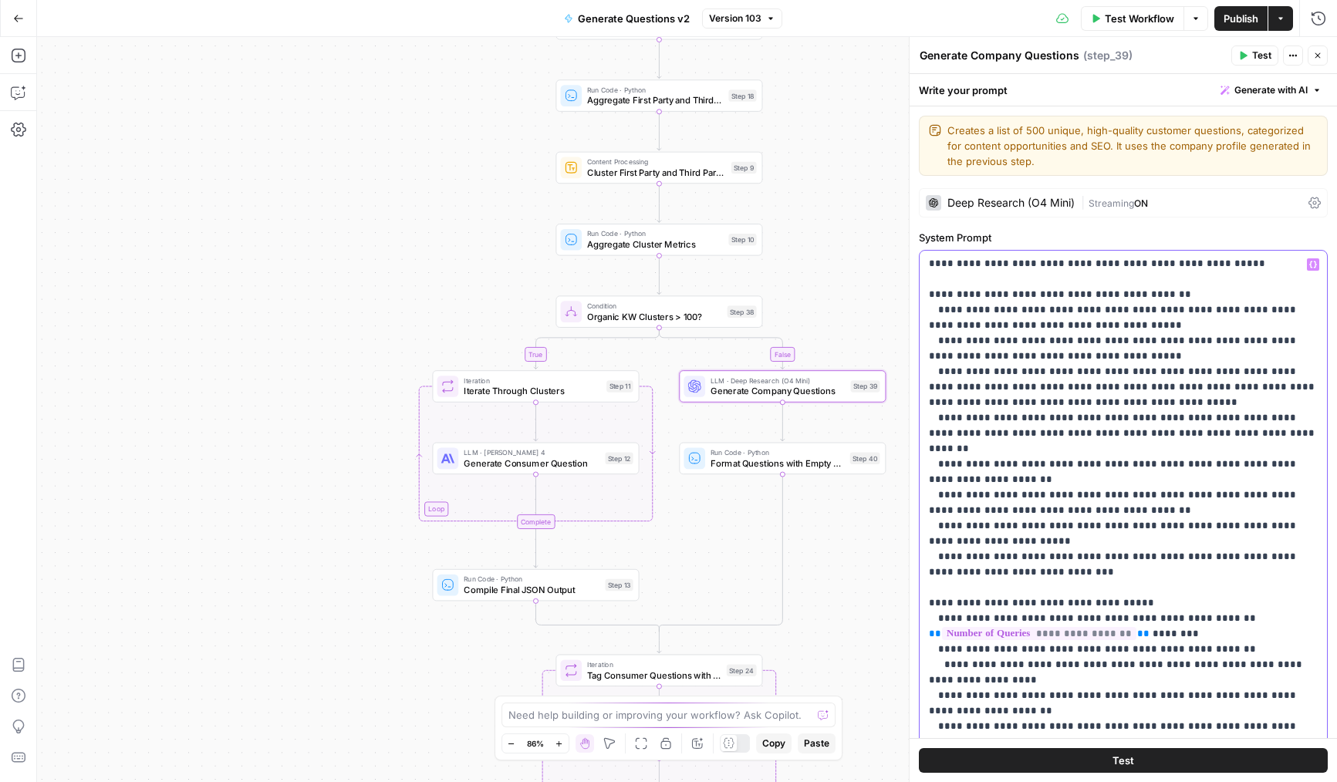
click at [964, 455] on p "**********" at bounding box center [1123, 402] width 389 height 941
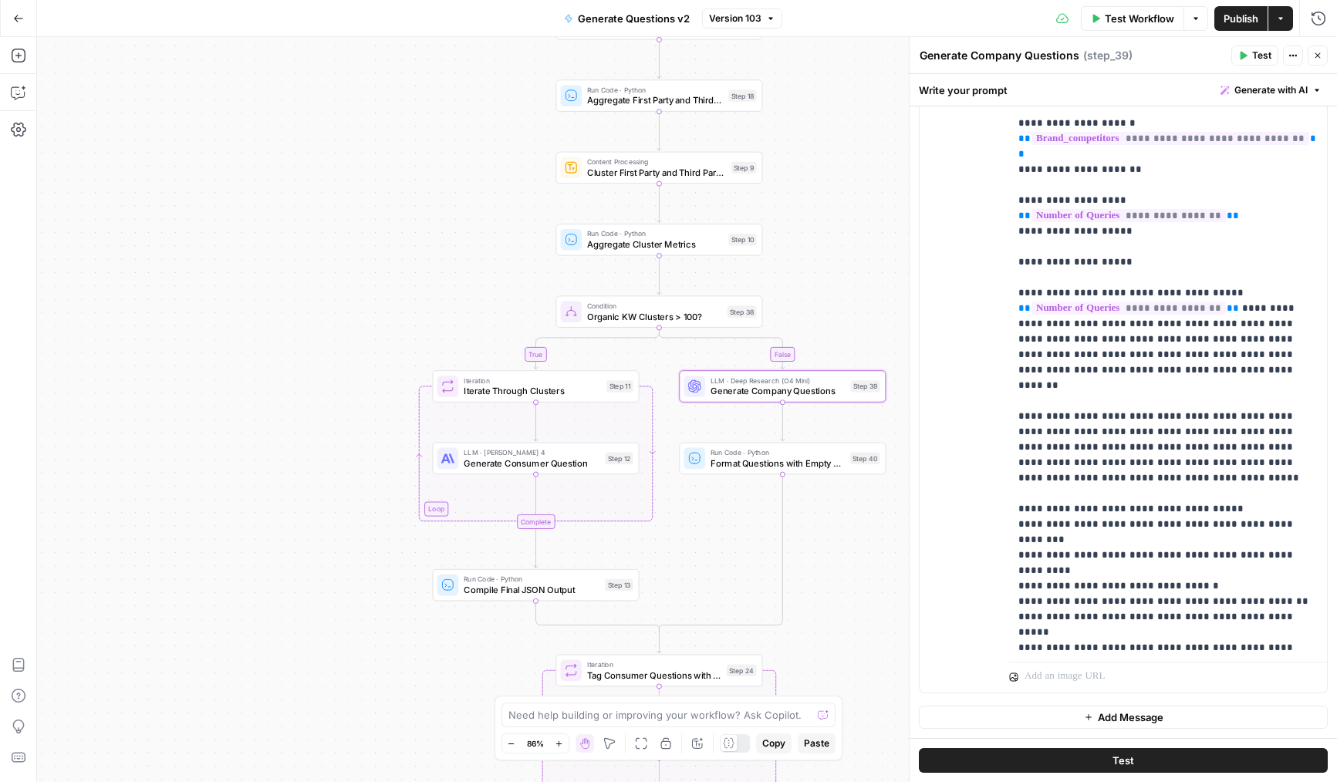
scroll to position [387, 0]
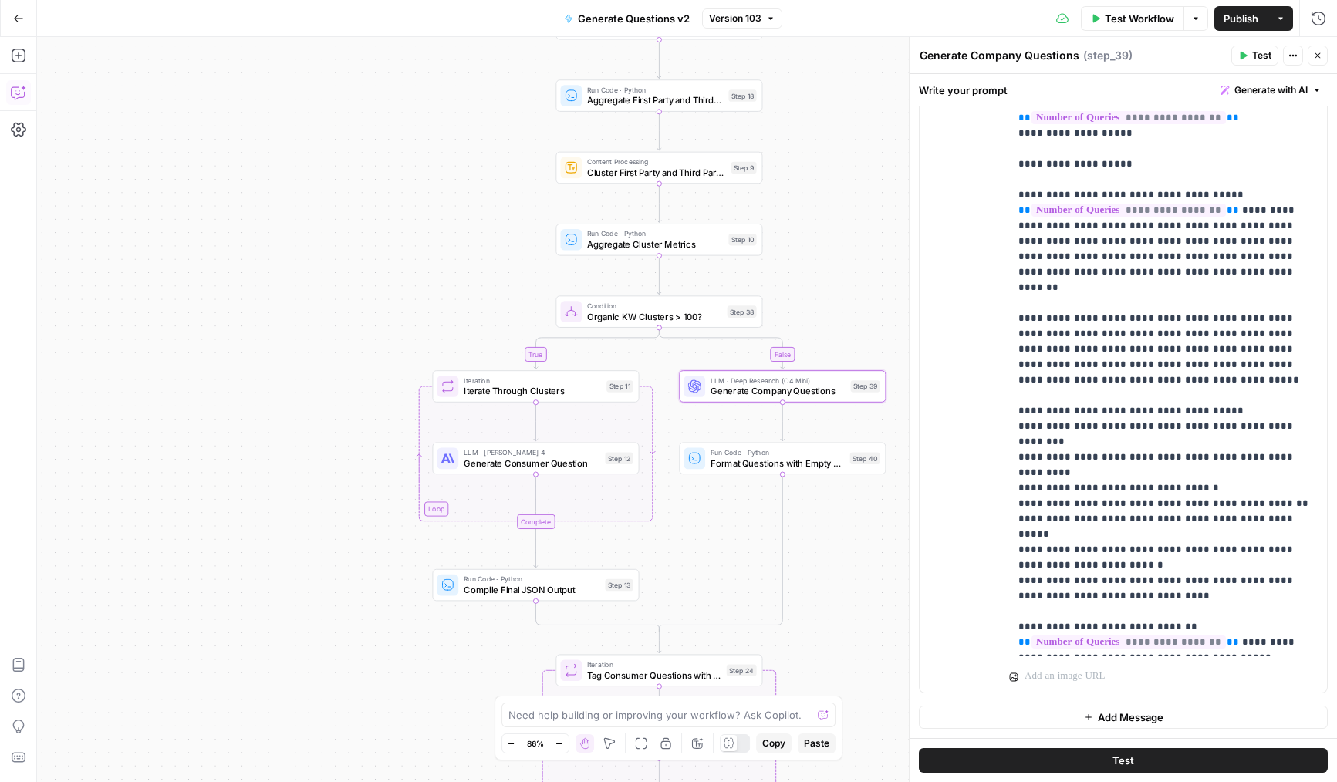
click at [21, 80] on button "Copilot" at bounding box center [18, 92] width 25 height 25
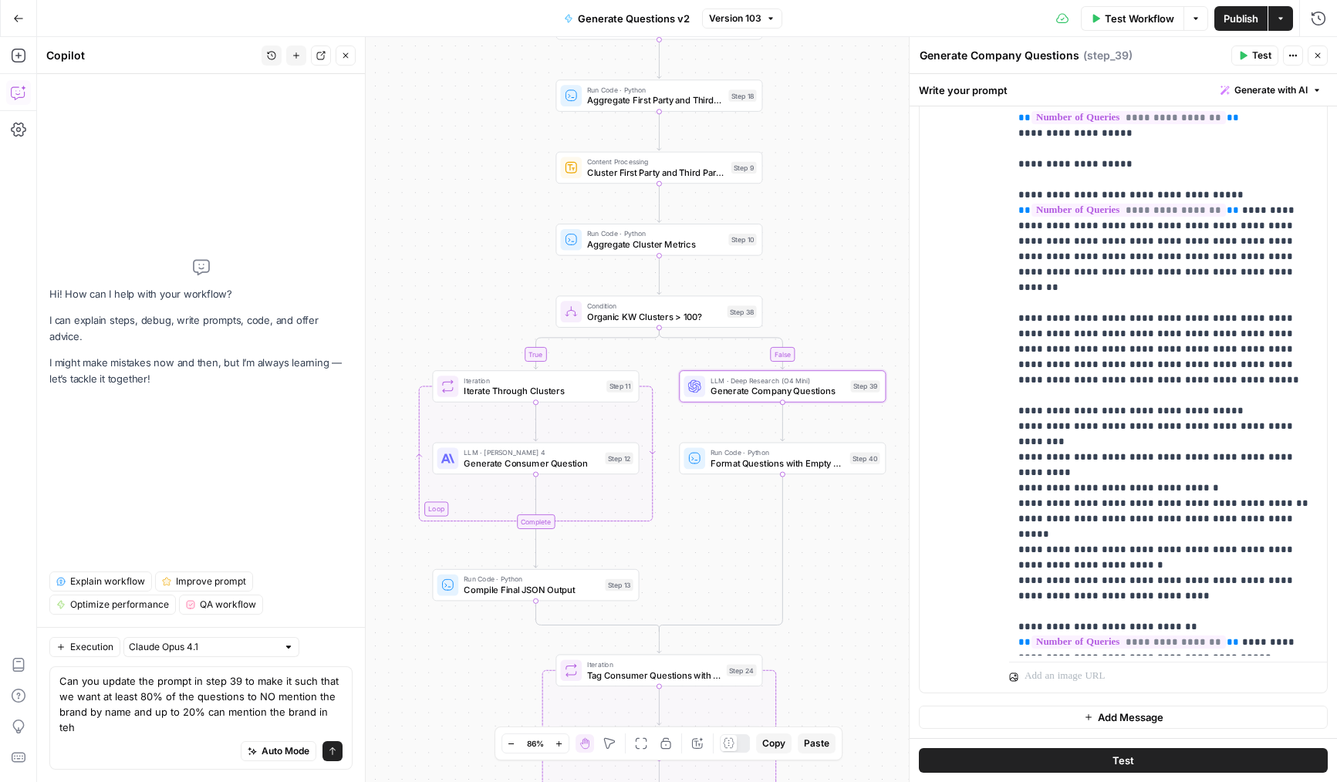
scroll to position [0, 0]
type textarea "Can you update the prompt in step 39 to make it such that we want at least 80% …"
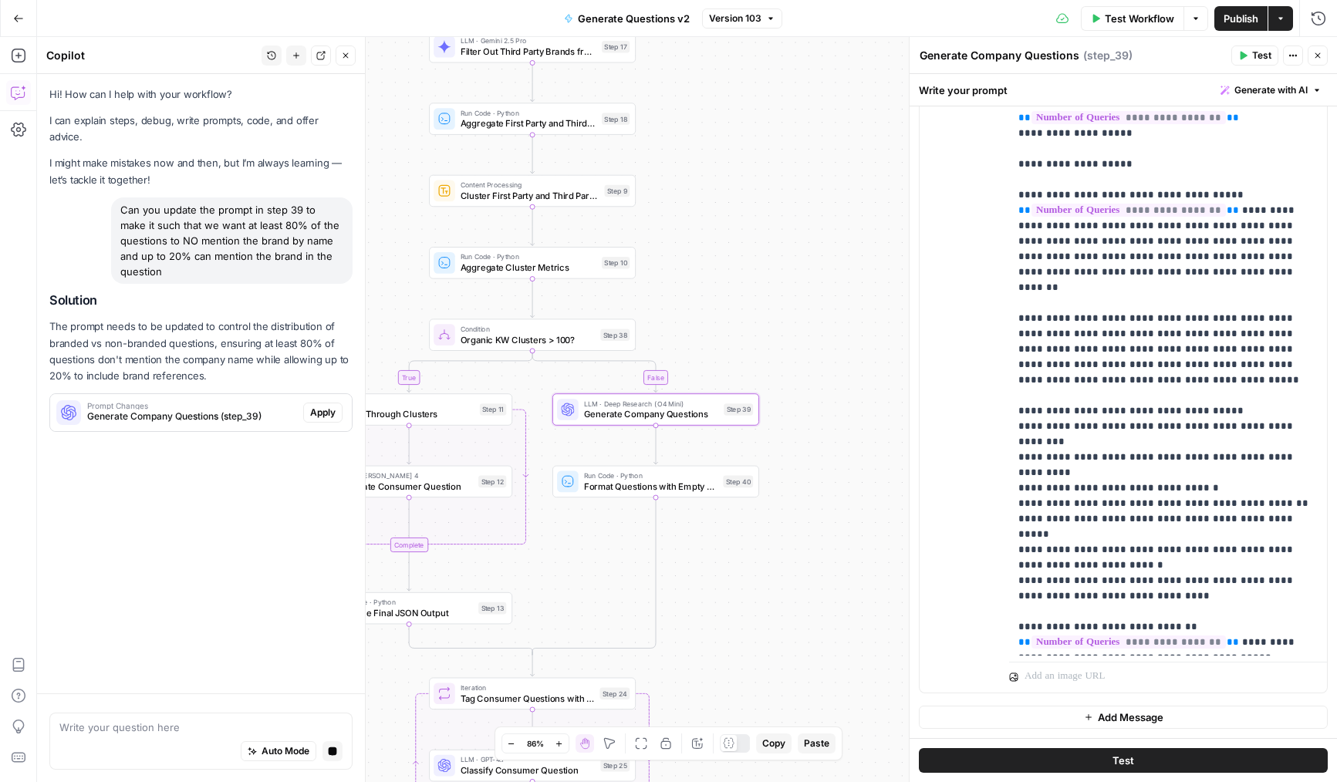
click at [327, 406] on span "Apply" at bounding box center [322, 413] width 25 height 14
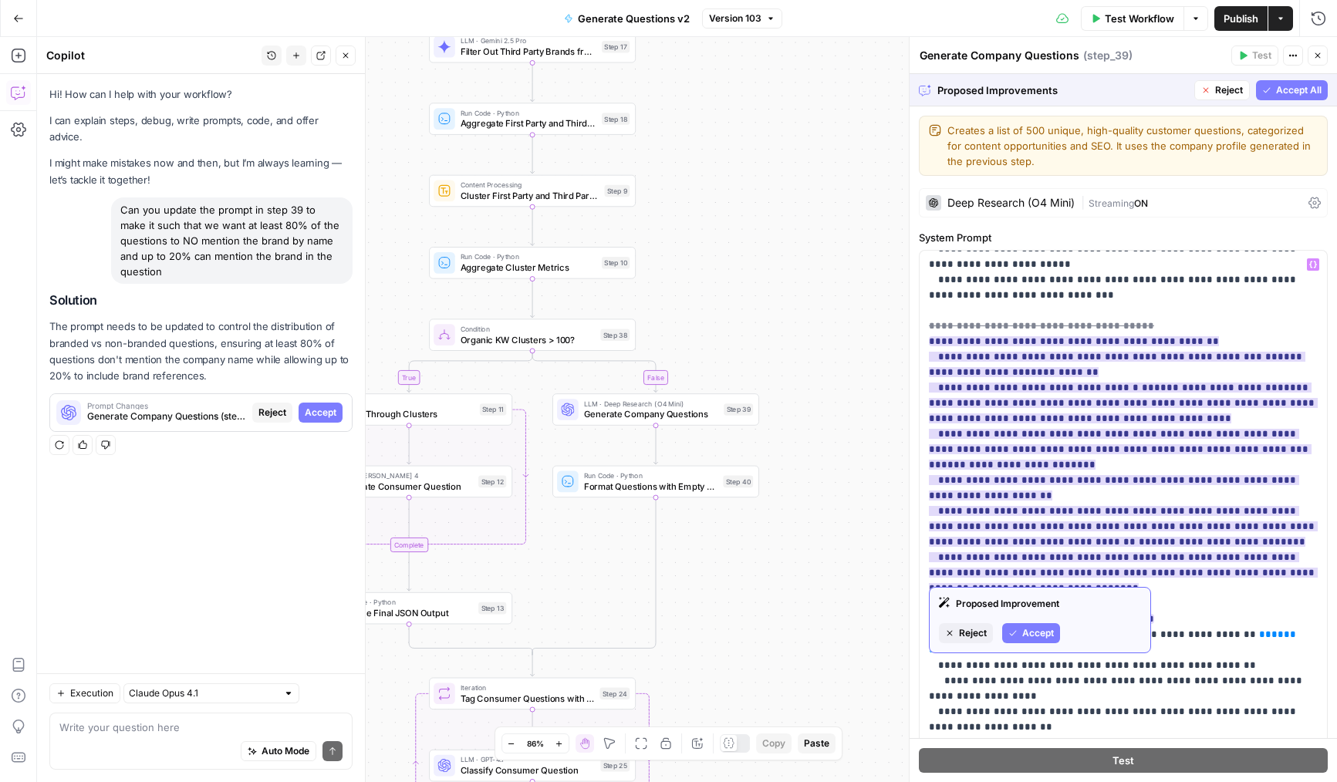
scroll to position [633, 0]
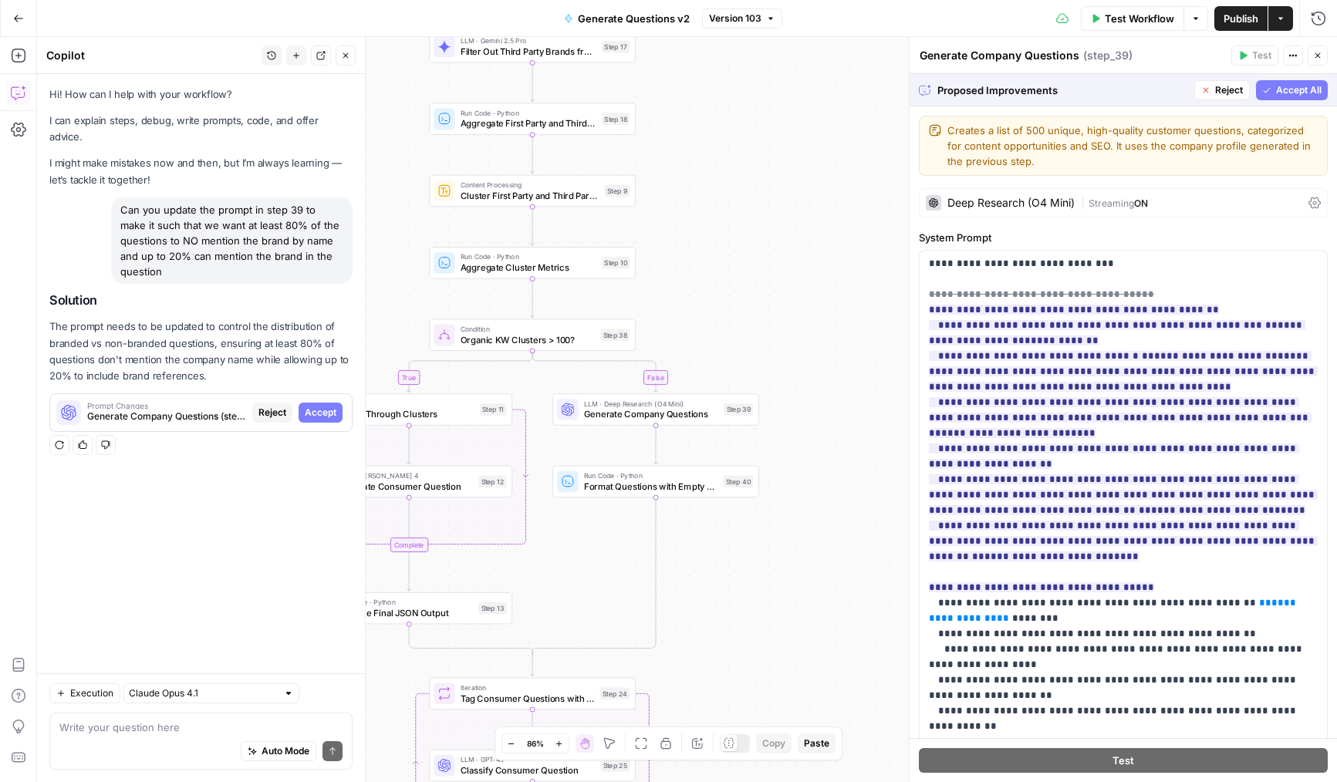
click at [1289, 88] on span "Accept All" at bounding box center [1299, 90] width 46 height 14
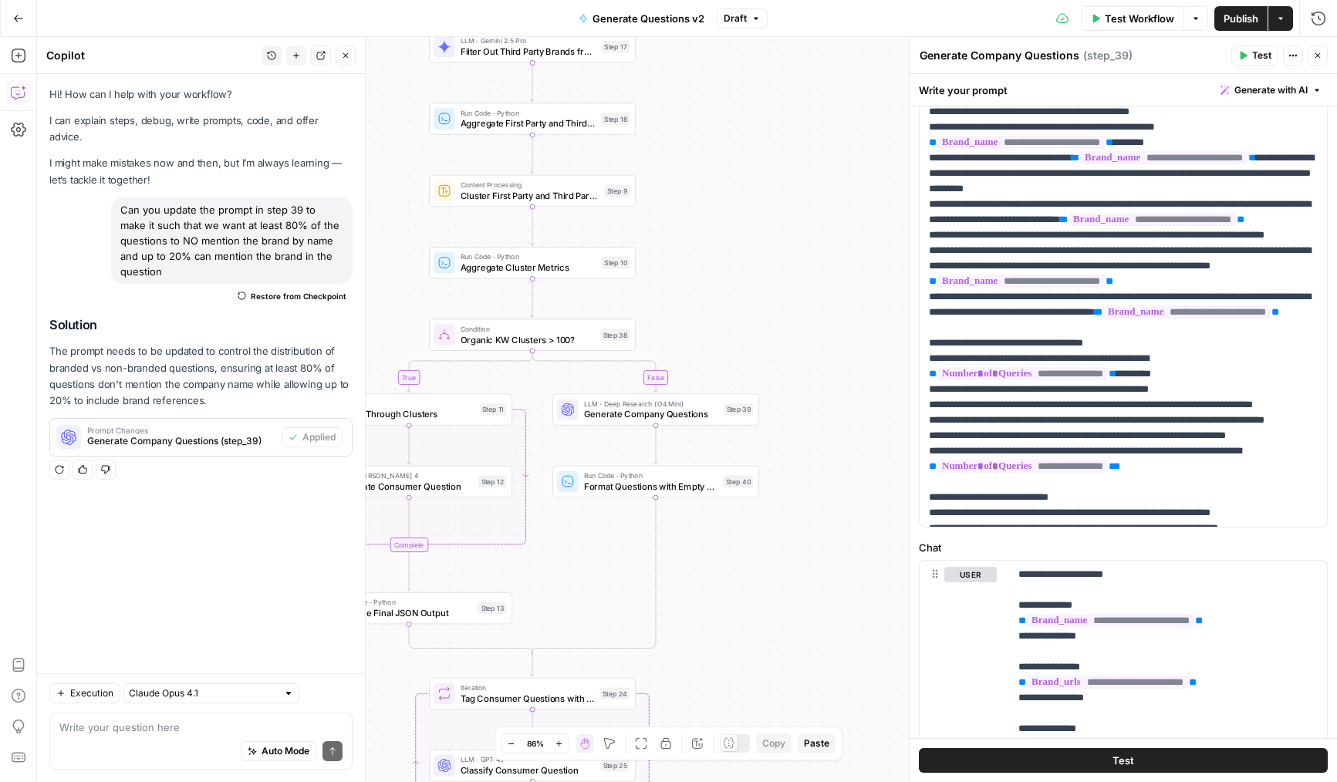
scroll to position [306, 0]
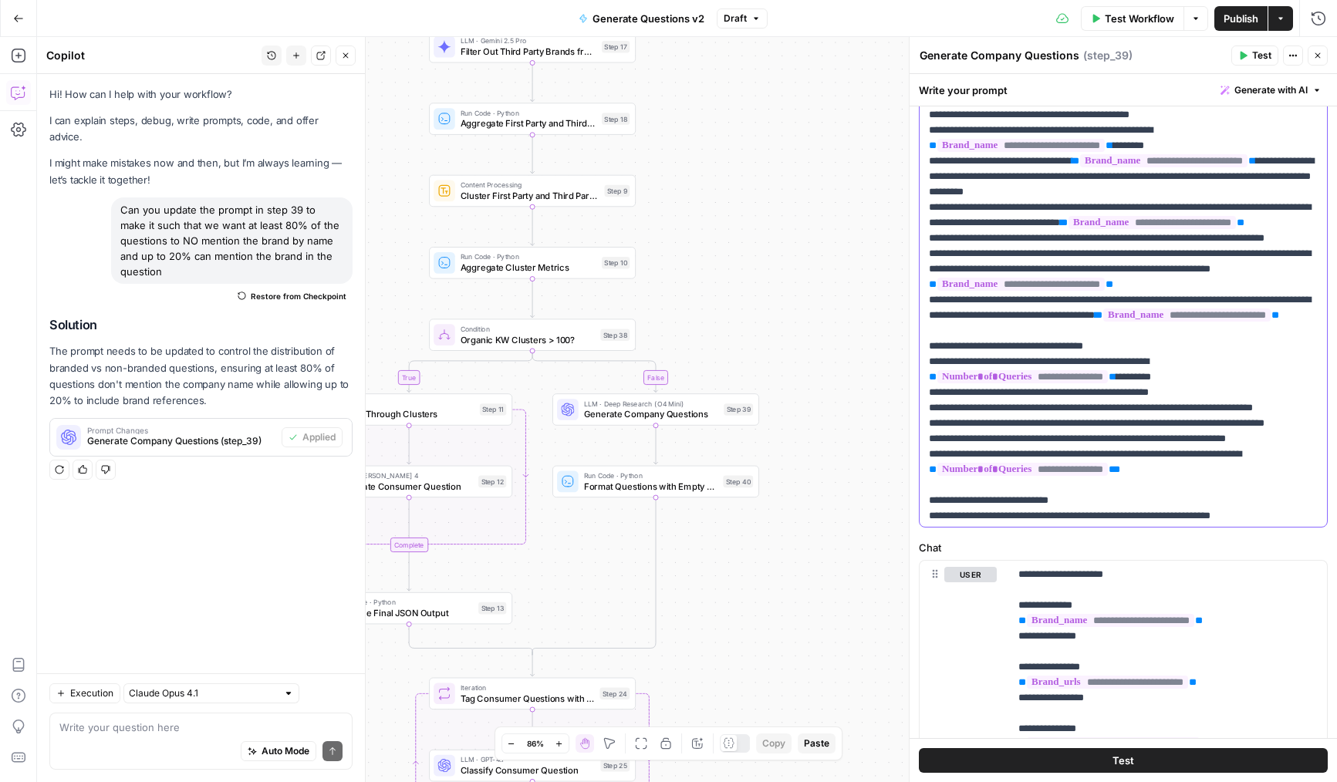
click at [1033, 413] on p "**********" at bounding box center [1123, 215] width 389 height 1235
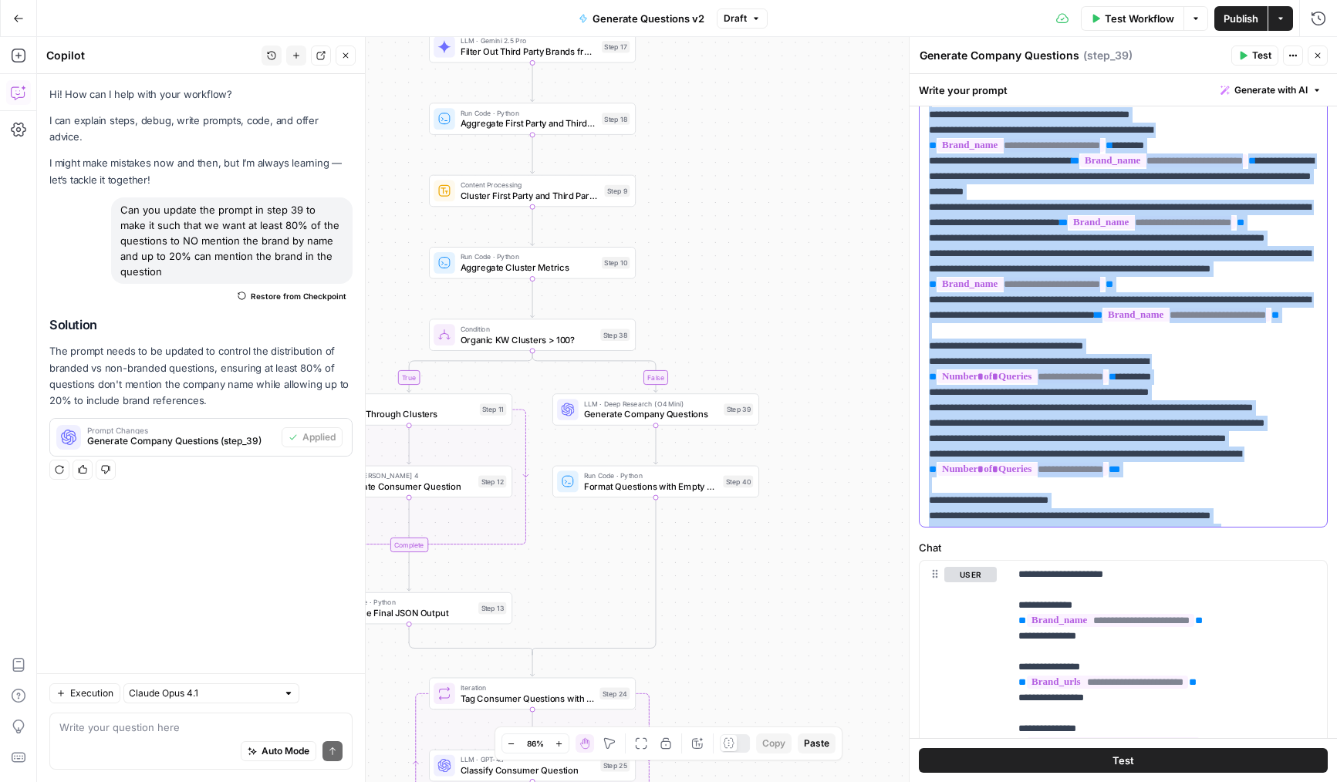
click at [1033, 413] on p "**********" at bounding box center [1123, 215] width 389 height 1235
click at [1036, 431] on p "**********" at bounding box center [1123, 215] width 389 height 1235
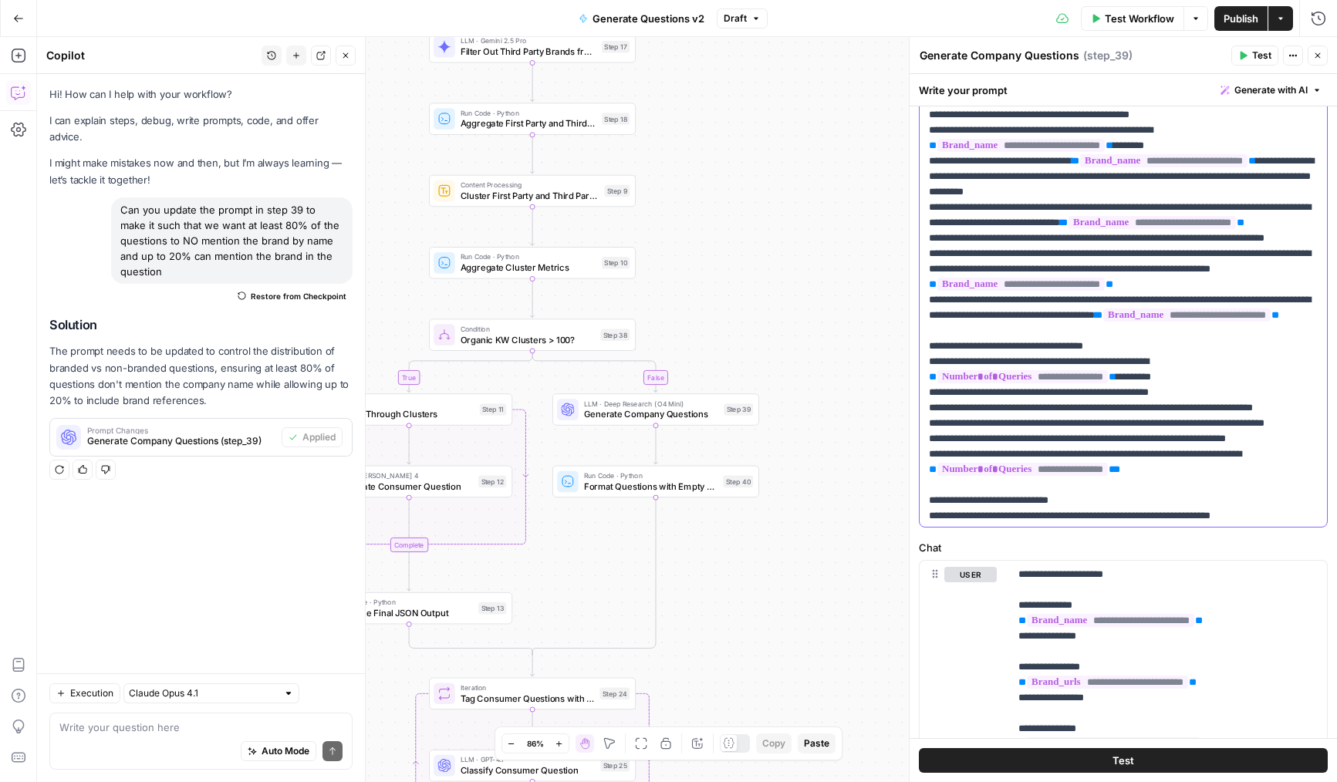
click at [1066, 453] on p "**********" at bounding box center [1123, 215] width 389 height 1235
click at [1074, 470] on p "**********" at bounding box center [1123, 215] width 389 height 1235
click at [1165, 465] on p "**********" at bounding box center [1123, 215] width 389 height 1235
click at [1184, 483] on p "**********" at bounding box center [1123, 215] width 389 height 1235
click at [1319, 58] on icon "button" at bounding box center [1317, 55] width 9 height 9
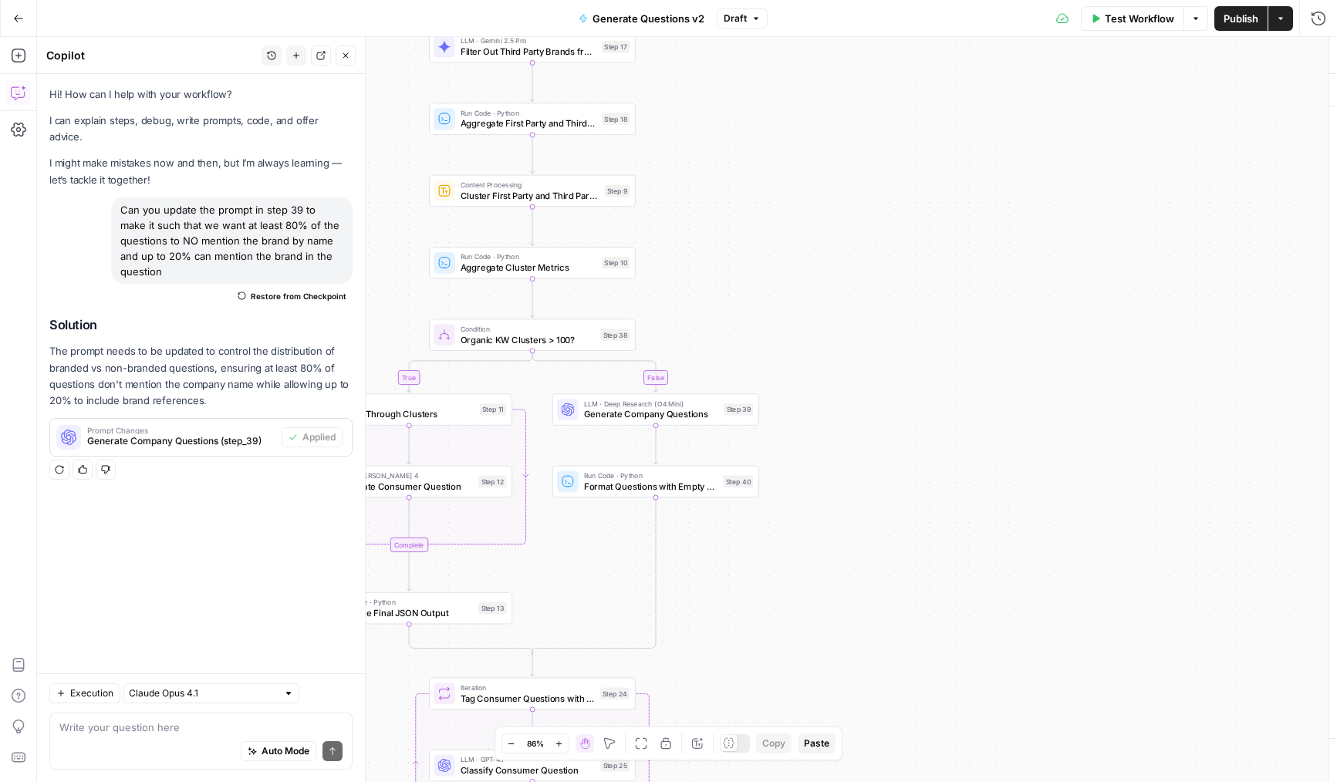
click at [1248, 25] on span "Publish" at bounding box center [1241, 18] width 35 height 15
